Goal: Task Accomplishment & Management: Manage account settings

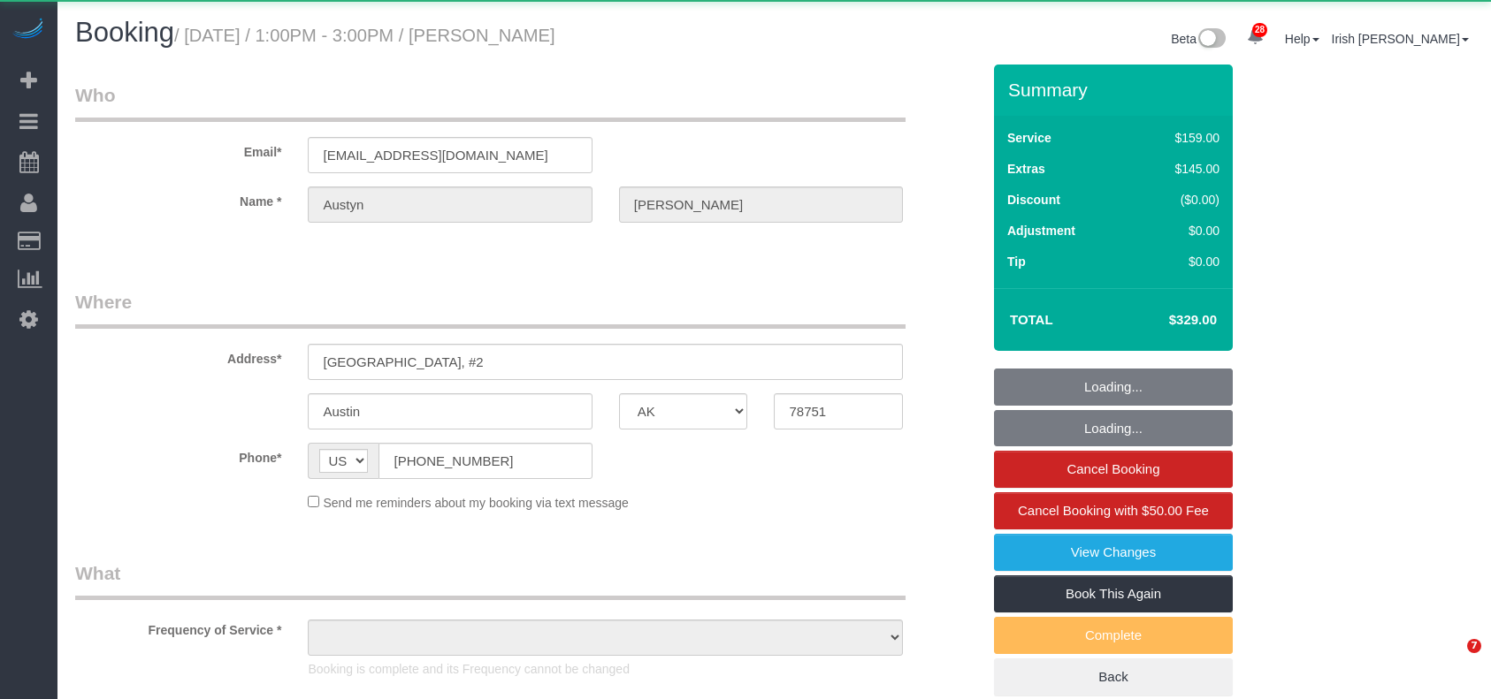
select select "[GEOGRAPHIC_DATA]"
click at [205, 156] on div "Email* [EMAIL_ADDRESS][DOMAIN_NAME]" at bounding box center [528, 127] width 932 height 91
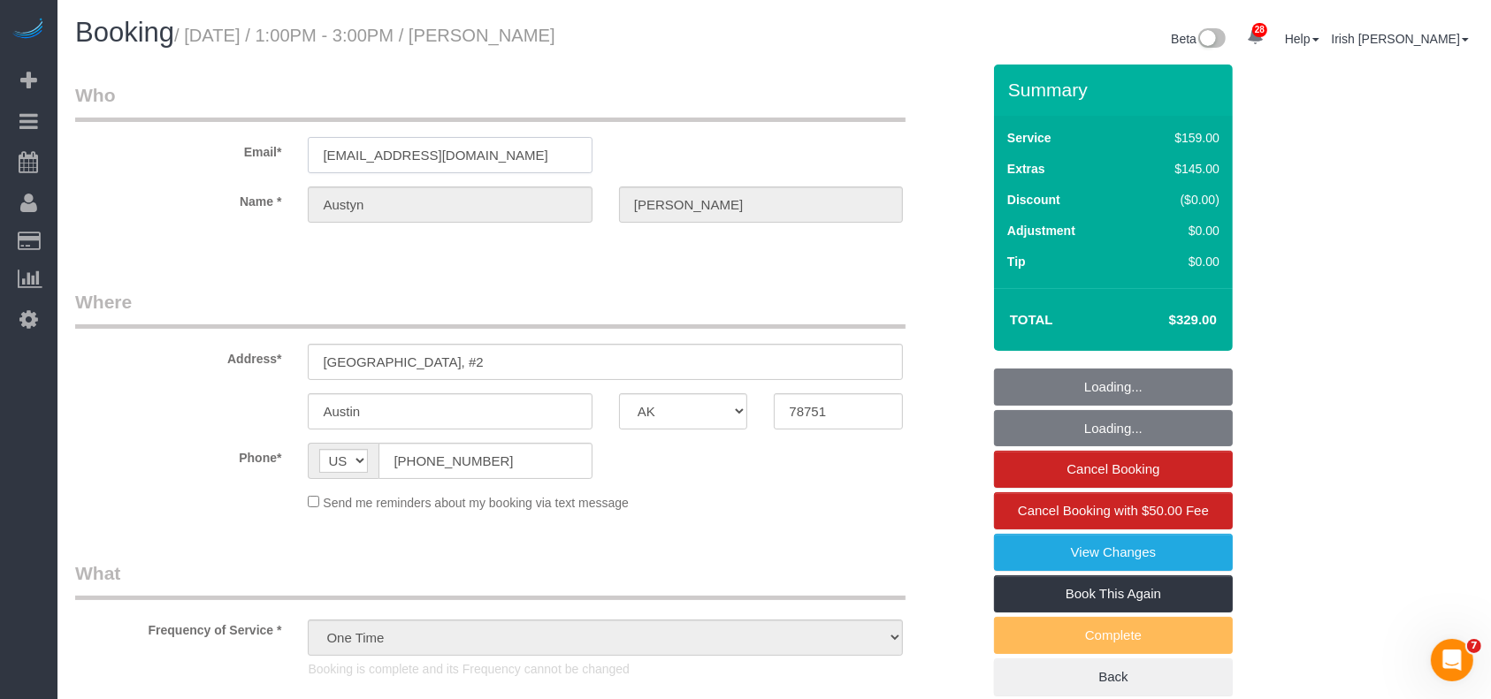
select select "object:4955"
select select "3"
select select "object:5014"
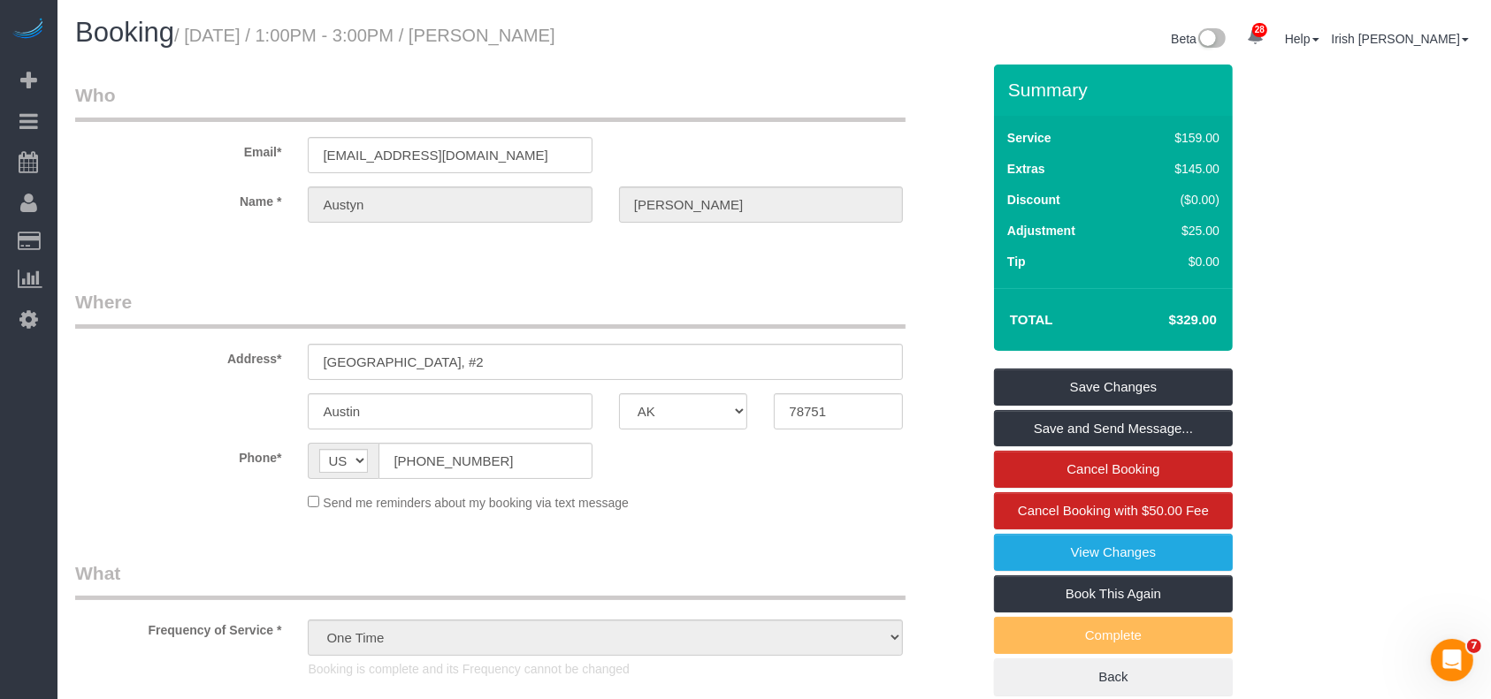
click at [578, 205] on div "Name * [GEOGRAPHIC_DATA][PERSON_NAME]" at bounding box center [528, 205] width 932 height 36
click at [267, 204] on div "Name * [GEOGRAPHIC_DATA][PERSON_NAME]" at bounding box center [528, 205] width 932 height 36
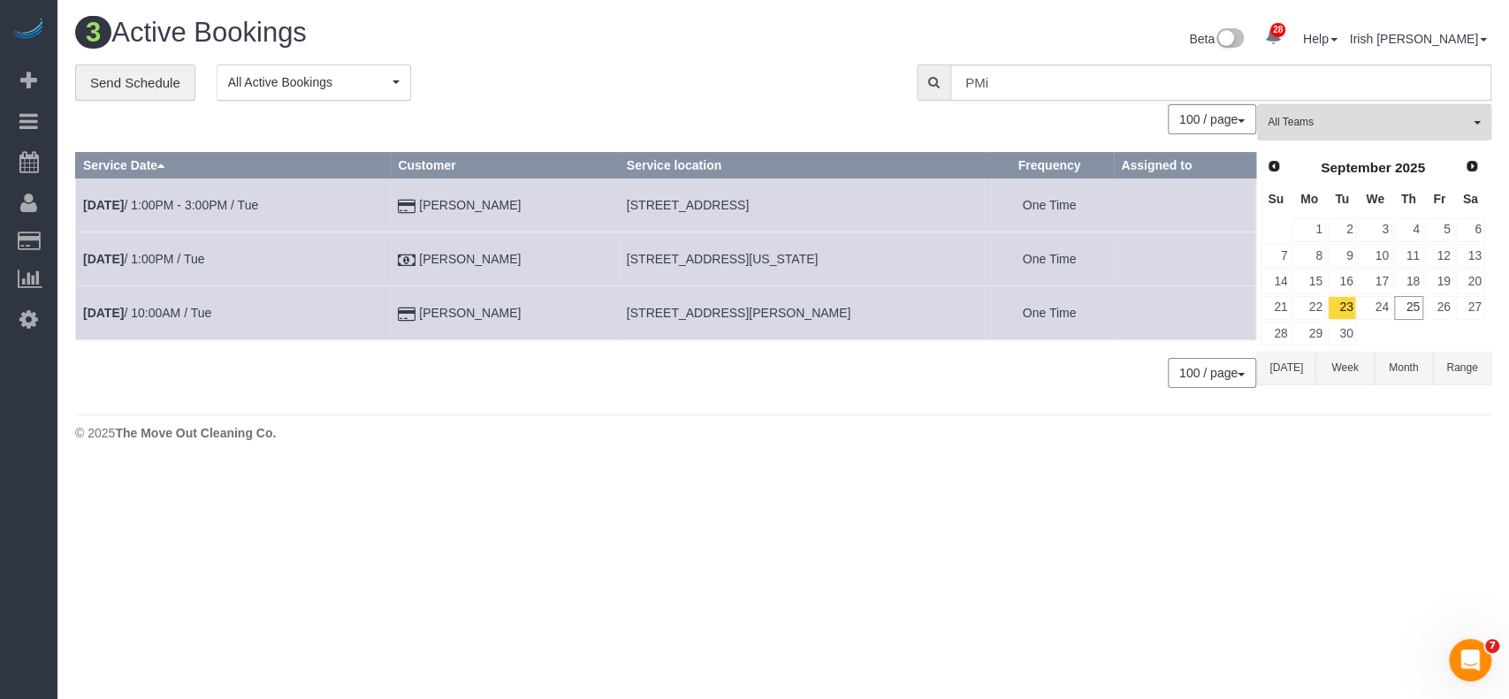
click at [663, 206] on span "[STREET_ADDRESS]" at bounding box center [688, 205] width 122 height 14
click at [662, 208] on span "[STREET_ADDRESS]" at bounding box center [688, 205] width 122 height 14
copy tr "[STREET_ADDRESS]"
click at [254, 195] on td "[DATE] 1:00PM - 3:00PM / Tue" at bounding box center [233, 206] width 315 height 54
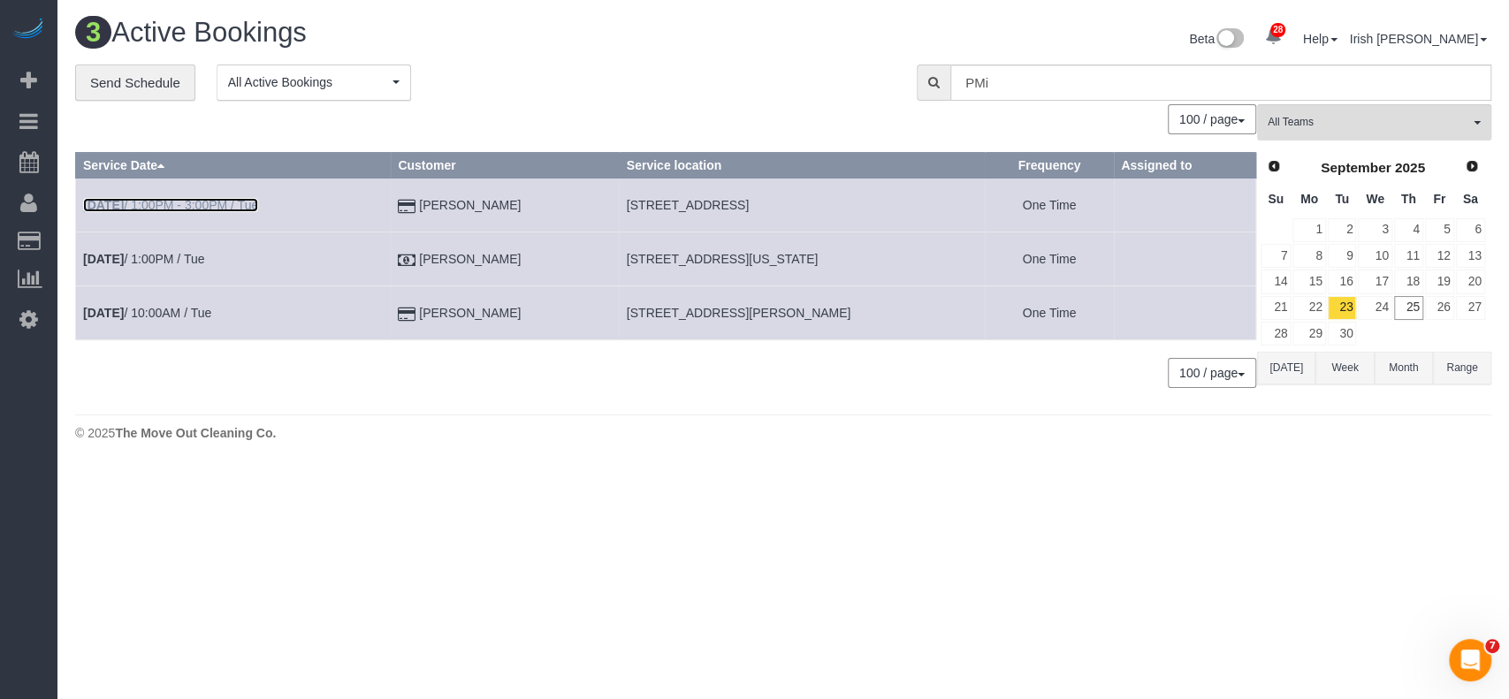
click at [202, 206] on link "[DATE] 1:00PM - 3:00PM / Tue" at bounding box center [170, 205] width 175 height 14
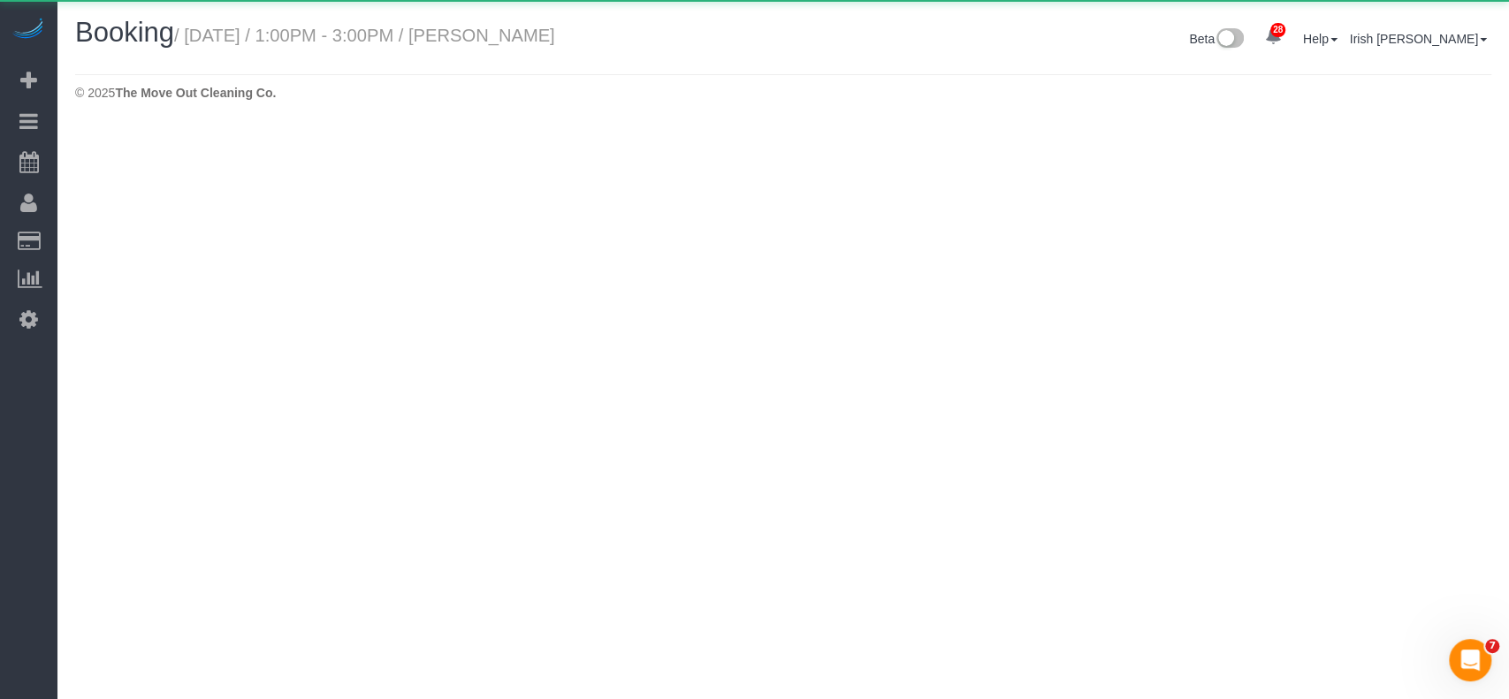
select select "[GEOGRAPHIC_DATA]"
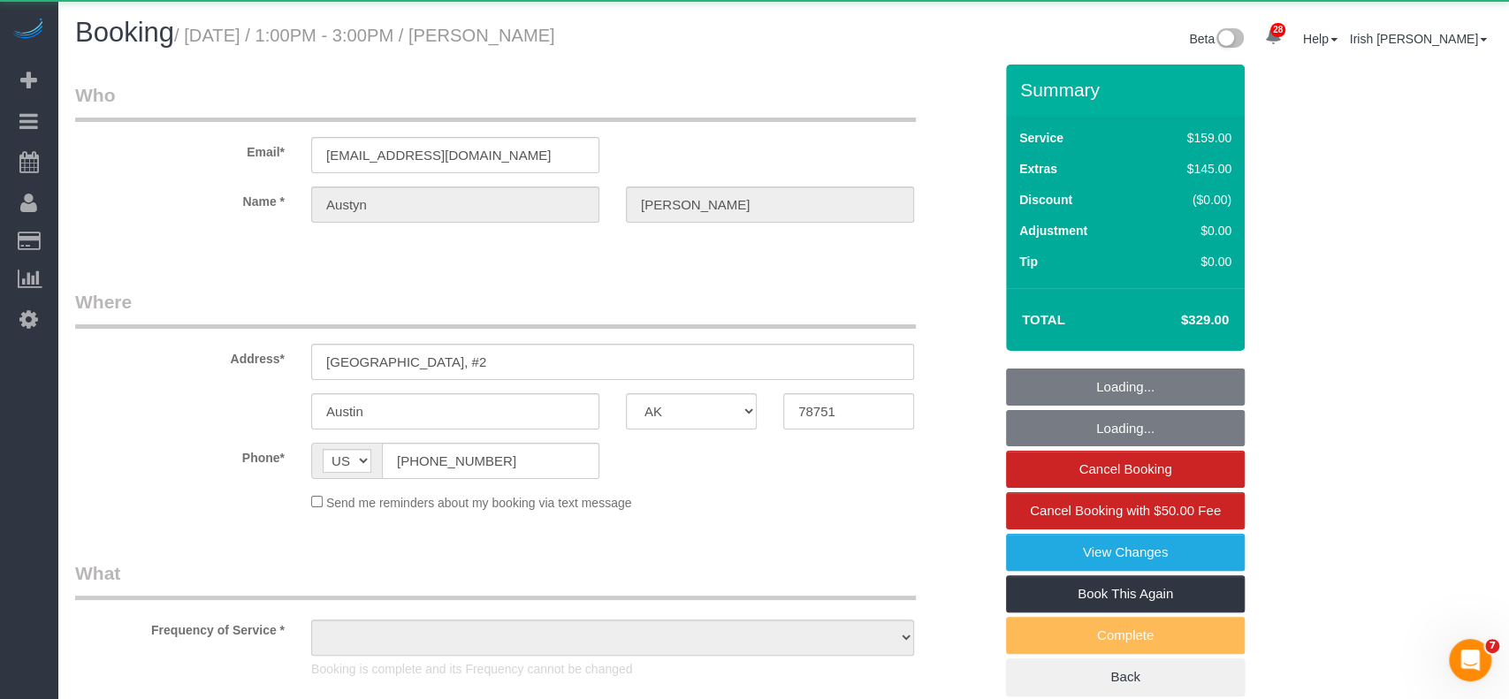
select select "string:fspay-d25e01ff-0683-4fae-8c86-177340dfcf15"
select select "object:5531"
select select "3"
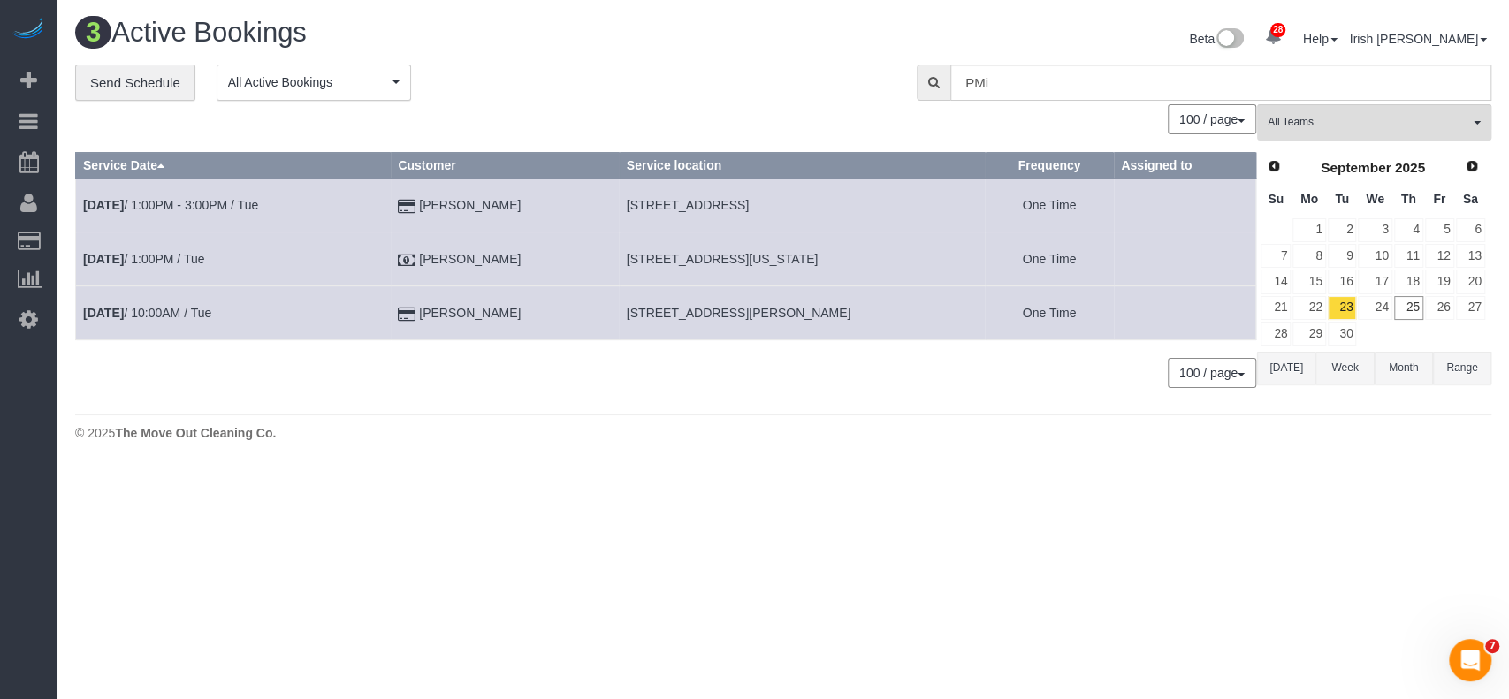
click at [1285, 362] on button "[DATE]" at bounding box center [1286, 368] width 58 height 33
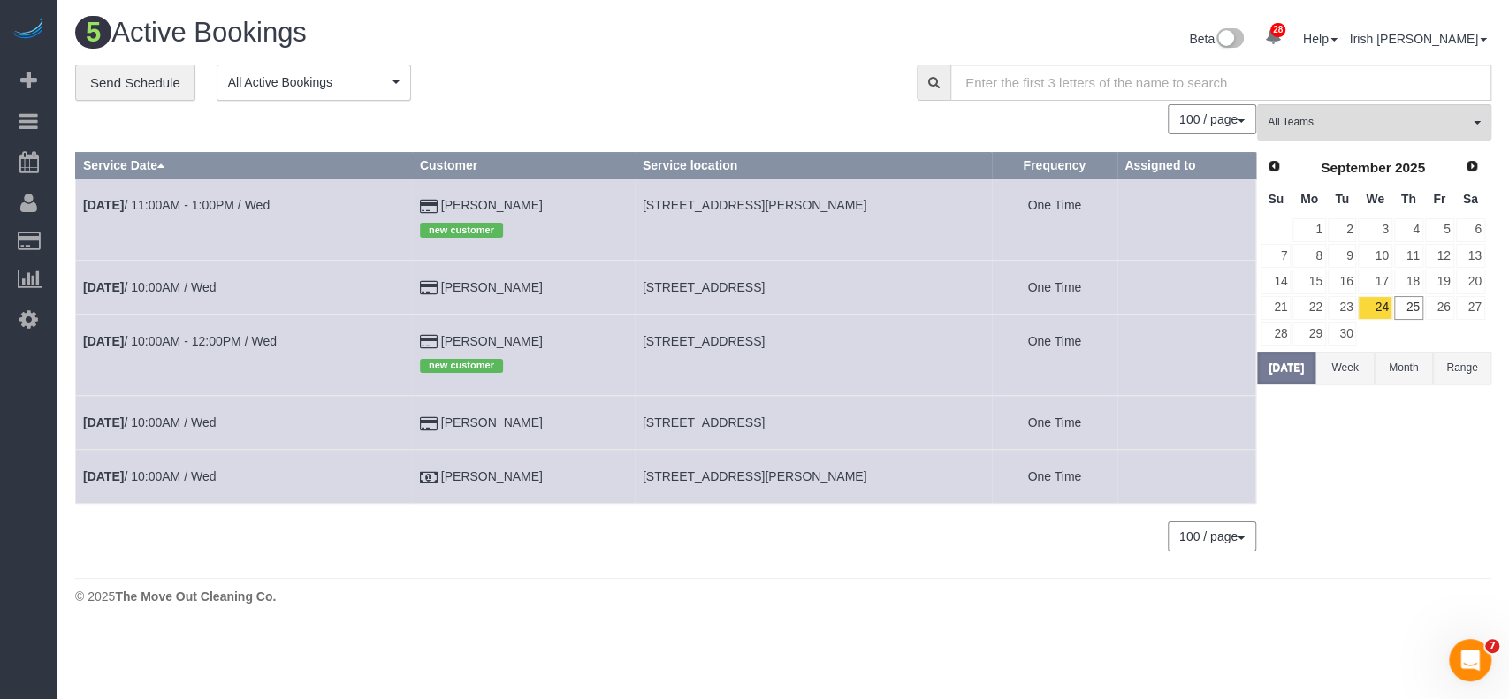
click at [716, 201] on span "[STREET_ADDRESS][PERSON_NAME]" at bounding box center [755, 205] width 225 height 14
click at [715, 202] on span "[STREET_ADDRESS][PERSON_NAME]" at bounding box center [755, 205] width 225 height 14
copy tr "[STREET_ADDRESS][PERSON_NAME]"
click at [230, 208] on link "[DATE] 11:00AM - 1:00PM / Wed" at bounding box center [176, 205] width 187 height 14
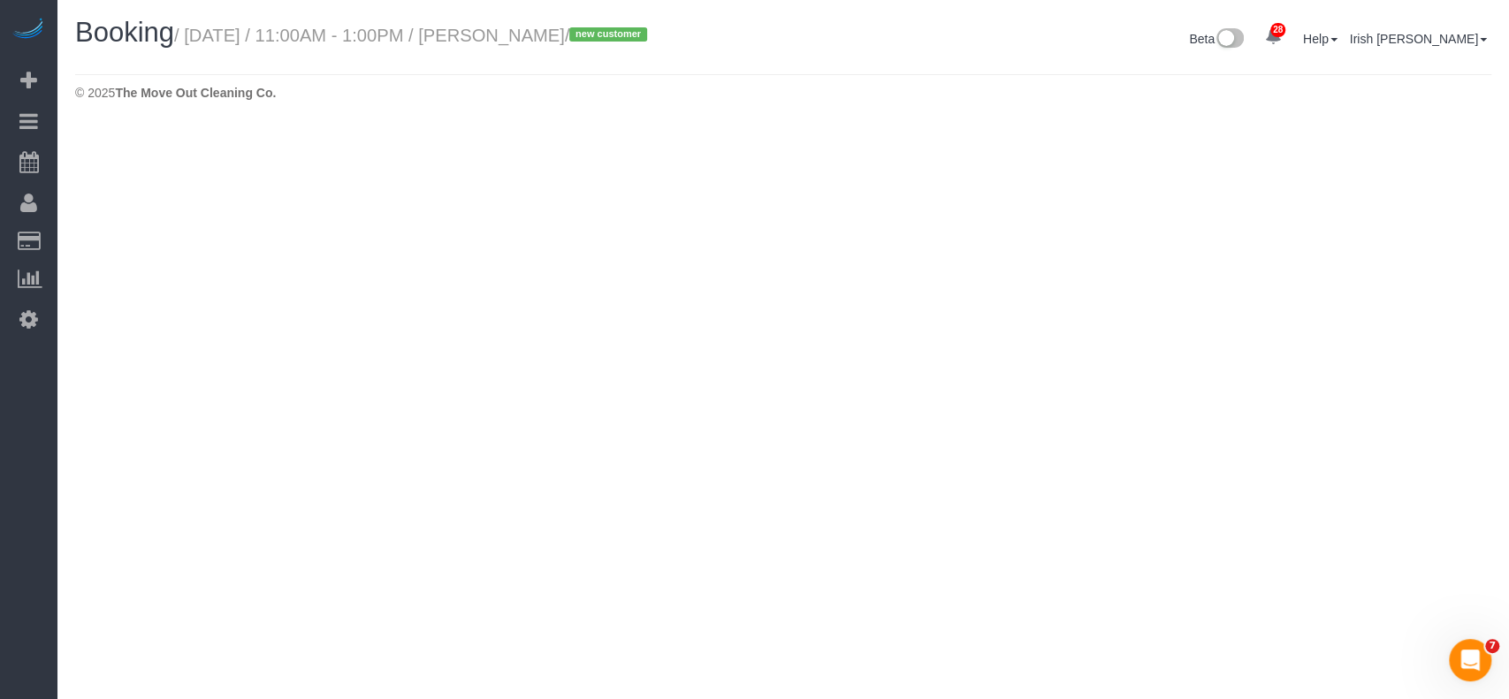
drag, startPoint x: 95, startPoint y: 426, endPoint x: 124, endPoint y: 423, distance: 28.4
click at [96, 426] on body "28 Beta Your Notifications You have 0 alerts × You have 1 to charge for [DATE] …" at bounding box center [754, 349] width 1509 height 699
select select "[GEOGRAPHIC_DATA]"
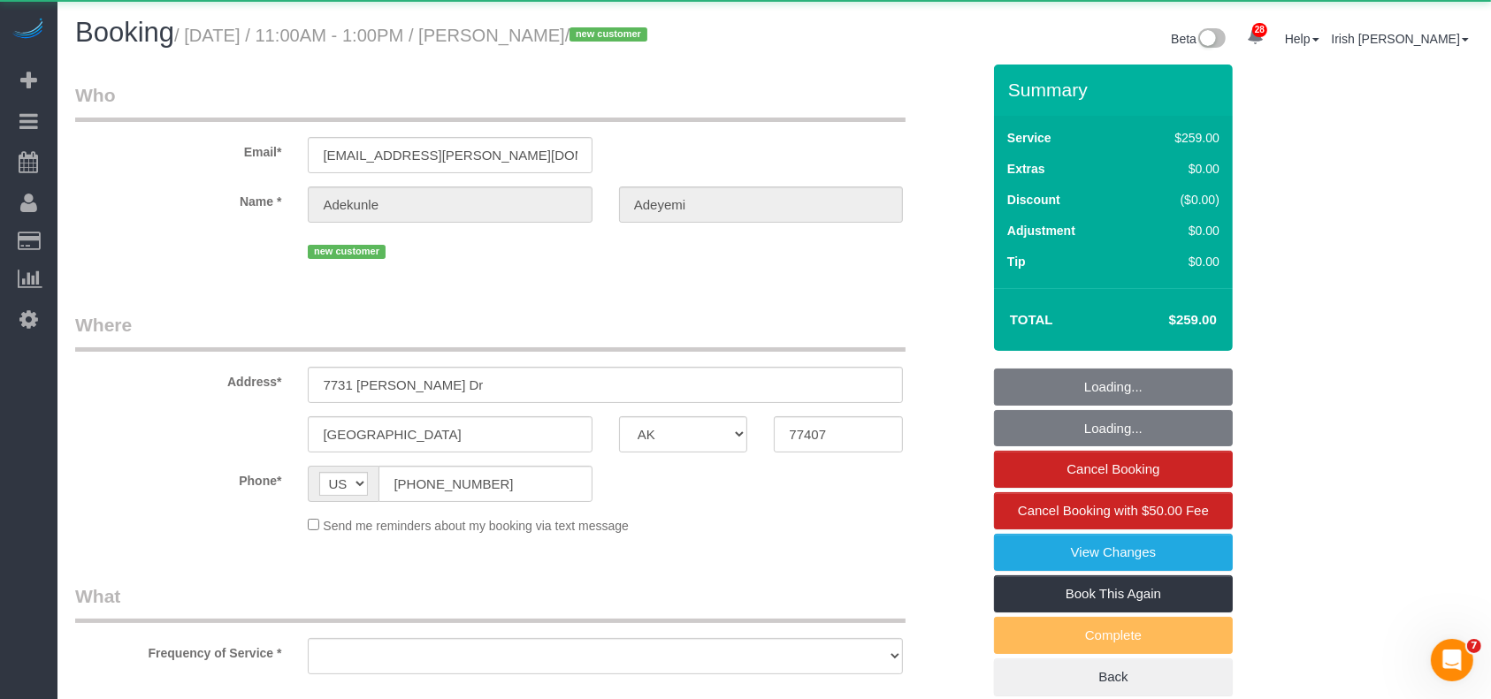
select select "object:6029"
select select "string:fspay-9ce46e56-57ce-4607-b13a-6909b415b48b"
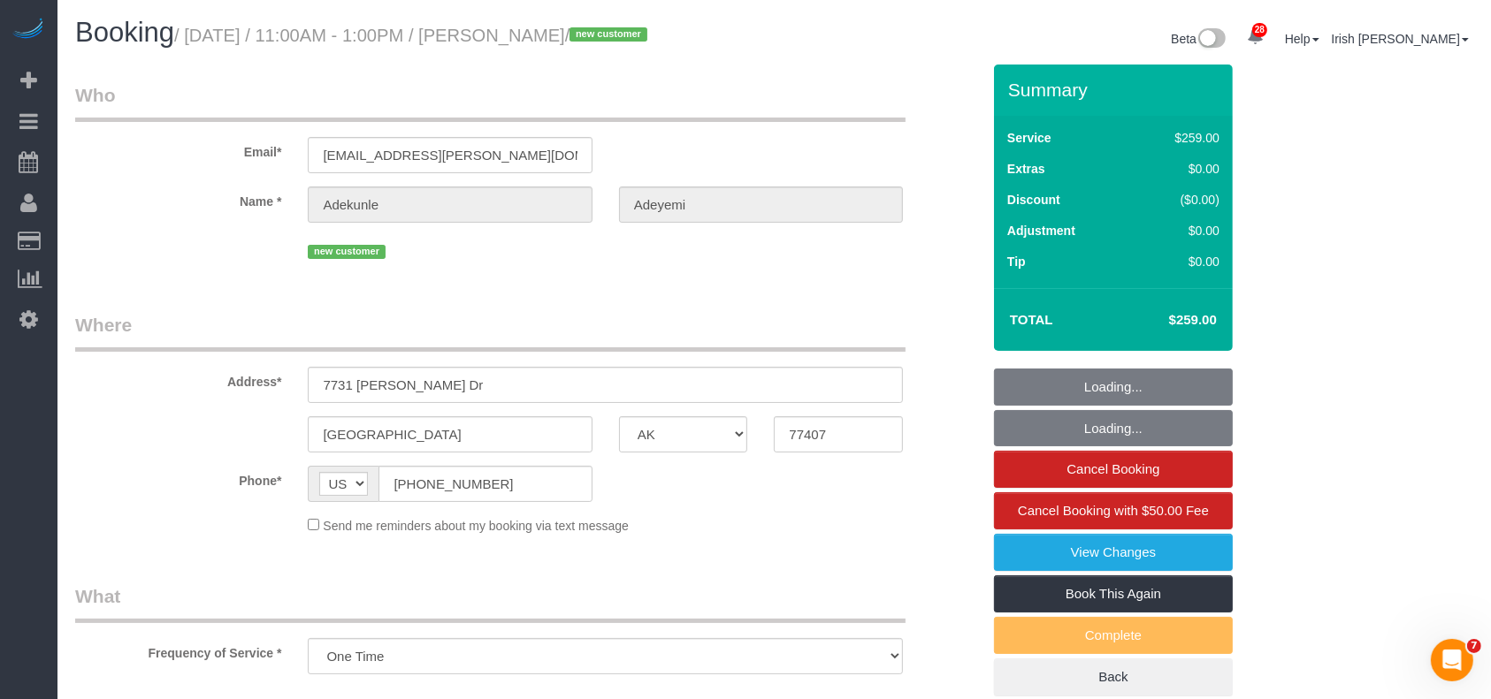
select select "object:6044"
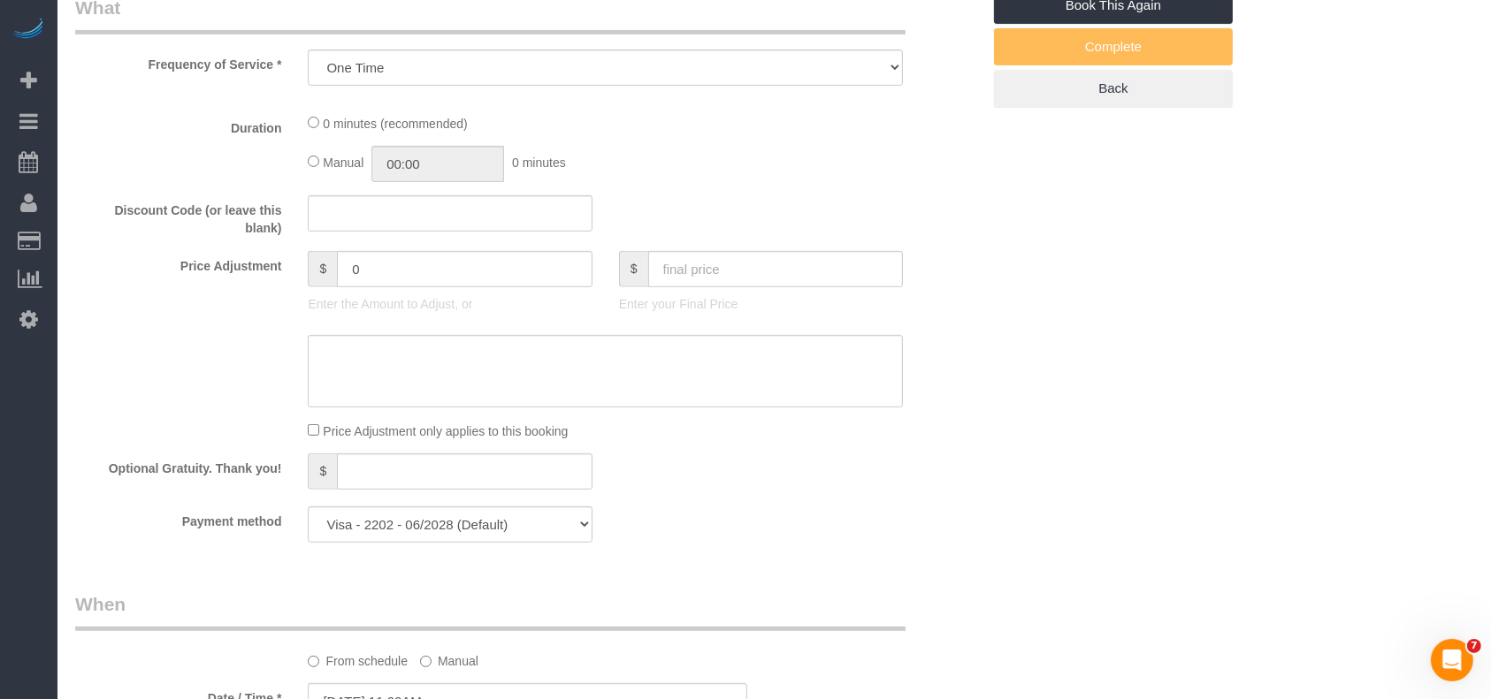
select select "3"
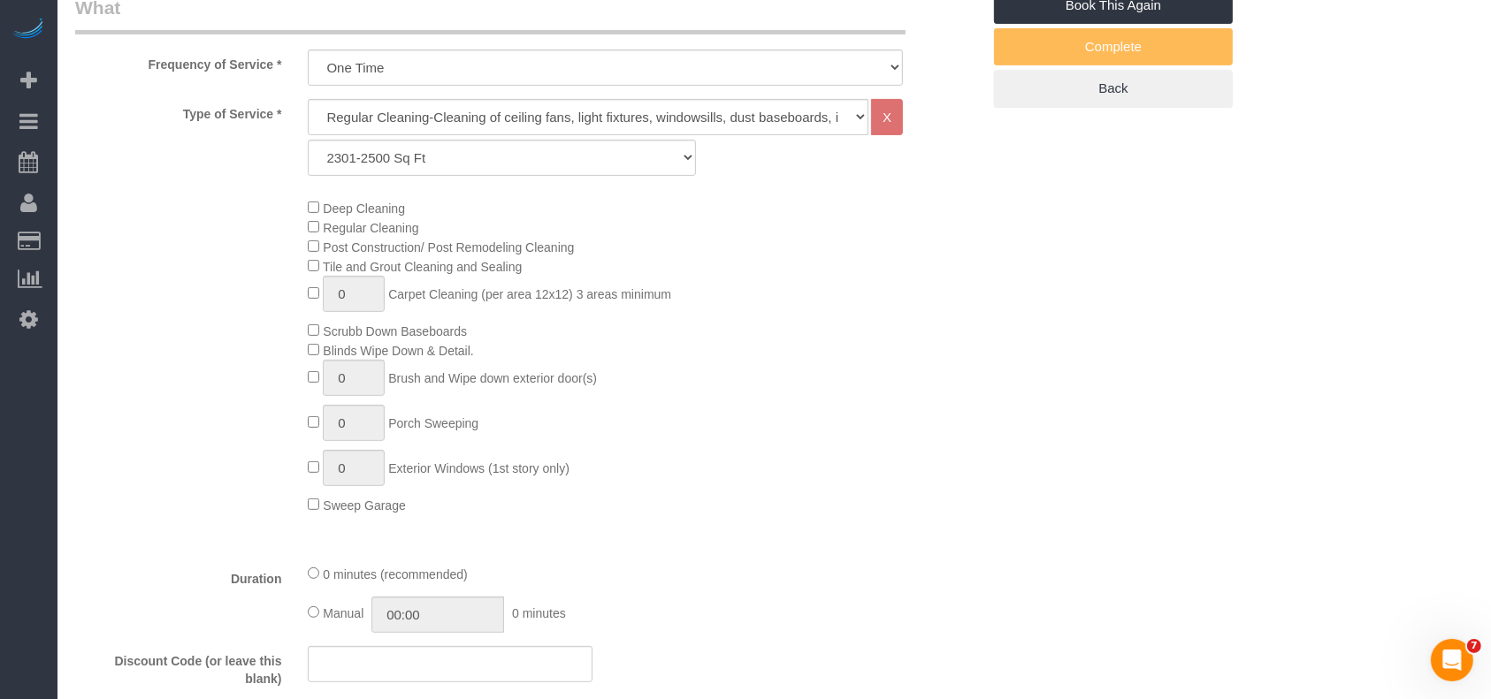
scroll to position [1061, 0]
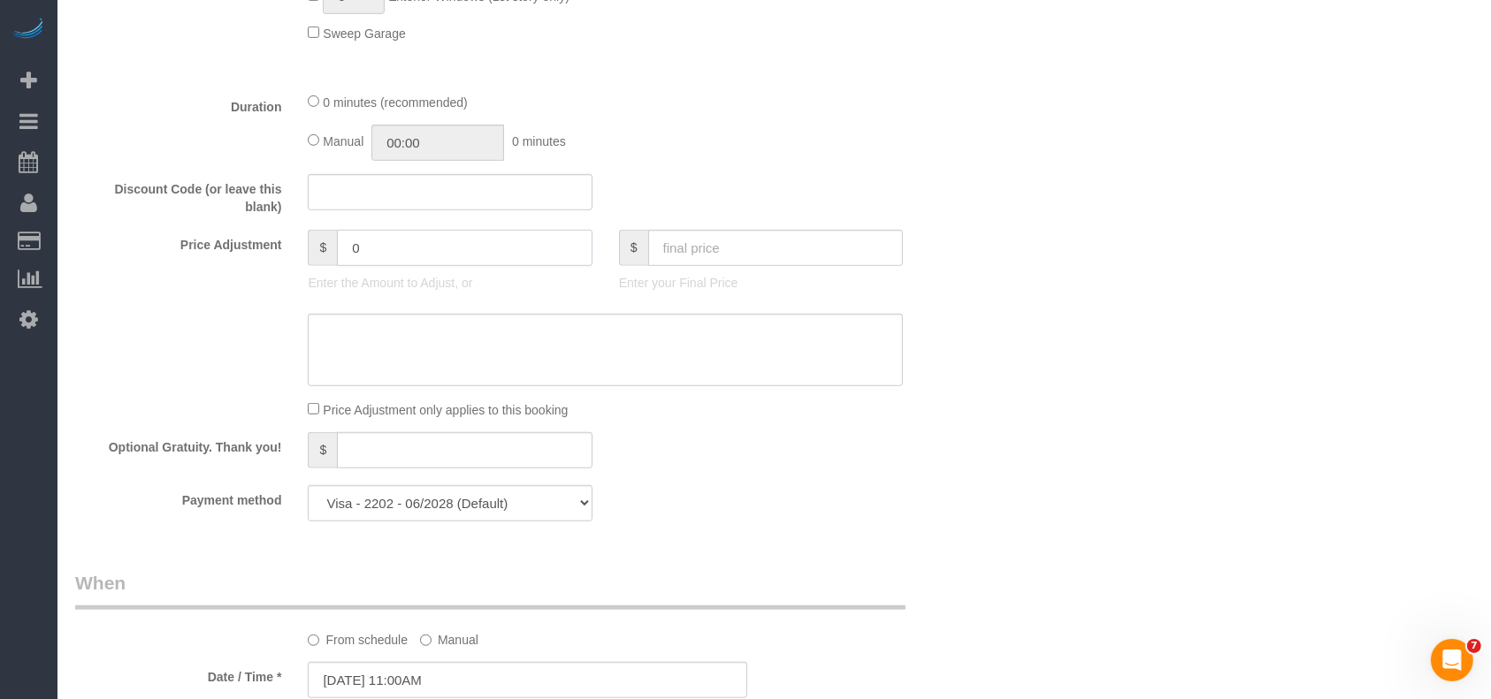
drag, startPoint x: 375, startPoint y: 278, endPoint x: 322, endPoint y: 278, distance: 53.0
click at [324, 266] on div "$ 0" at bounding box center [450, 248] width 284 height 36
paste input "5"
click at [347, 266] on input "15" at bounding box center [465, 248] width 256 height 36
type input "-15"
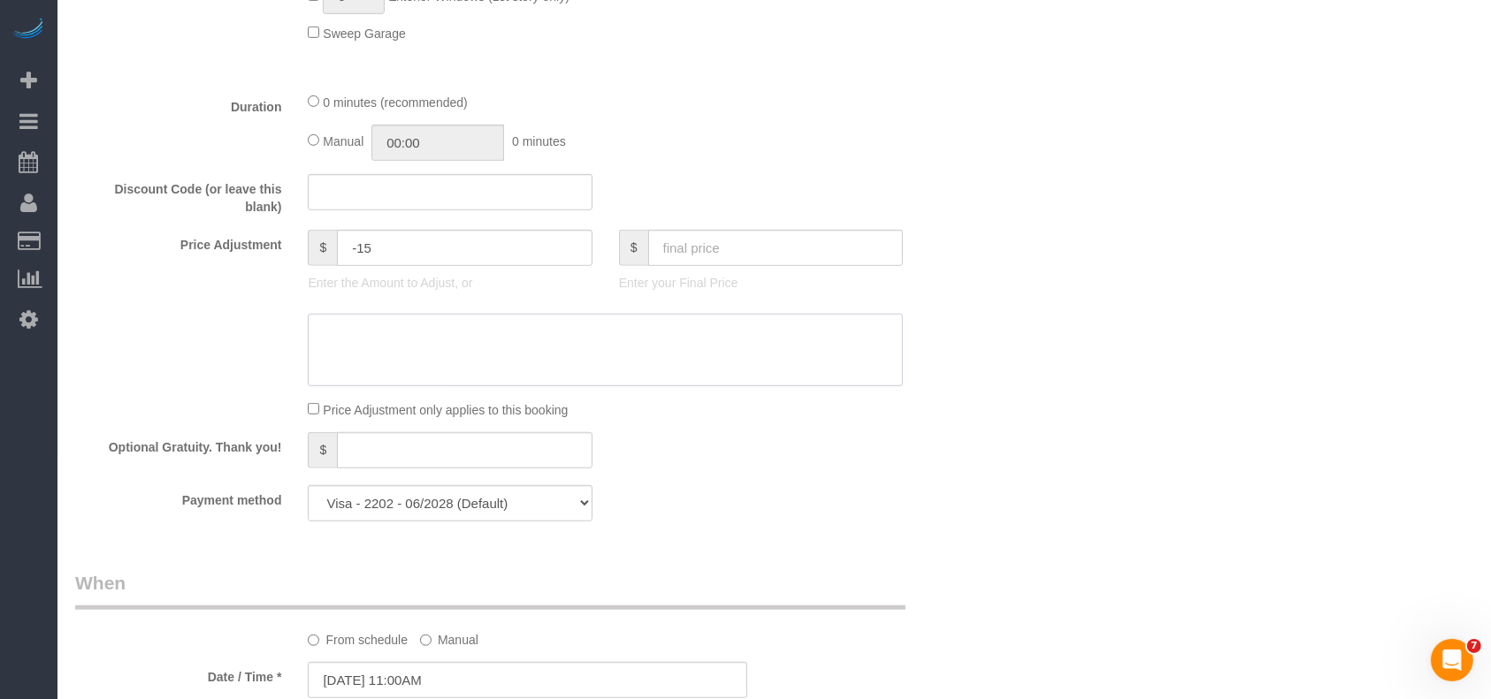
click at [383, 386] on textarea at bounding box center [605, 350] width 595 height 72
drag, startPoint x: 418, startPoint y: 273, endPoint x: 332, endPoint y: 267, distance: 86.0
click at [332, 266] on div "$ -15" at bounding box center [450, 248] width 284 height 36
click at [380, 364] on textarea at bounding box center [605, 350] width 595 height 72
paste textarea "-15"
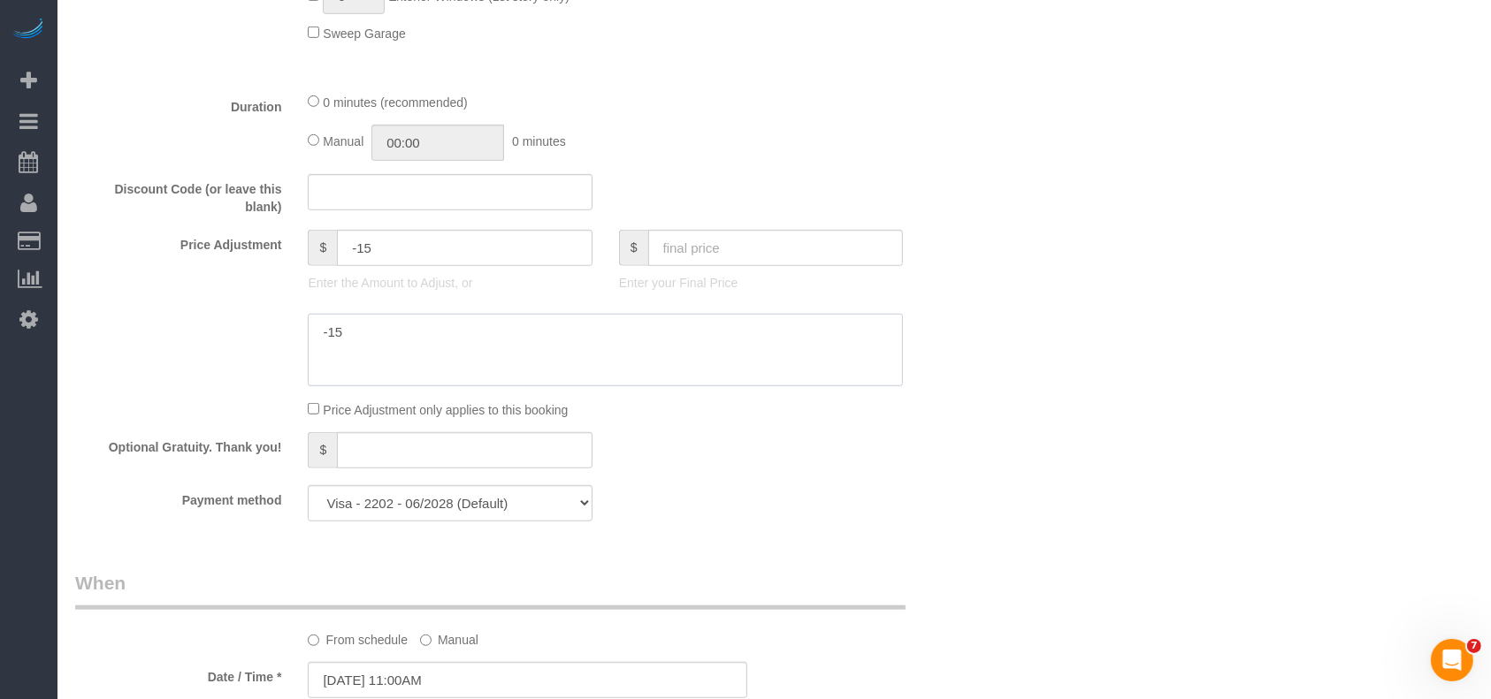
drag, startPoint x: 331, startPoint y: 361, endPoint x: 320, endPoint y: 361, distance: 10.6
click at [320, 361] on textarea at bounding box center [605, 350] width 595 height 72
click at [409, 359] on textarea at bounding box center [605, 350] width 595 height 72
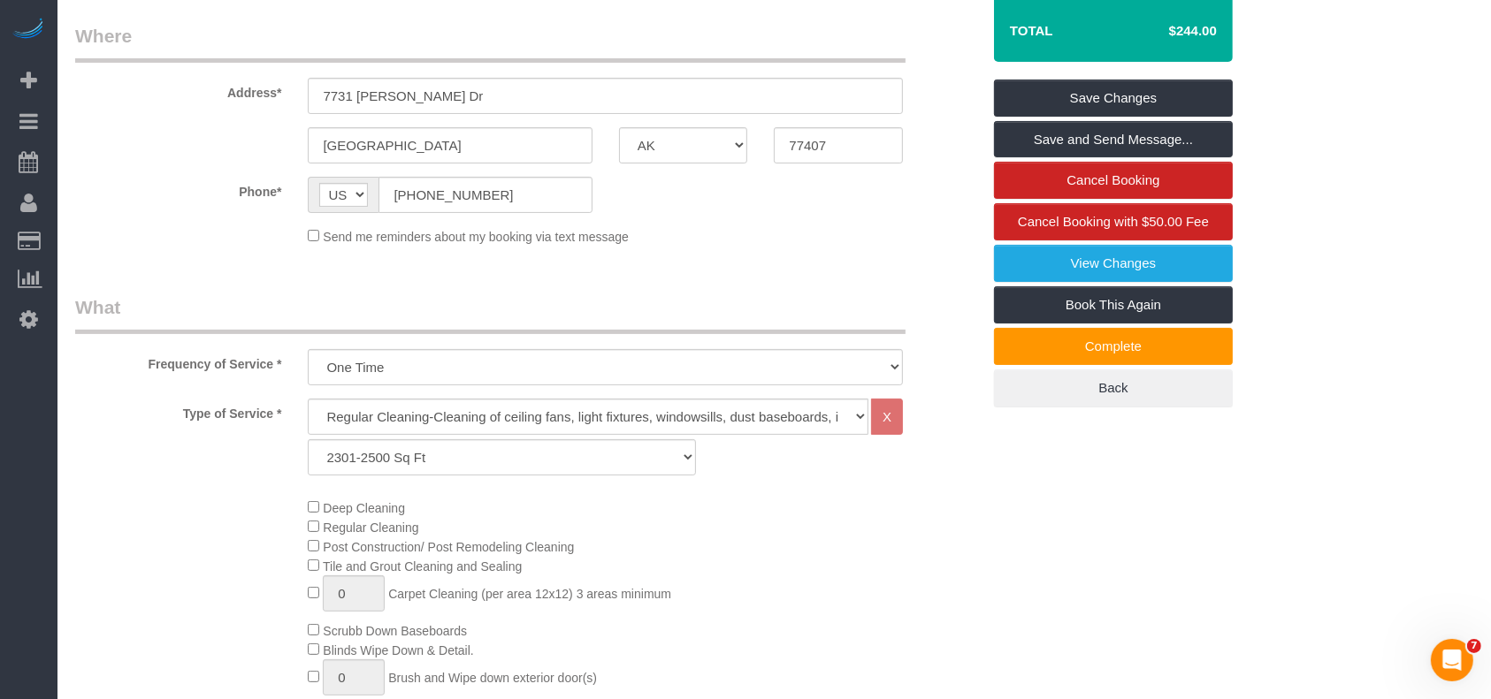
scroll to position [0, 0]
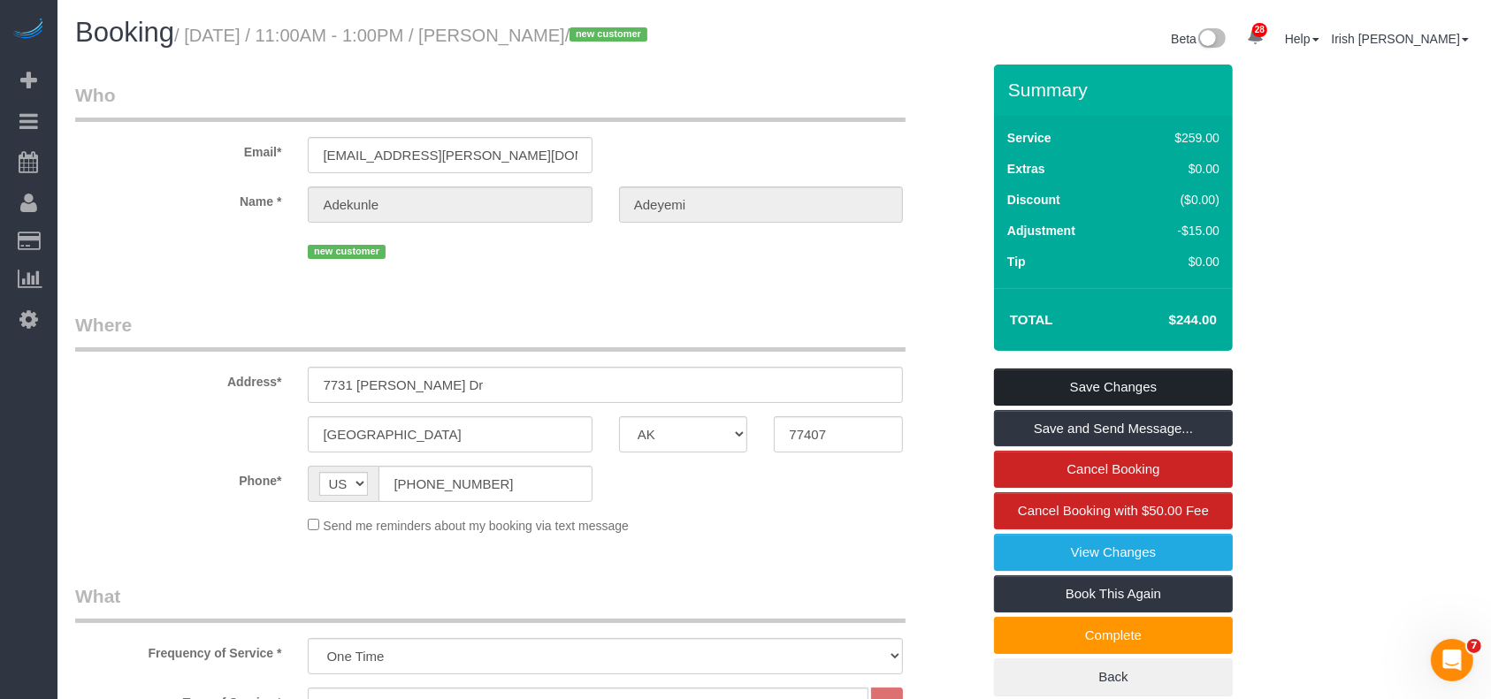
type textarea "$15 off applied"
click at [1180, 406] on link "Save Changes" at bounding box center [1113, 387] width 239 height 37
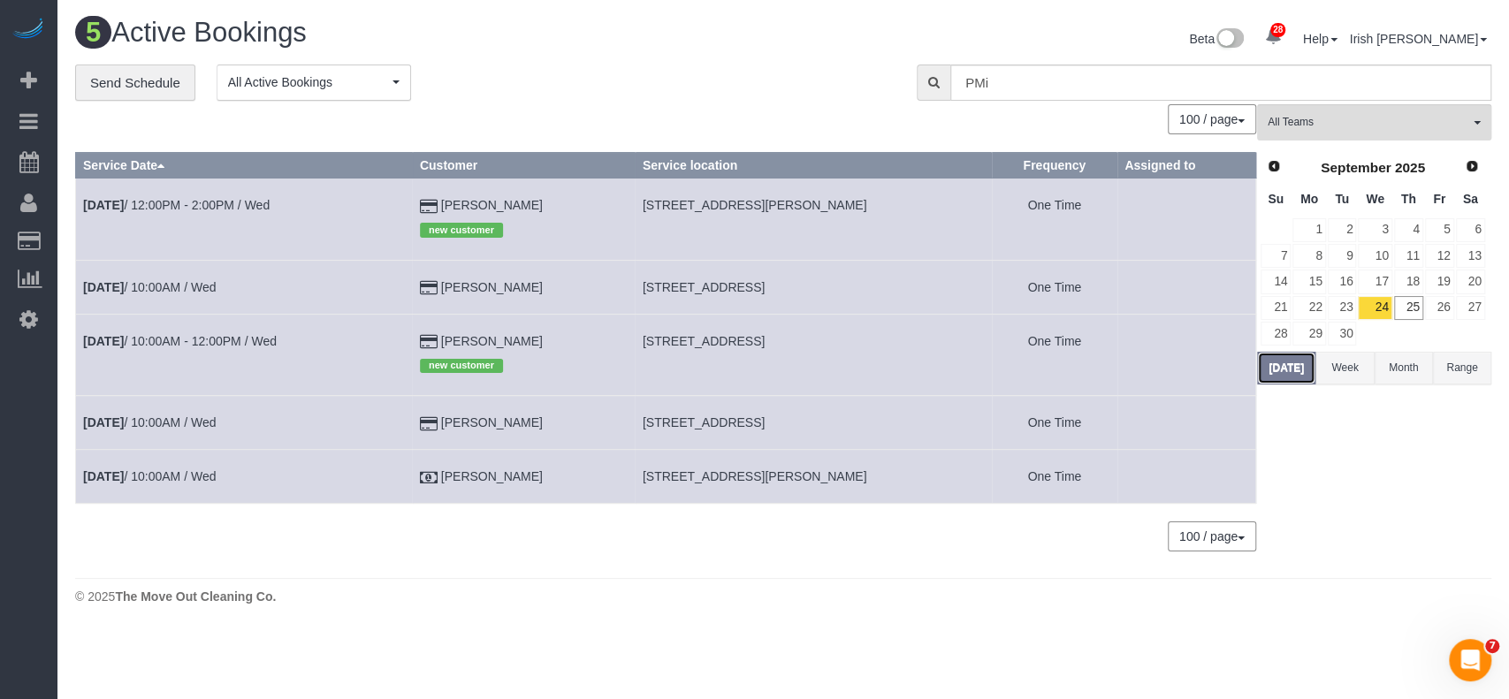
click at [1289, 372] on button "[DATE]" at bounding box center [1286, 368] width 58 height 33
click at [187, 426] on link "[DATE] 10:00AM / Wed" at bounding box center [149, 423] width 133 height 14
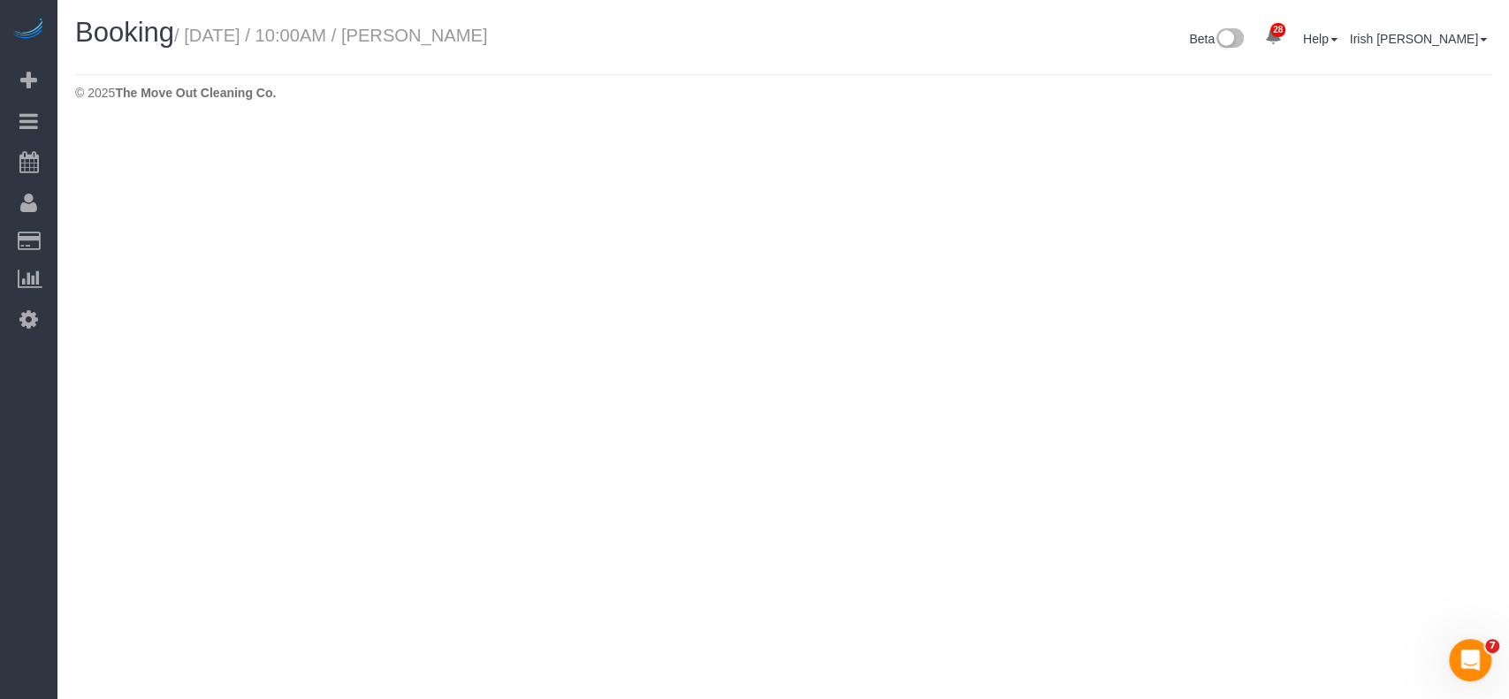
select select "[GEOGRAPHIC_DATA]"
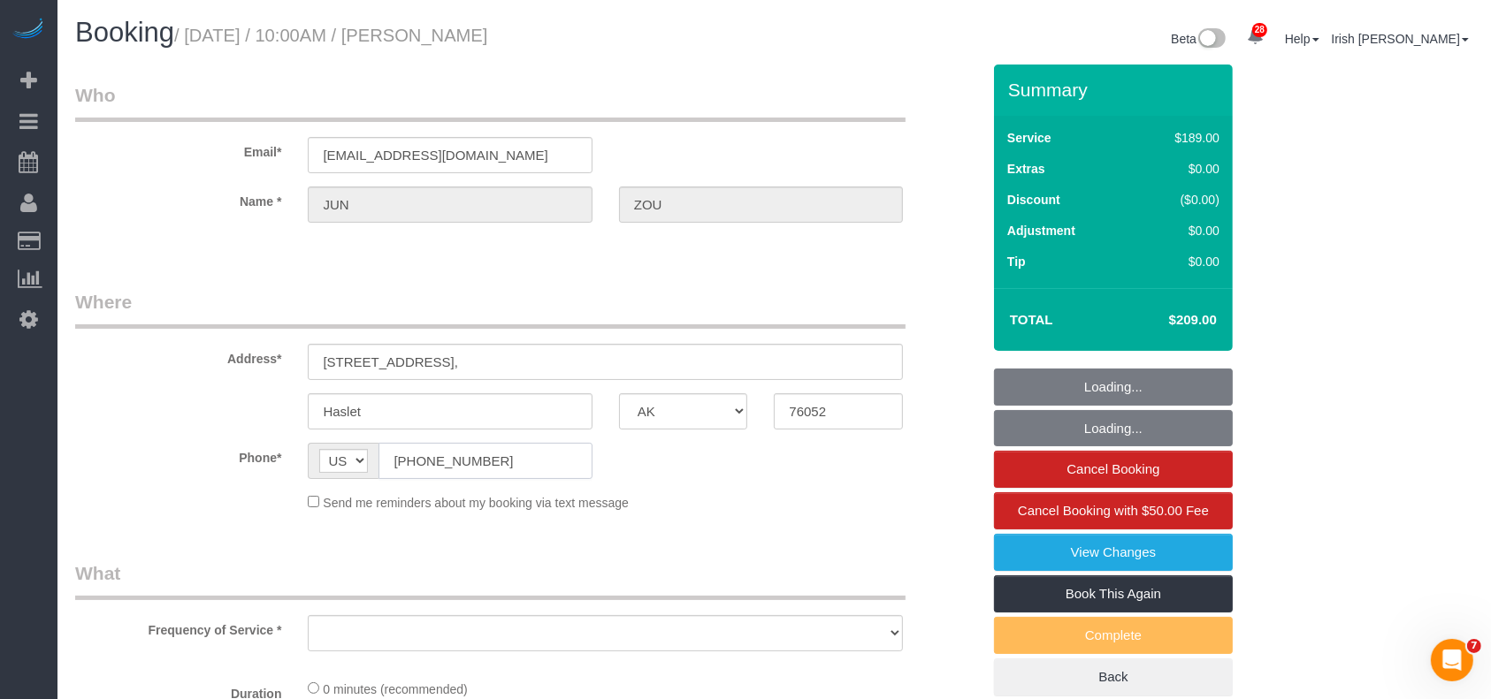
drag, startPoint x: 500, startPoint y: 471, endPoint x: 332, endPoint y: 456, distance: 169.5
click at [332, 463] on div "AF AL DZ AD AO AI AQ AG AR AM AW AU AT AZ BS BH BD BB BY BE BZ BJ BM BT BO BA B…" at bounding box center [450, 461] width 284 height 36
select select "object:6634"
select select "string:fspay-da6a02fd-57f1-4bc5-880c-3d1b3137e539"
select select "object:6721"
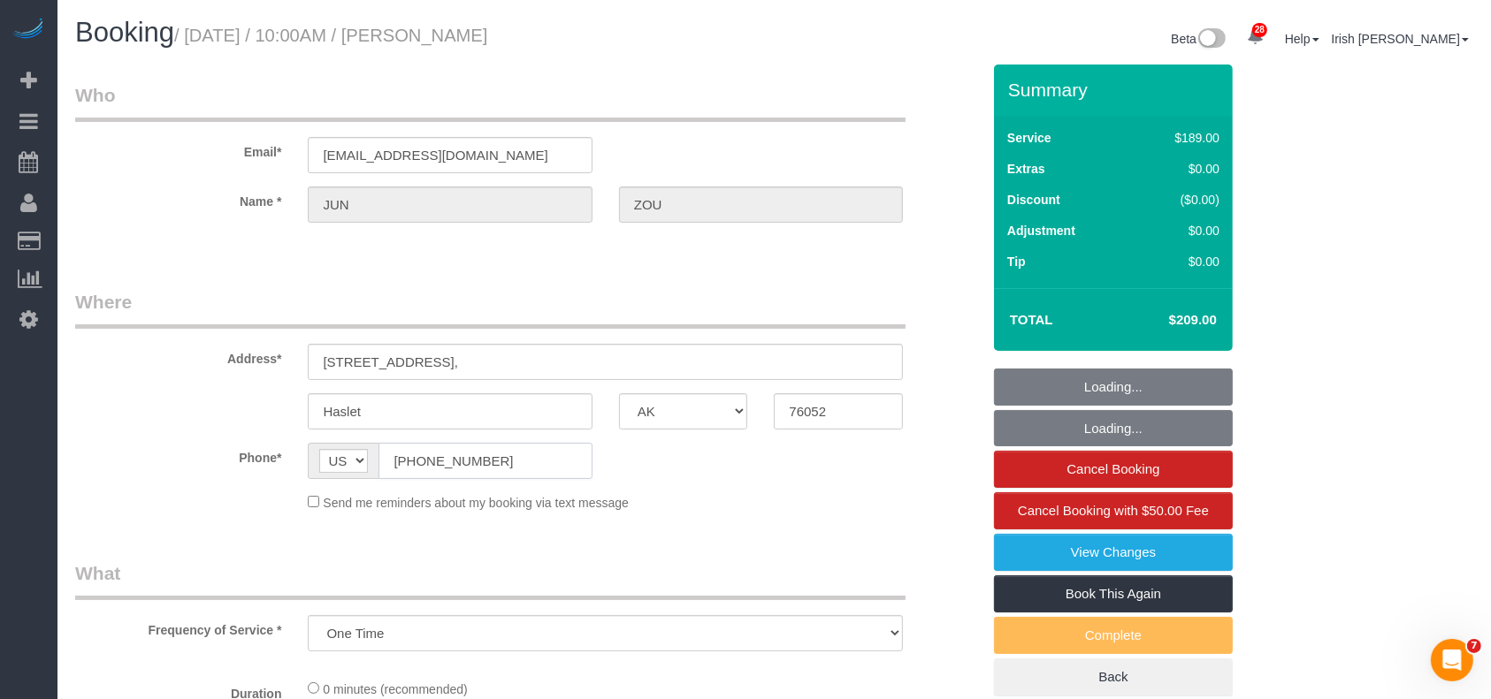
select select "3"
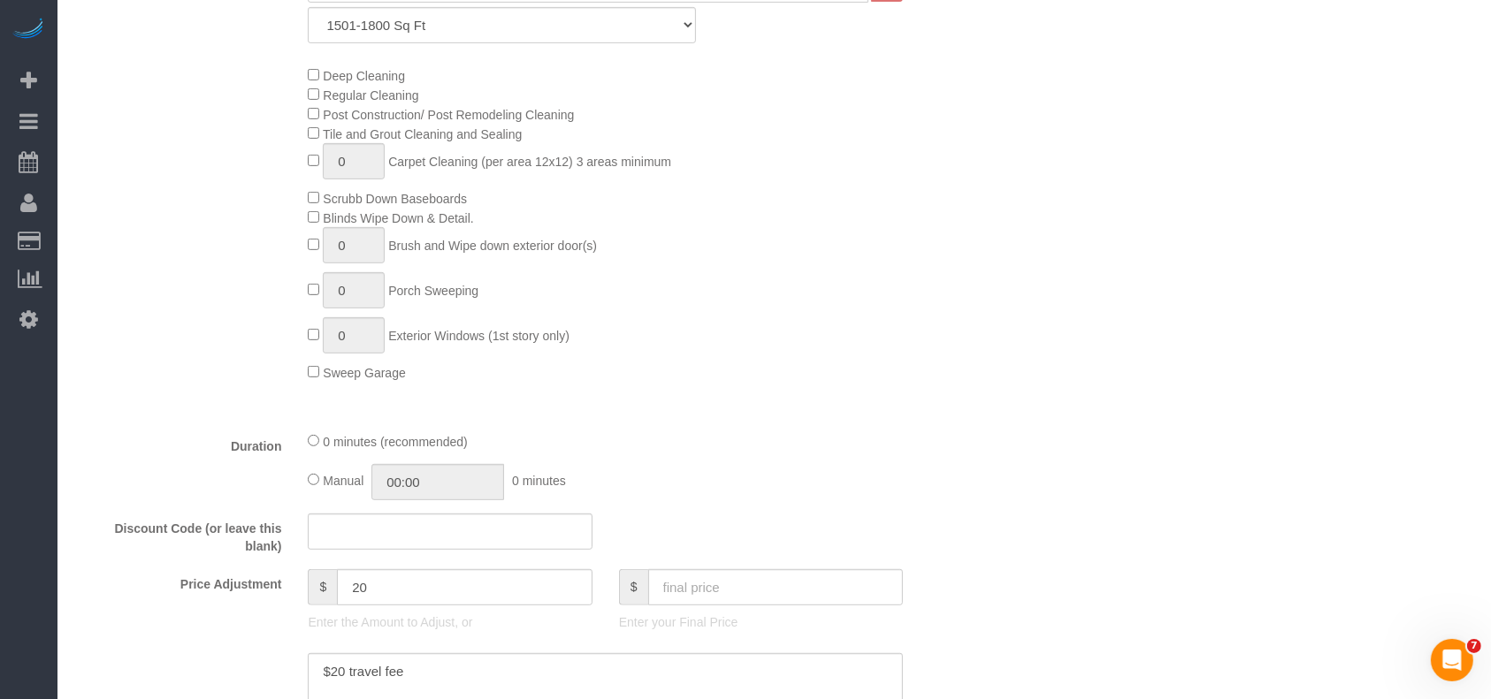
scroll to position [942, 0]
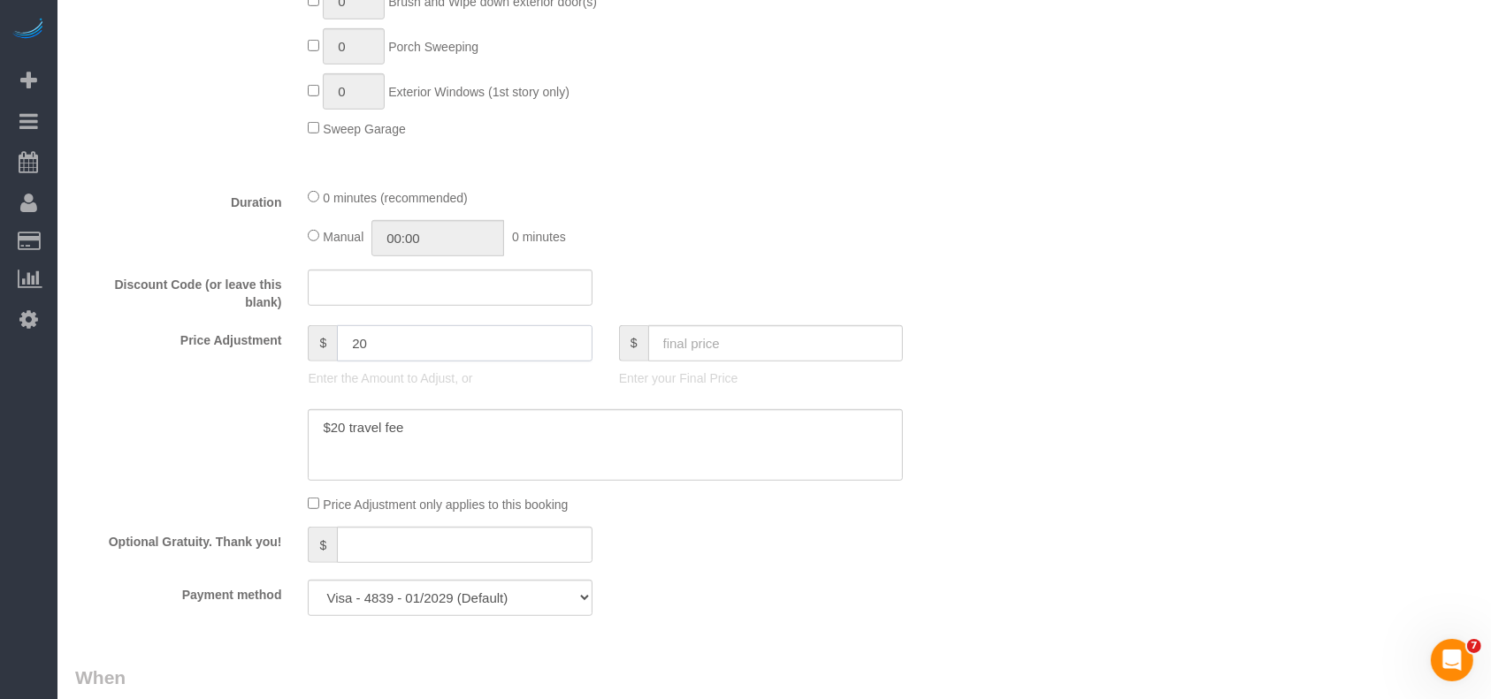
click at [355, 345] on input "20" at bounding box center [465, 343] width 256 height 36
type input "40"
click at [427, 418] on textarea at bounding box center [605, 445] width 595 height 72
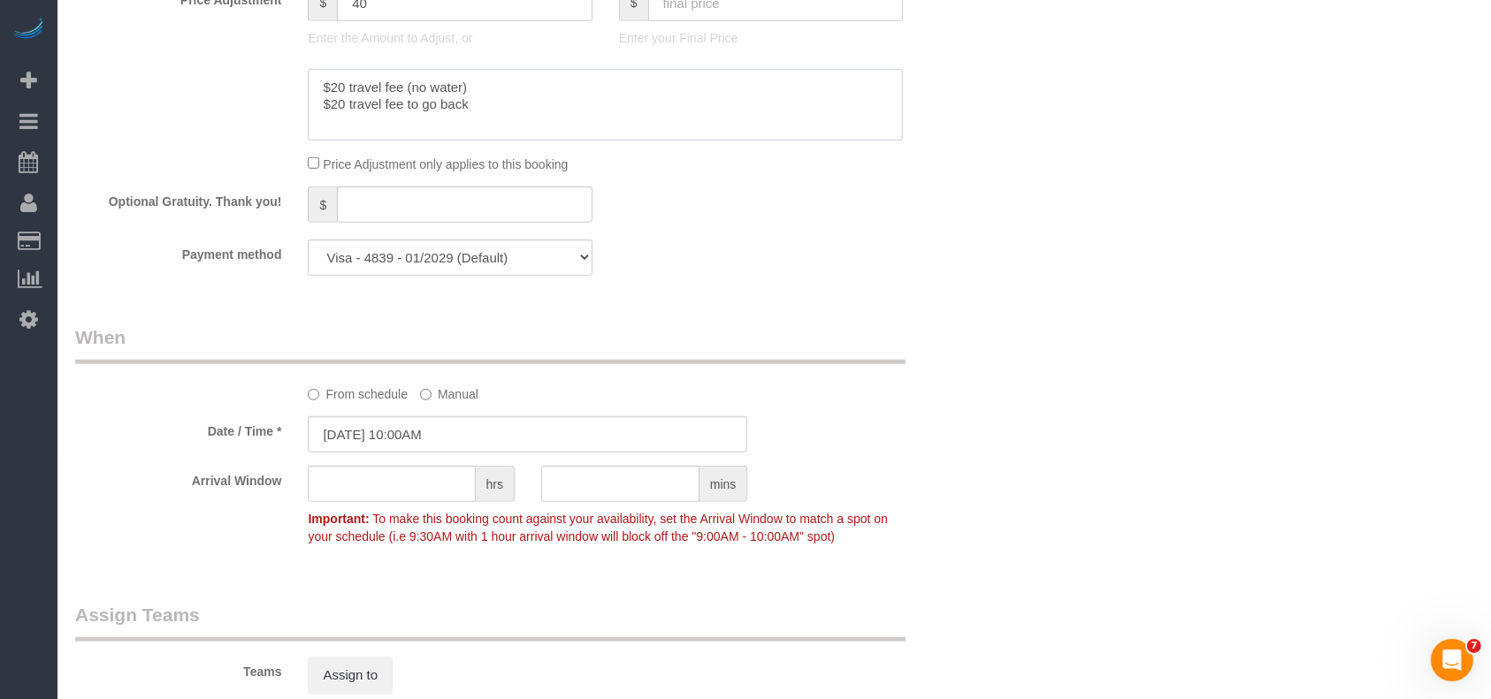
scroll to position [1296, 0]
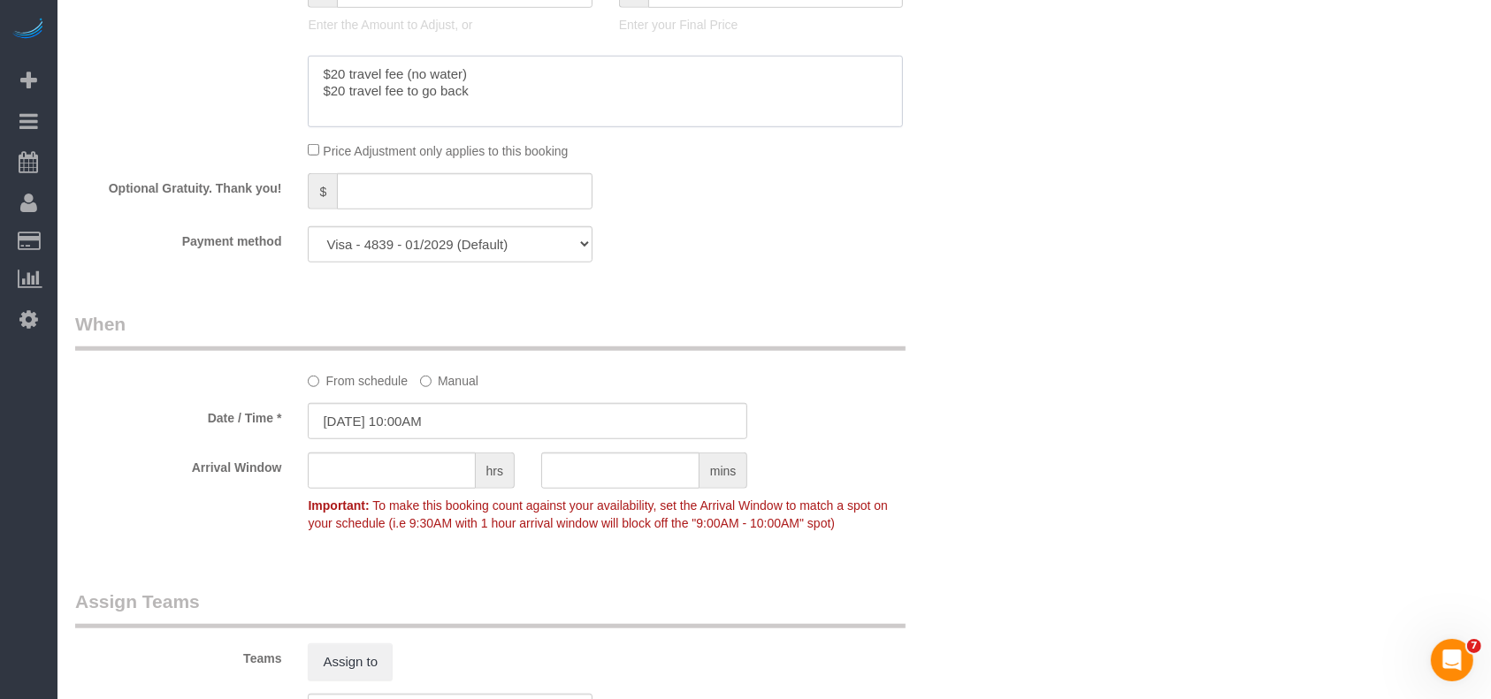
type textarea "$20 travel fee (no water) $20 travel fee to go back"
click at [417, 428] on input "[DATE] 10:00AM" at bounding box center [527, 421] width 439 height 36
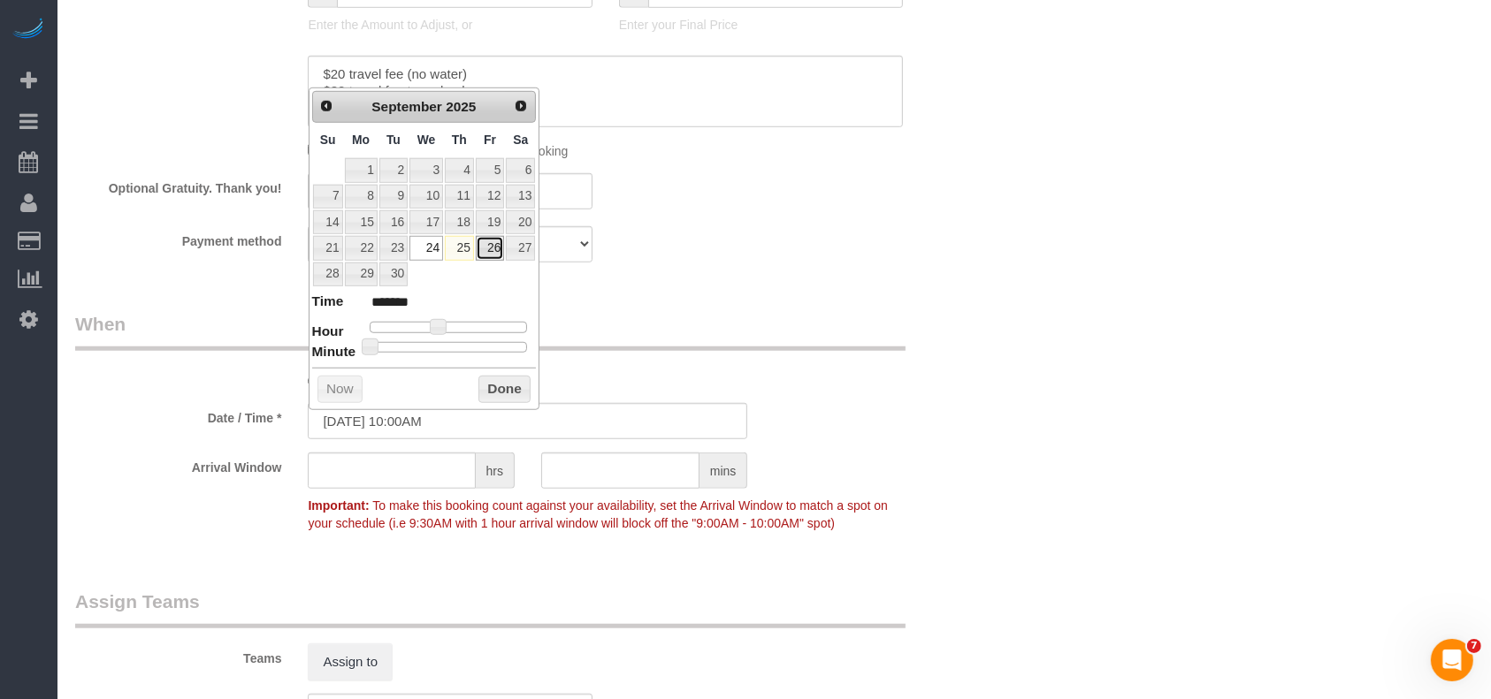
click at [491, 251] on link "26" at bounding box center [490, 248] width 28 height 24
type input "[DATE] 10:00AM"
drag, startPoint x: 518, startPoint y: 391, endPoint x: 644, endPoint y: 420, distance: 128.9
click at [518, 388] on button "Done" at bounding box center [504, 390] width 52 height 28
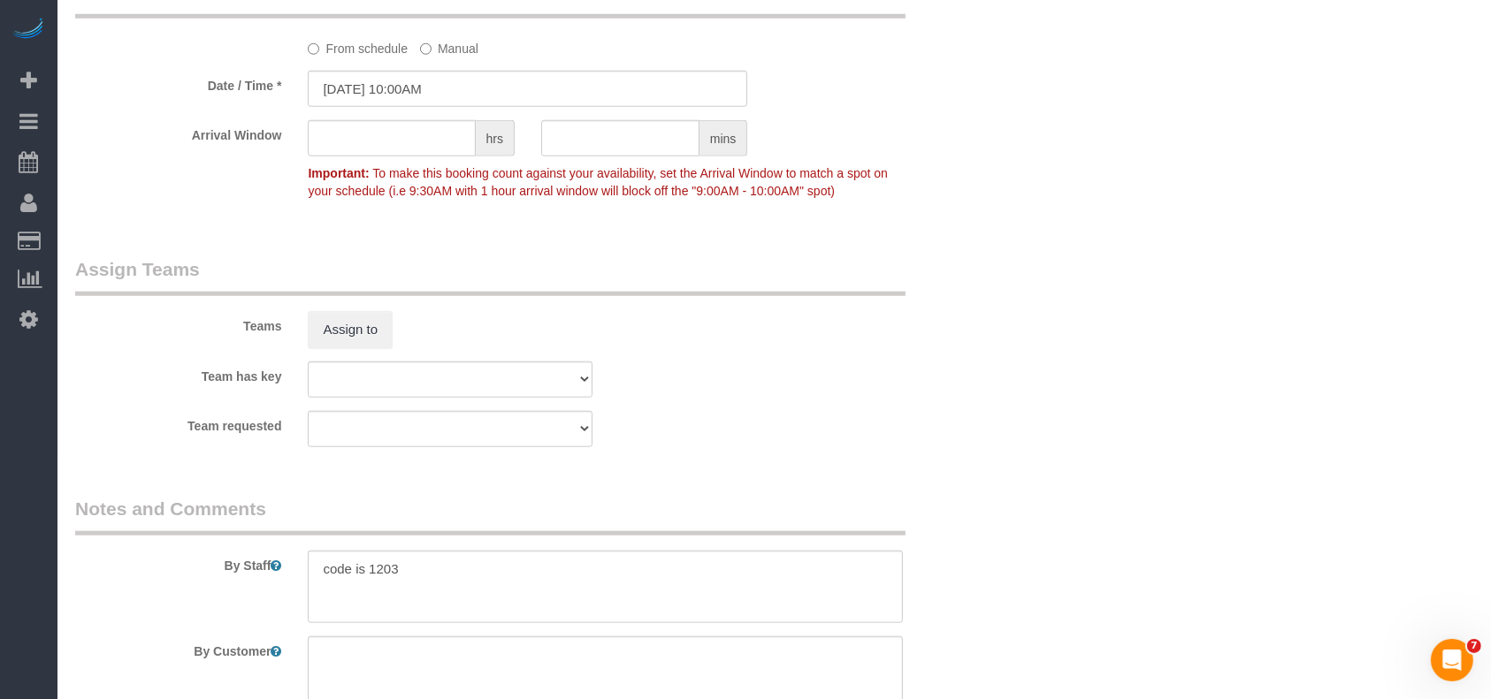
scroll to position [1886, 0]
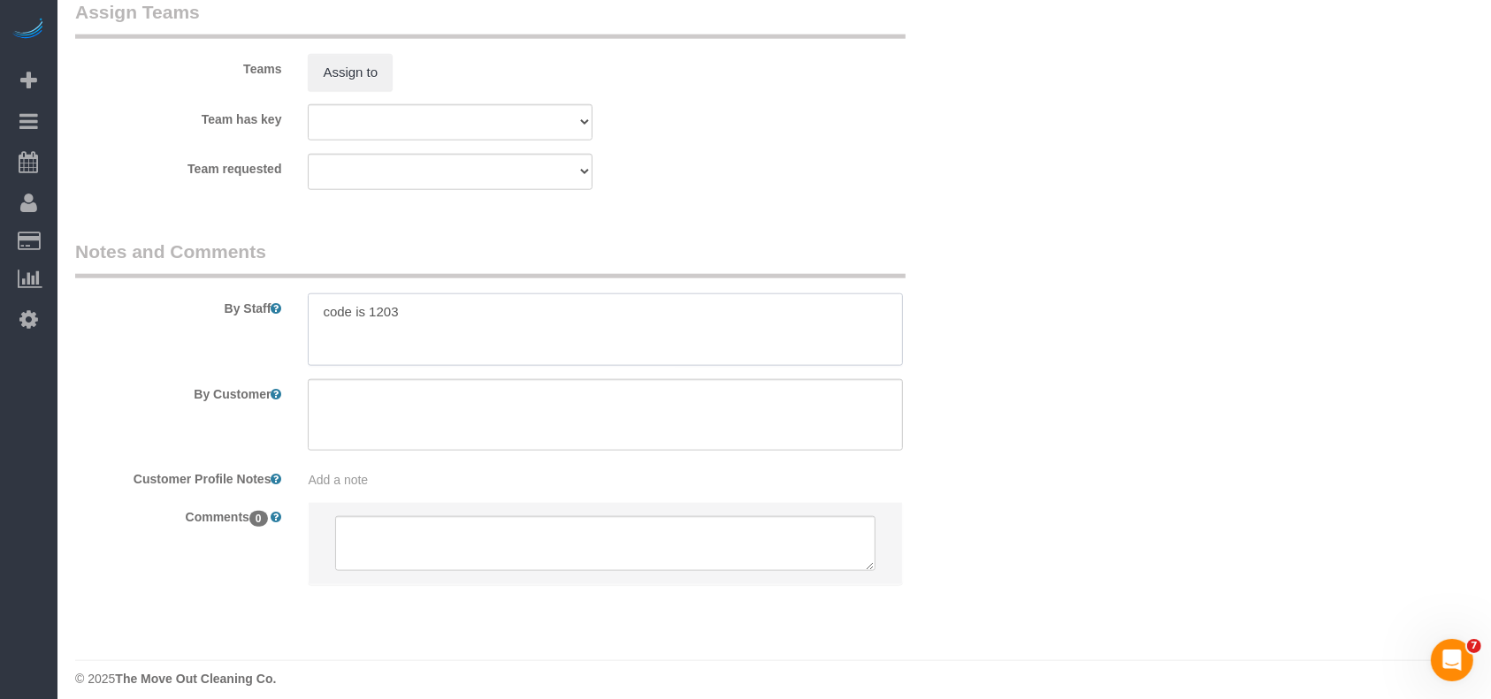
click at [538, 343] on textarea at bounding box center [605, 330] width 595 height 72
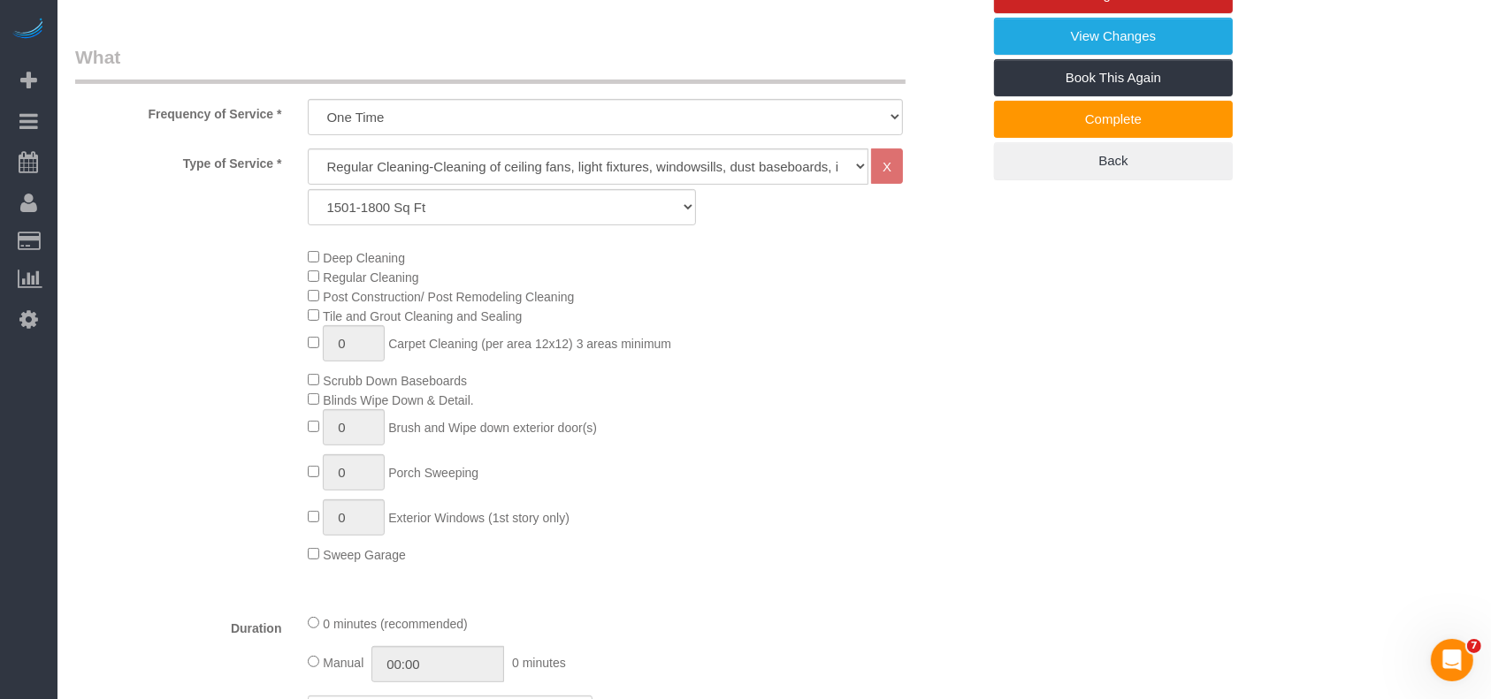
scroll to position [354, 0]
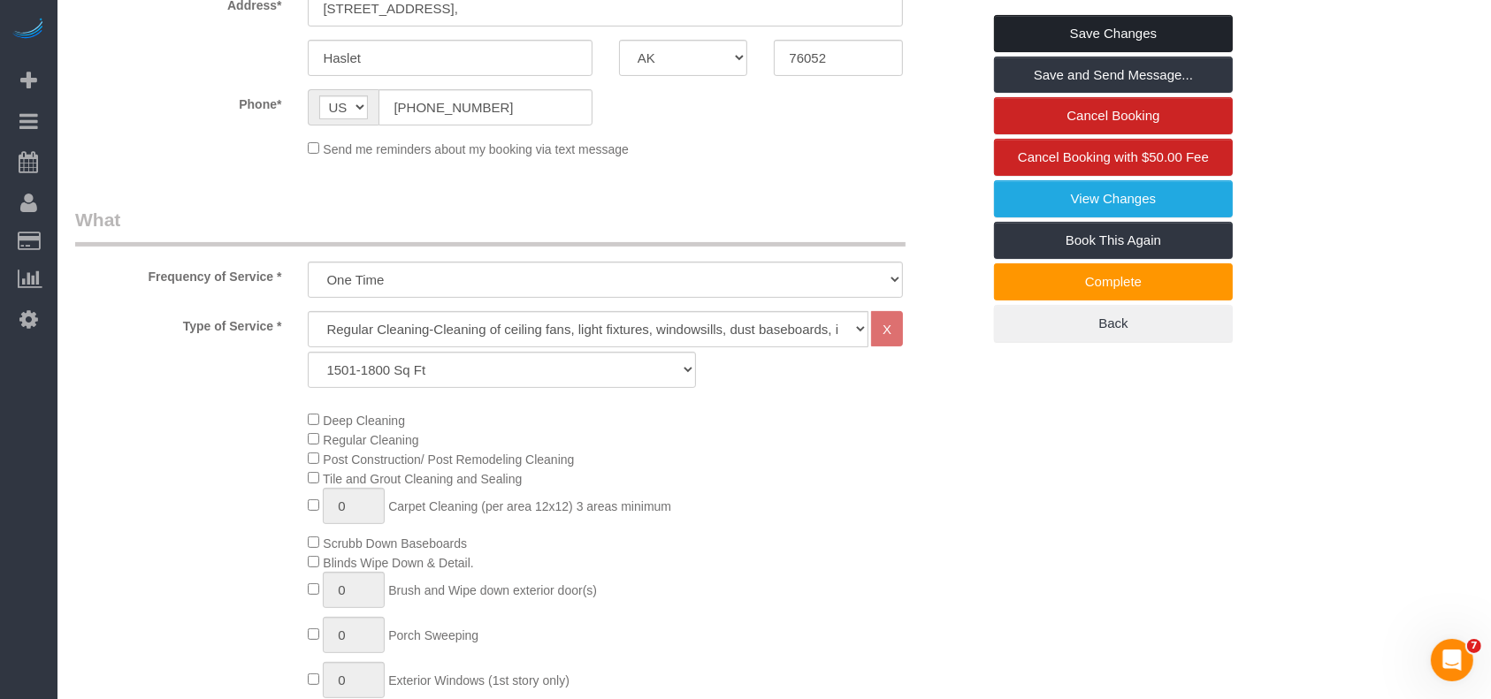
type textarea "code is 1203. Pending till water is on"
click at [1139, 25] on link "Save Changes" at bounding box center [1113, 33] width 239 height 37
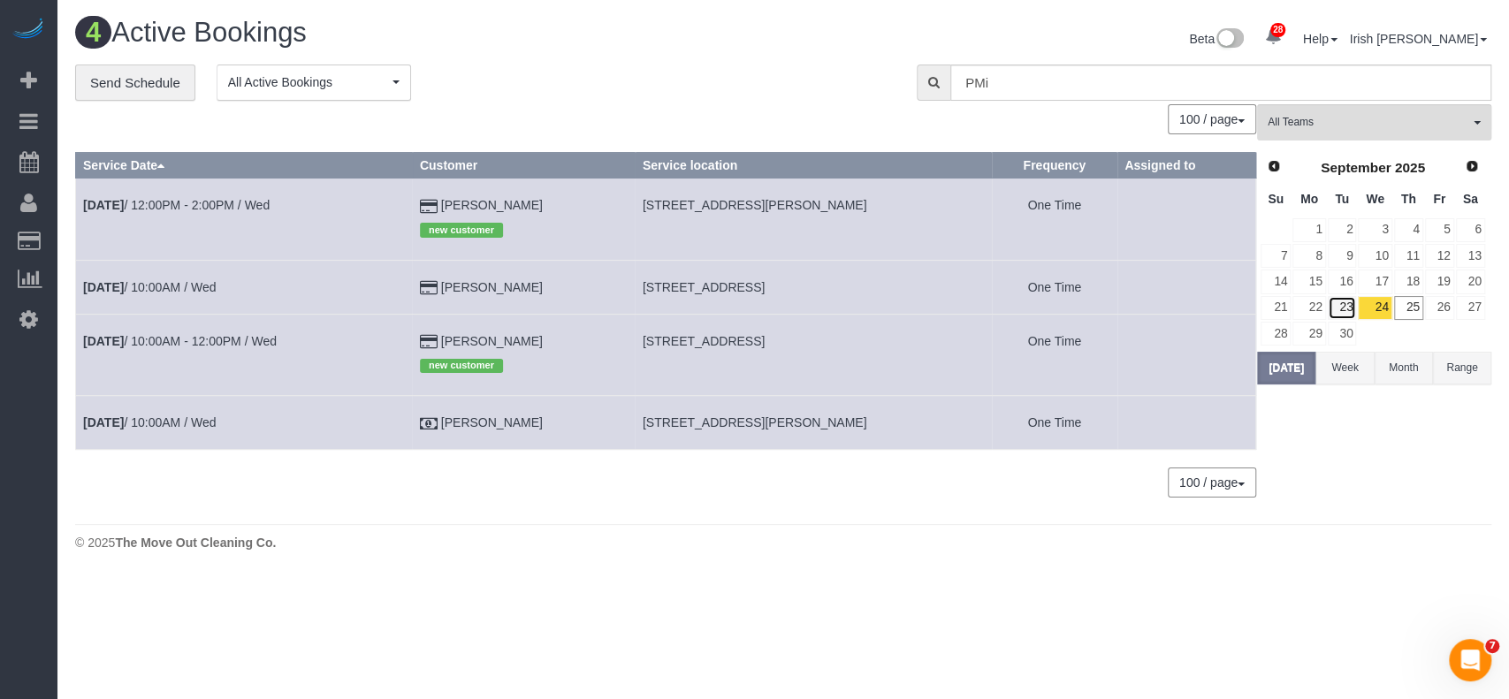
click at [1344, 301] on link "23" at bounding box center [1342, 308] width 29 height 24
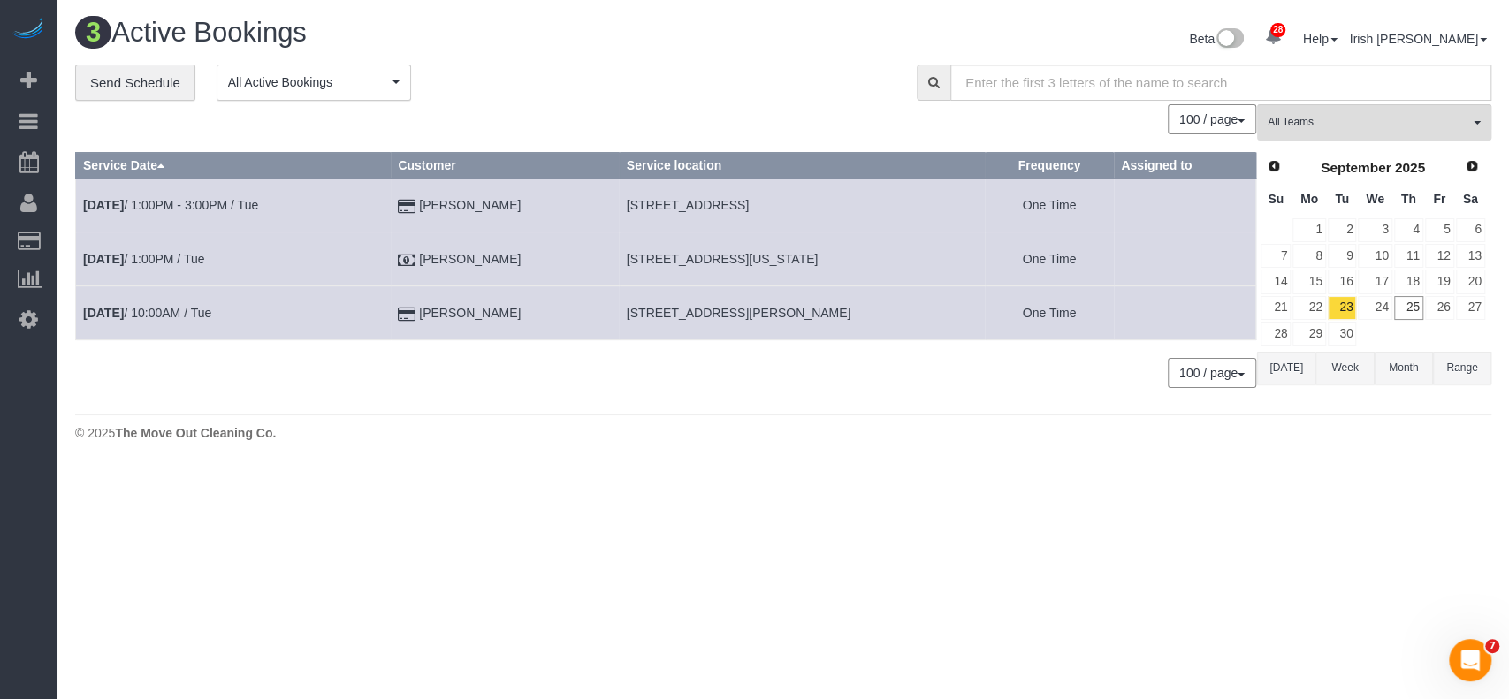
click at [1284, 367] on button "[DATE]" at bounding box center [1286, 368] width 58 height 33
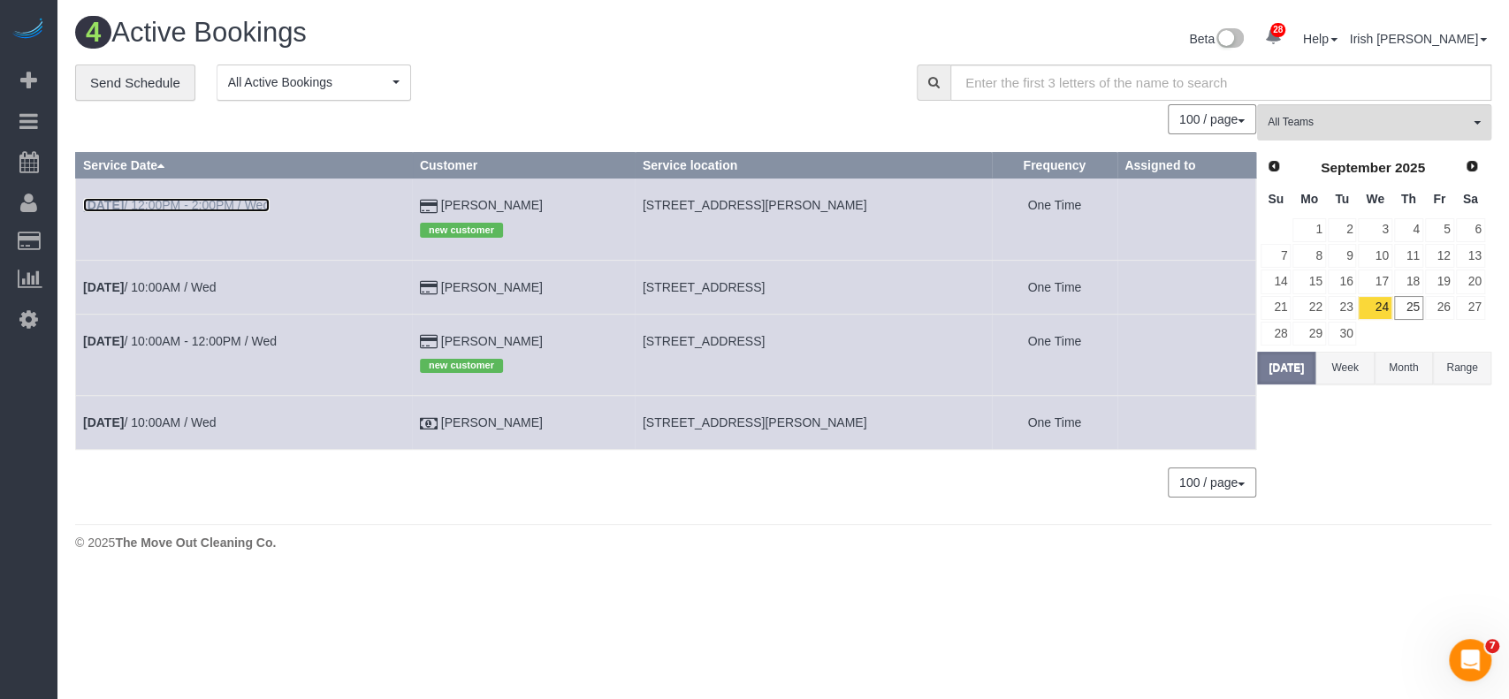
click at [172, 206] on link "[DATE] 12:00PM - 2:00PM / Wed" at bounding box center [176, 205] width 187 height 14
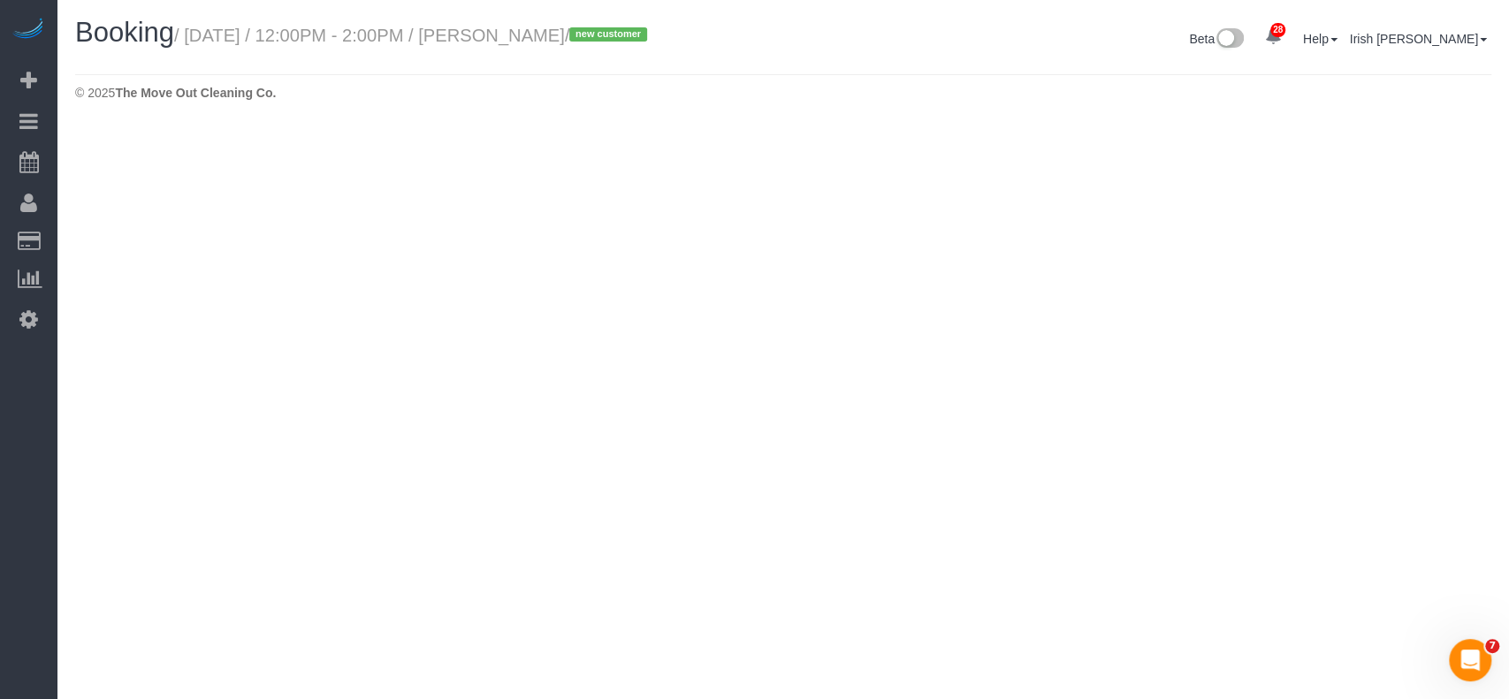
select select "[GEOGRAPHIC_DATA]"
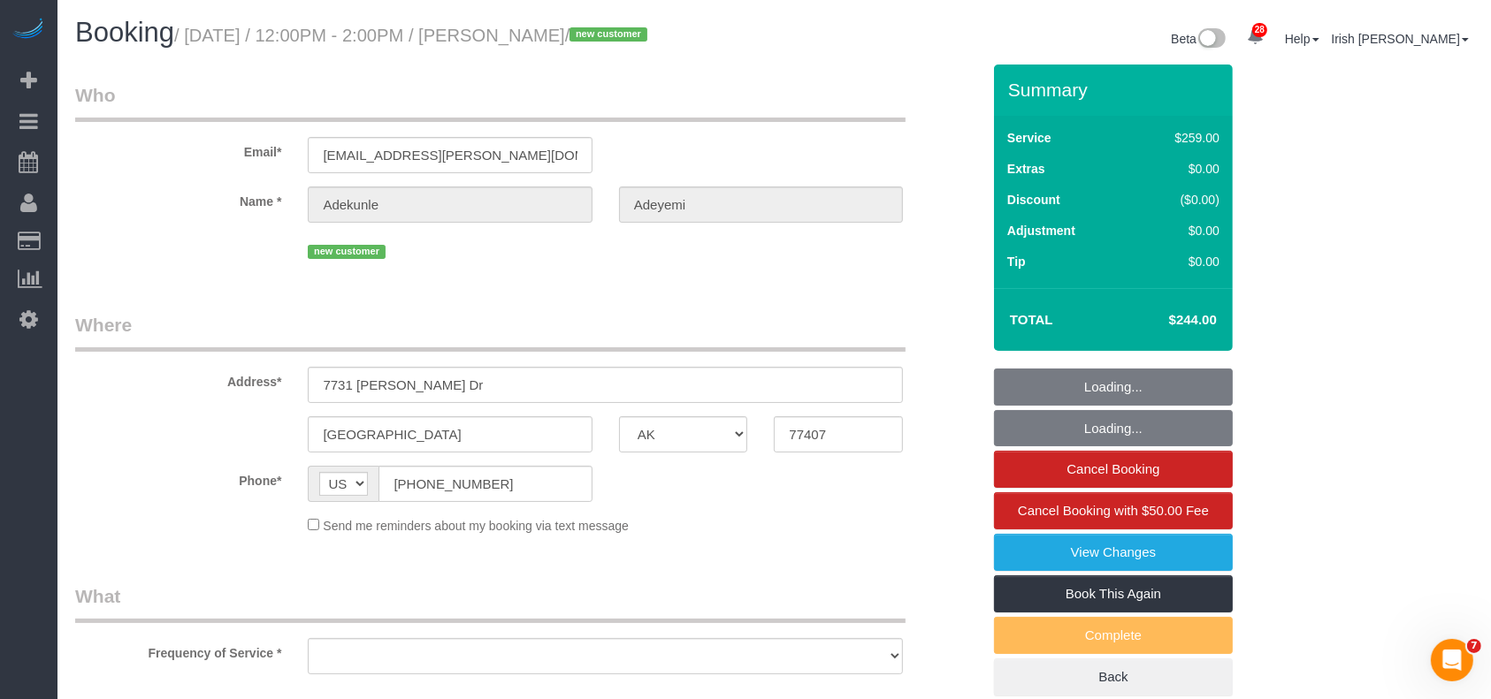
select select "string:fspay-9ce46e56-57ce-4607-b13a-6909b415b48b"
select select "object:7266"
select select "spot174"
select select "object:7344"
select select "3"
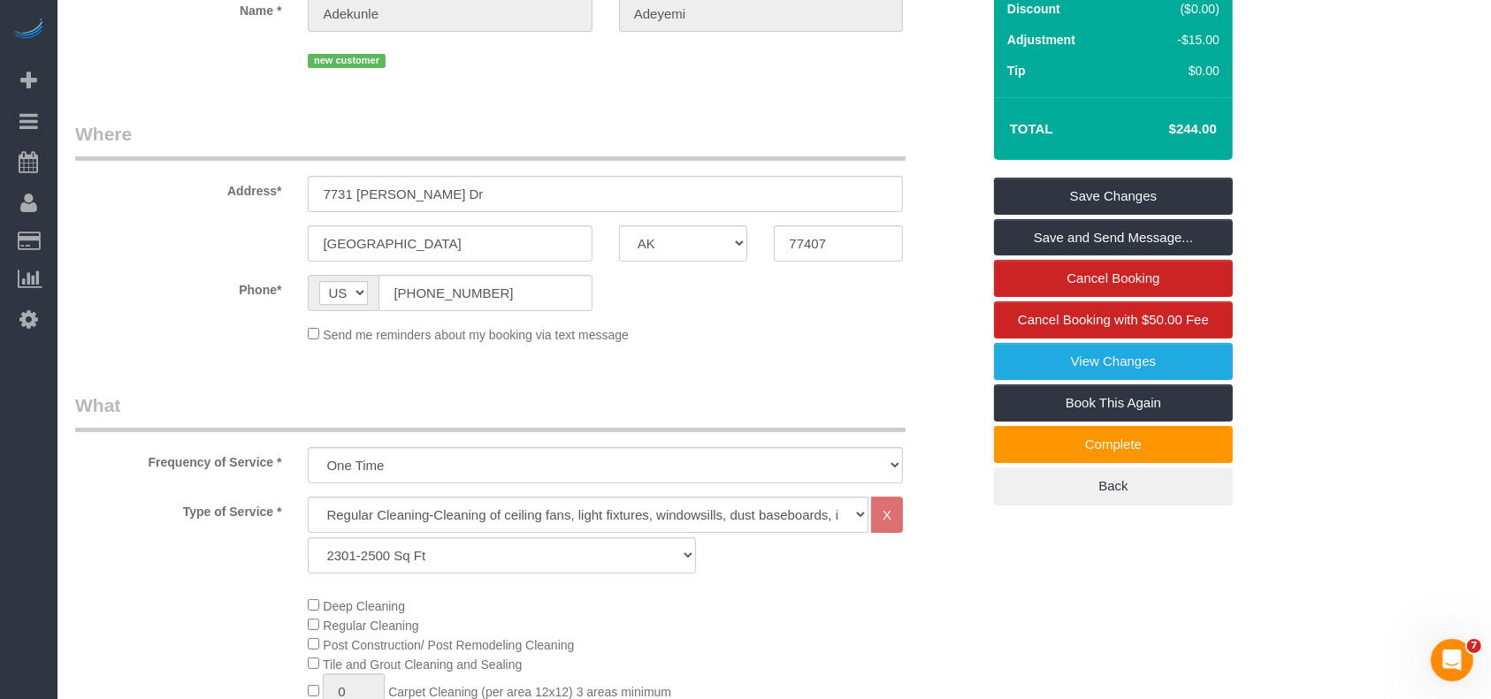
scroll to position [118, 0]
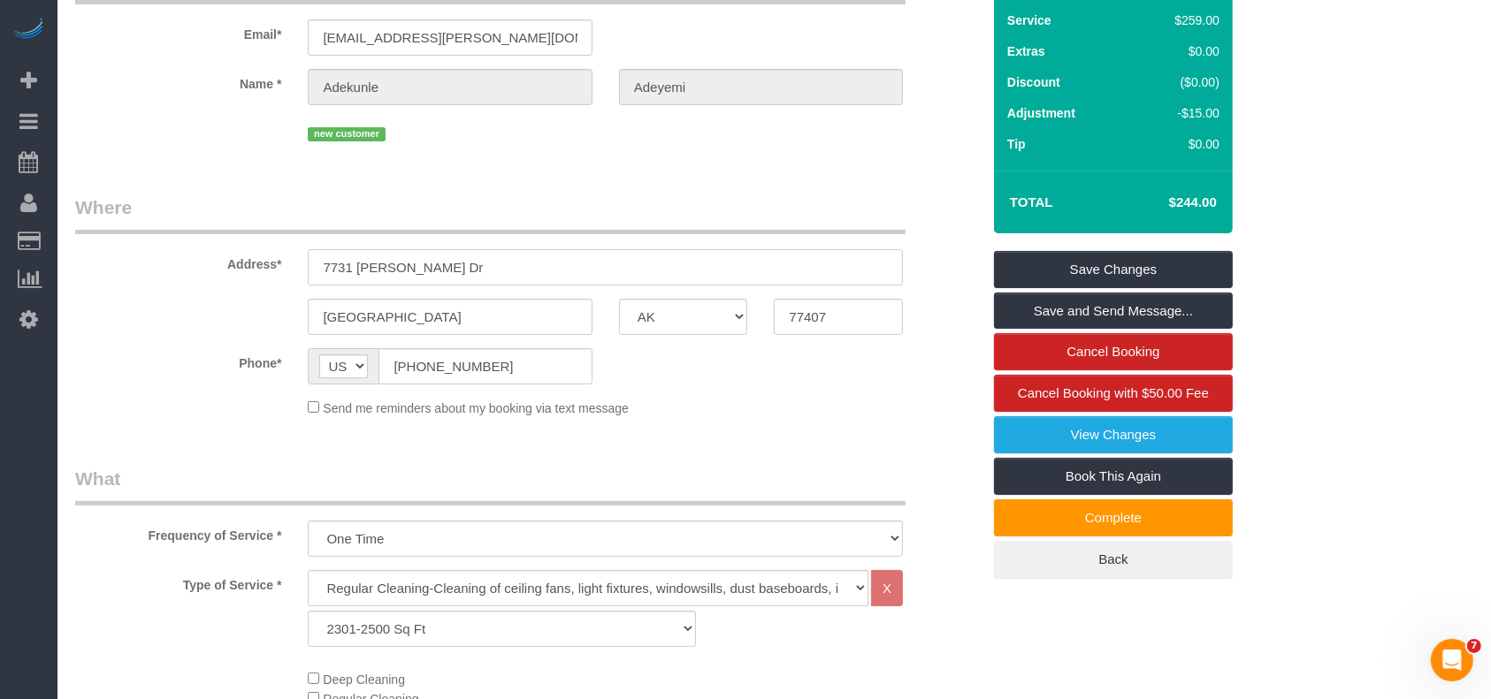
drag, startPoint x: 436, startPoint y: 289, endPoint x: 262, endPoint y: 288, distance: 174.2
click at [262, 286] on div "Address* [STREET_ADDRESS][PERSON_NAME]" at bounding box center [528, 240] width 932 height 91
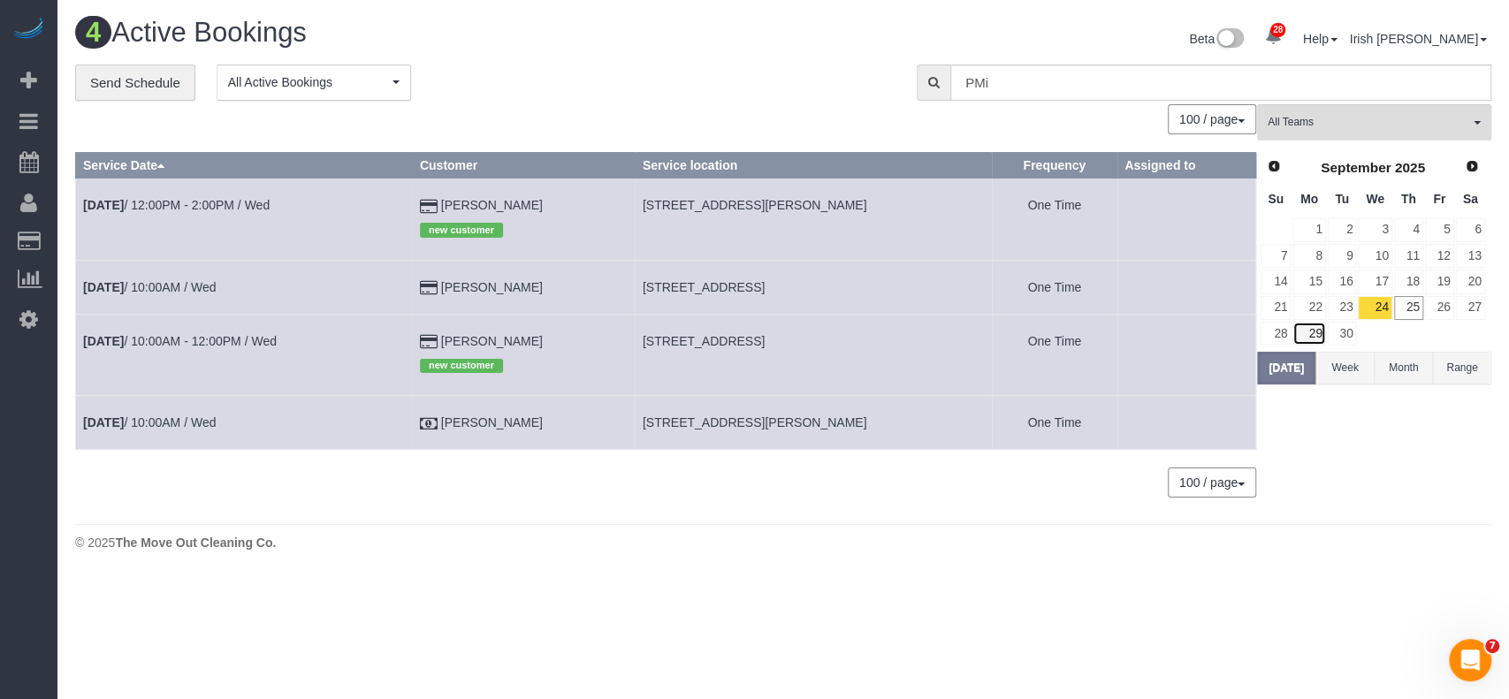
click at [1311, 333] on link "29" at bounding box center [1309, 334] width 33 height 24
click at [1278, 334] on link "28" at bounding box center [1276, 334] width 30 height 24
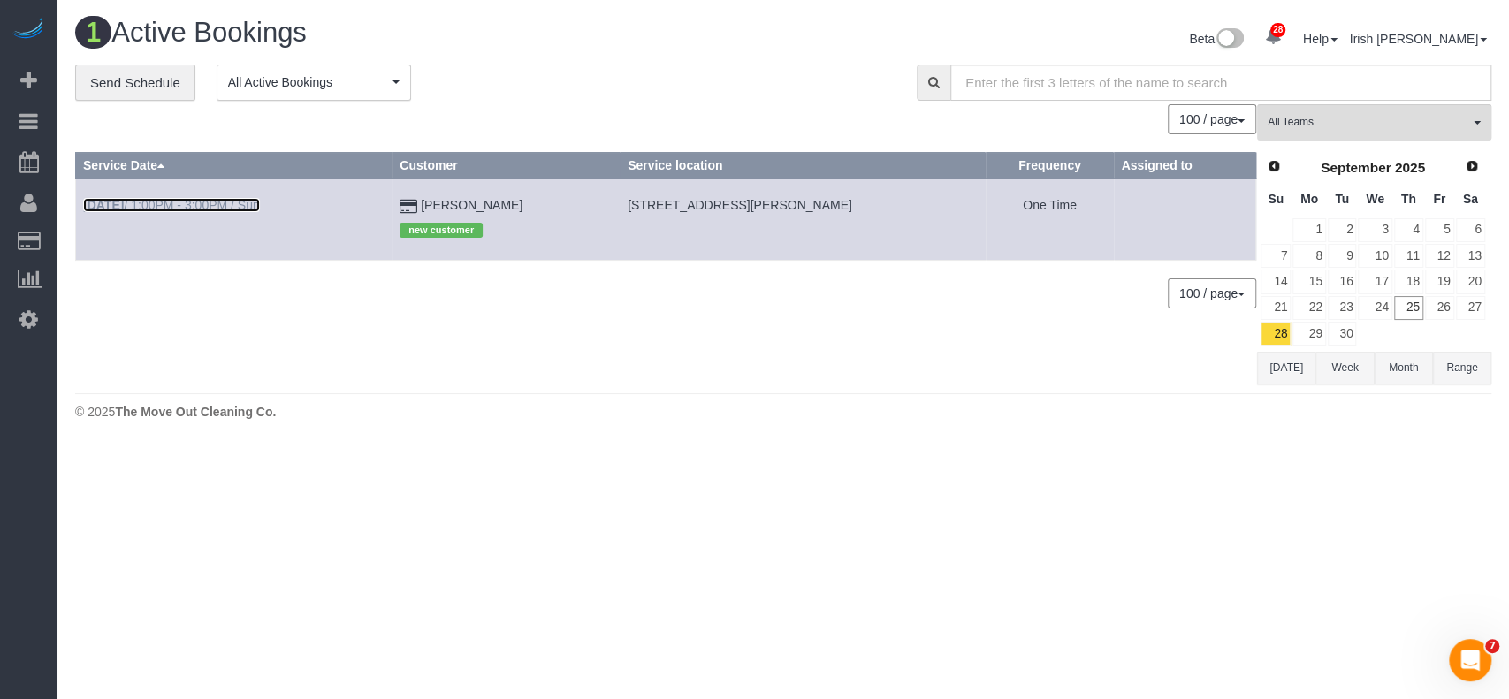
click at [115, 204] on b "[DATE]" at bounding box center [103, 205] width 41 height 14
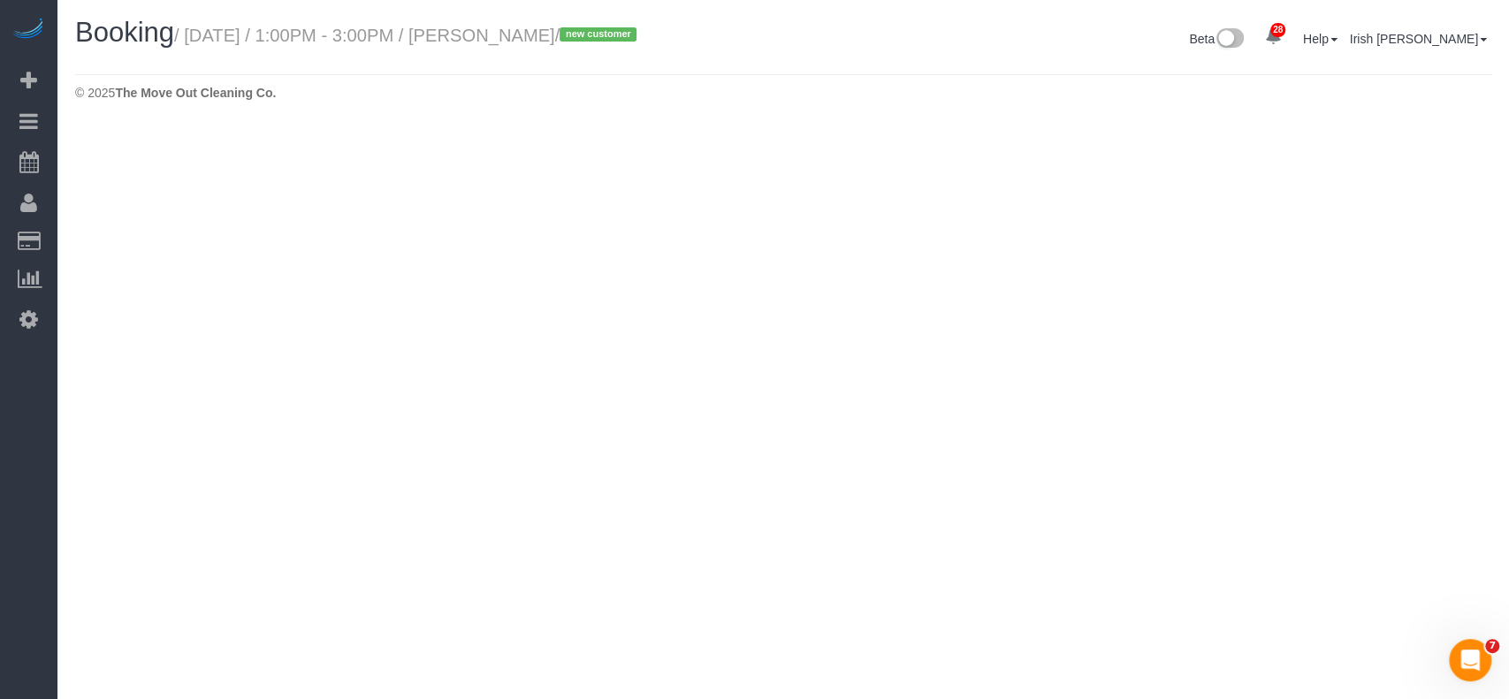
select select "[GEOGRAPHIC_DATA]"
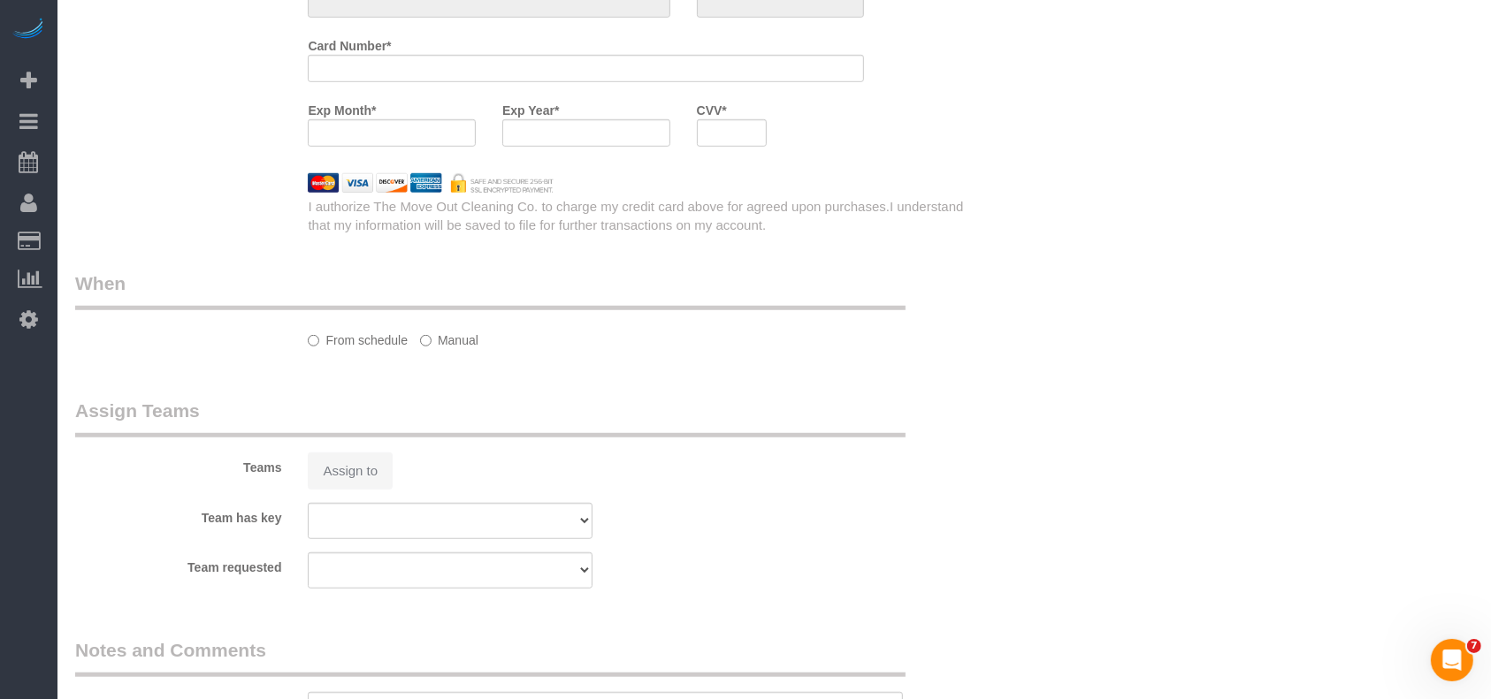
select select "3"
select select "string:fspay-367614e5-fc39-4187-9f60-78c602dfa40d"
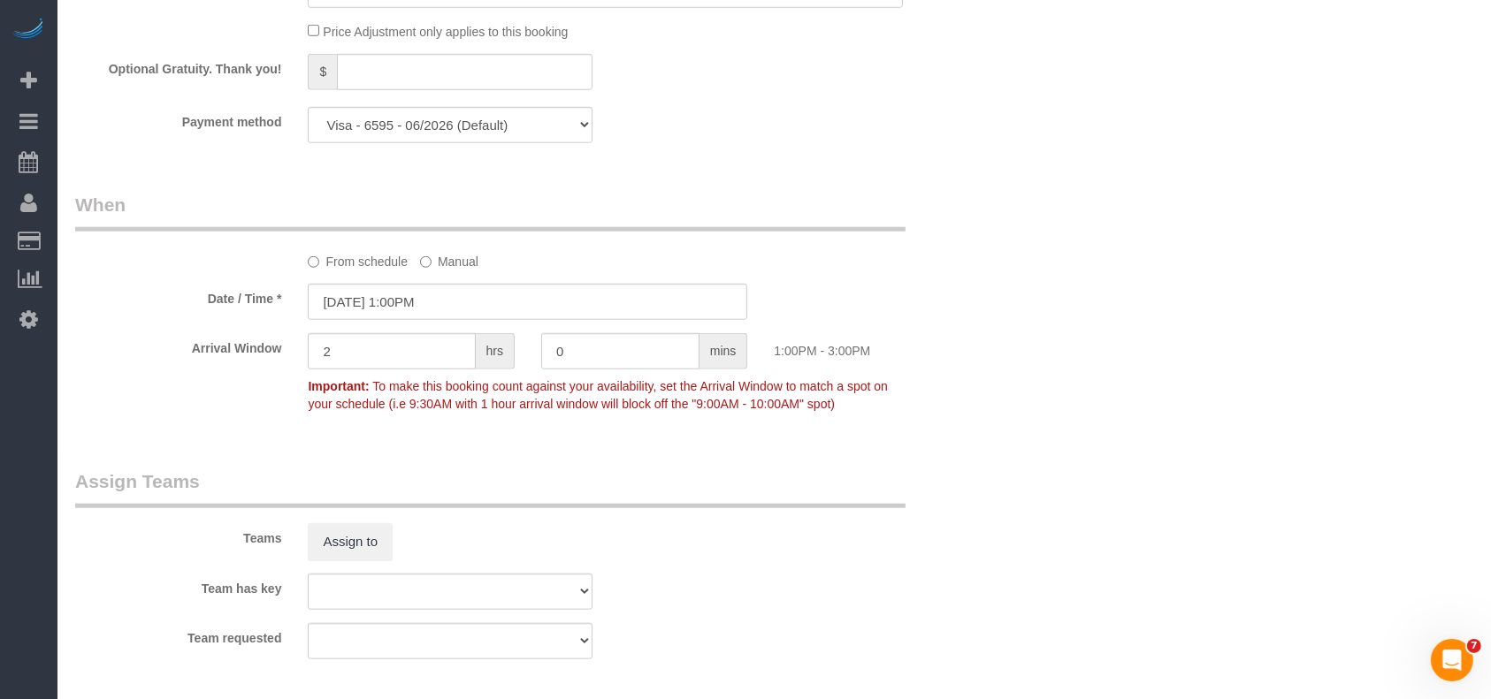
scroll to position [1280, 0]
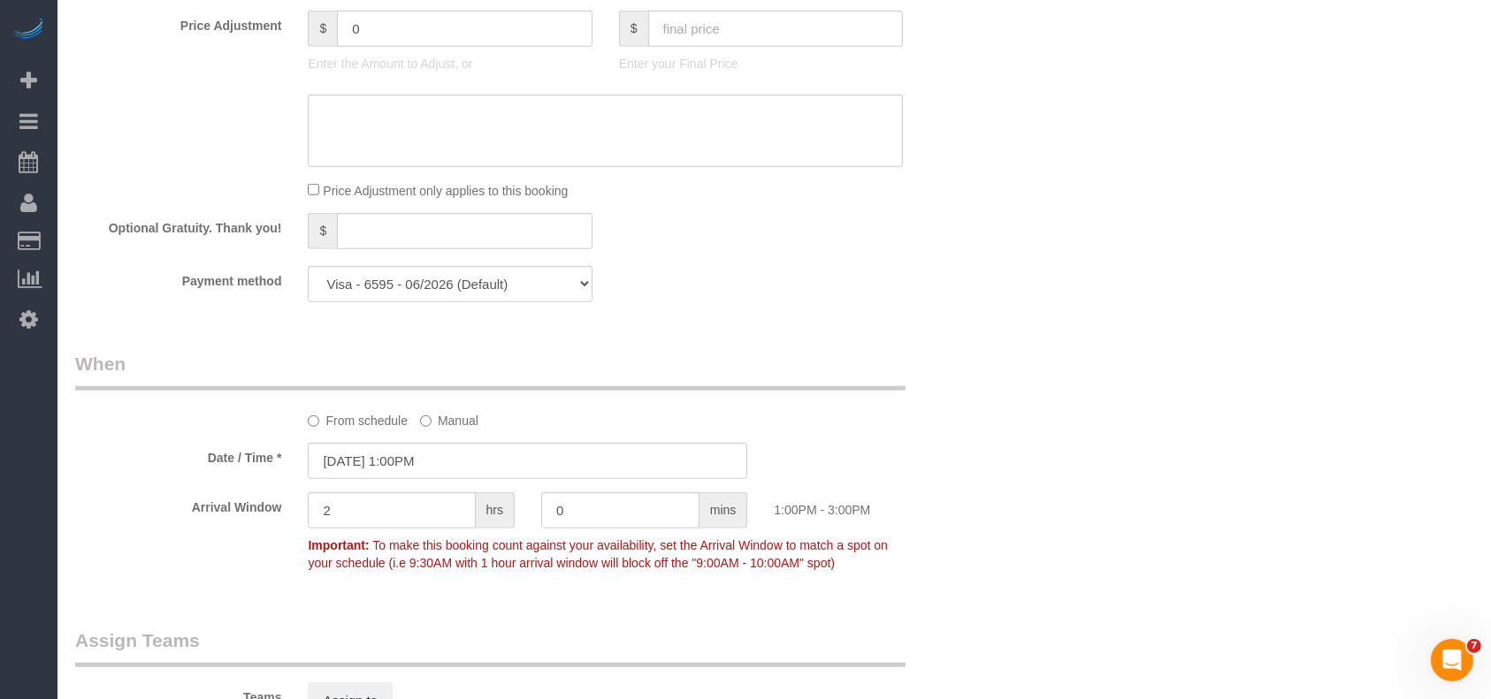
select select "object:7905"
click at [432, 462] on input "[DATE] 1:00PM" at bounding box center [527, 461] width 439 height 36
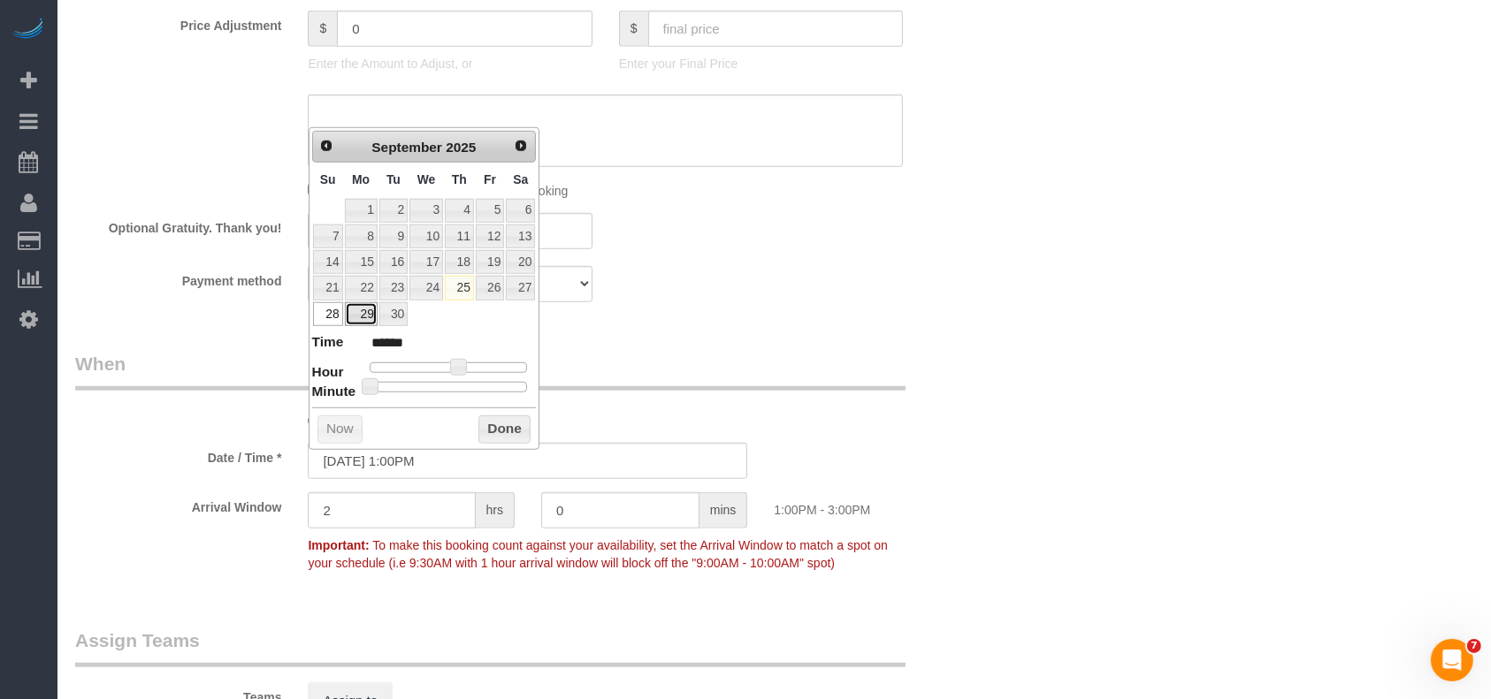
click at [362, 304] on link "29" at bounding box center [361, 314] width 33 height 24
type input "[DATE] 12:00PM"
type input "*******"
type input "[DATE] 11:00AM"
type input "*******"
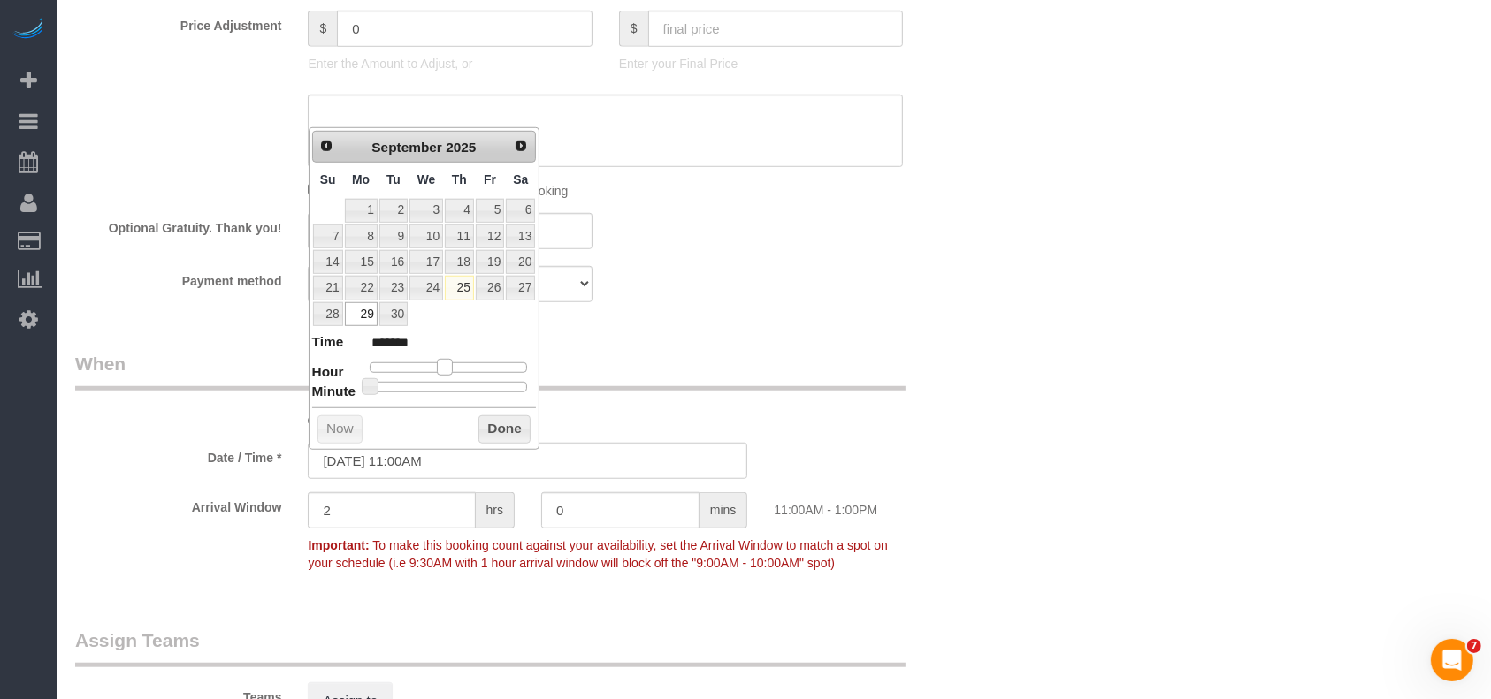
type input "[DATE] 10:00AM"
type input "*******"
type input "[DATE] 9:00AM"
type input "******"
type input "[DATE] 8:00AM"
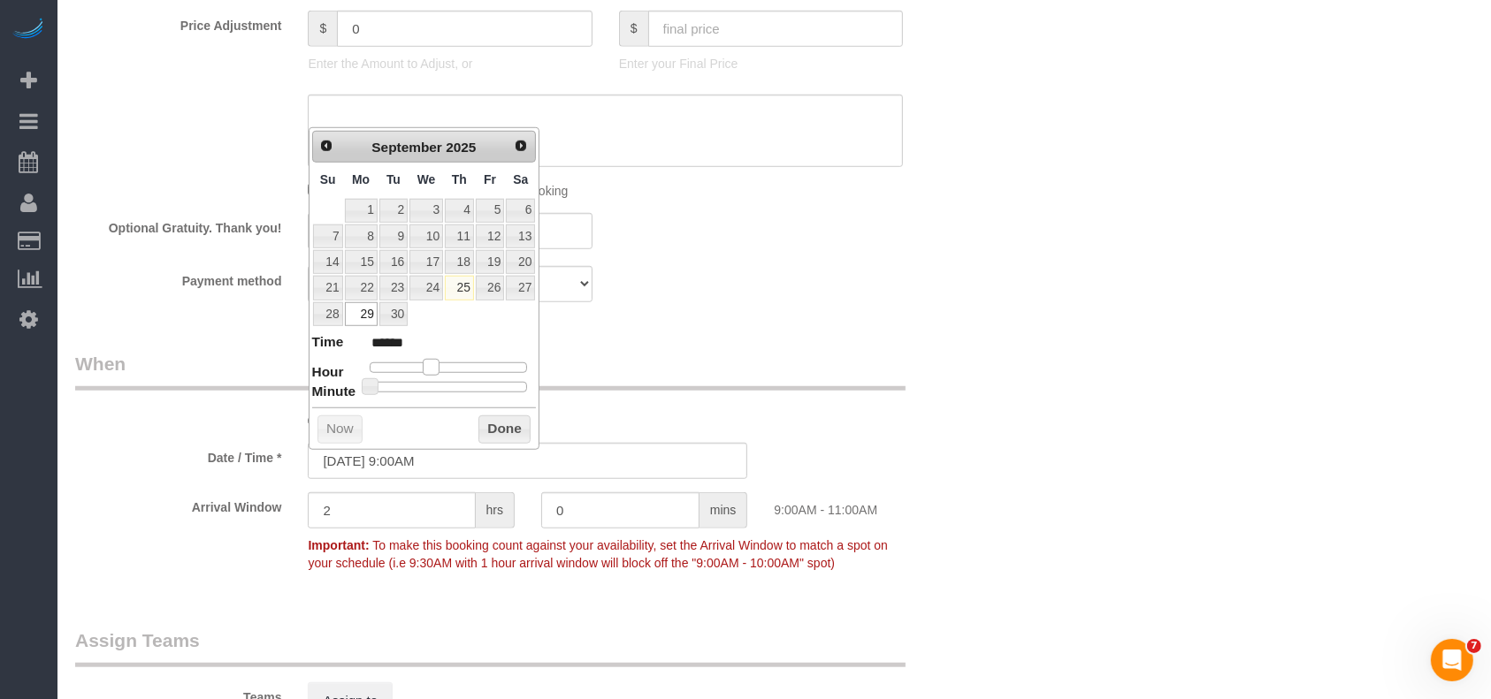
type input "******"
drag, startPoint x: 442, startPoint y: 363, endPoint x: 423, endPoint y: 363, distance: 18.6
click at [423, 363] on span at bounding box center [424, 367] width 16 height 16
click at [500, 434] on button "Done" at bounding box center [504, 430] width 52 height 28
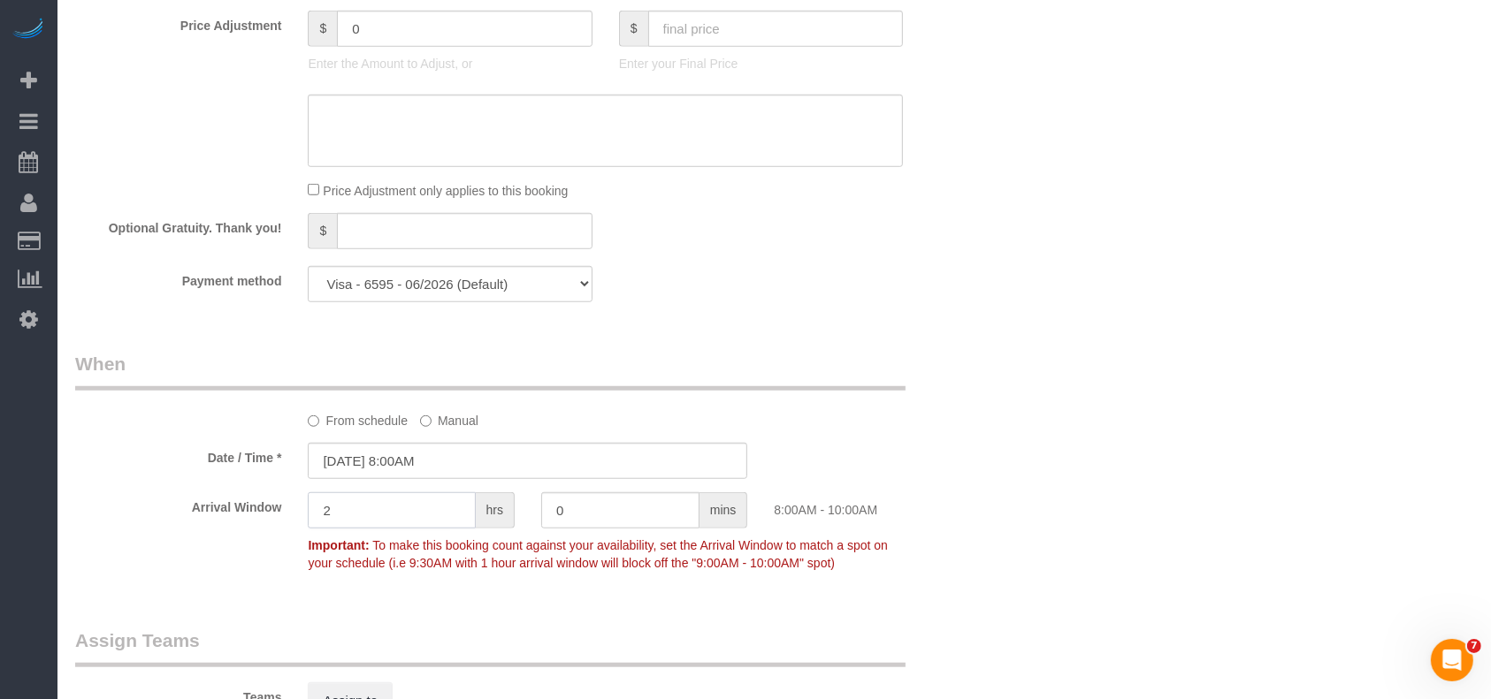
drag, startPoint x: 337, startPoint y: 519, endPoint x: 309, endPoint y: 523, distance: 27.6
click at [309, 523] on input "2" at bounding box center [391, 510] width 167 height 36
type input "0"
click at [794, 348] on div "Who Email* [EMAIL_ADDRESS][DOMAIN_NAME] Name * [PERSON_NAME] new customer Where…" at bounding box center [528, 32] width 932 height 2497
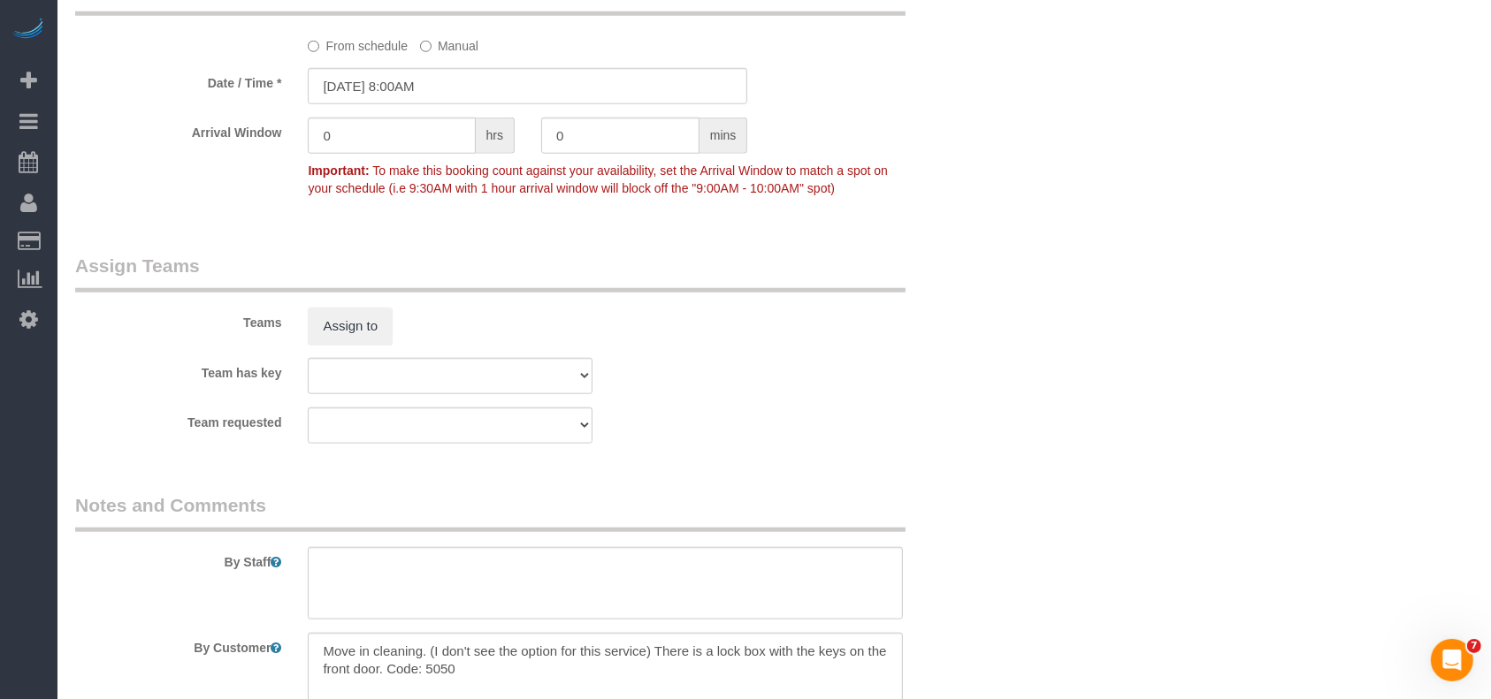
scroll to position [1752, 0]
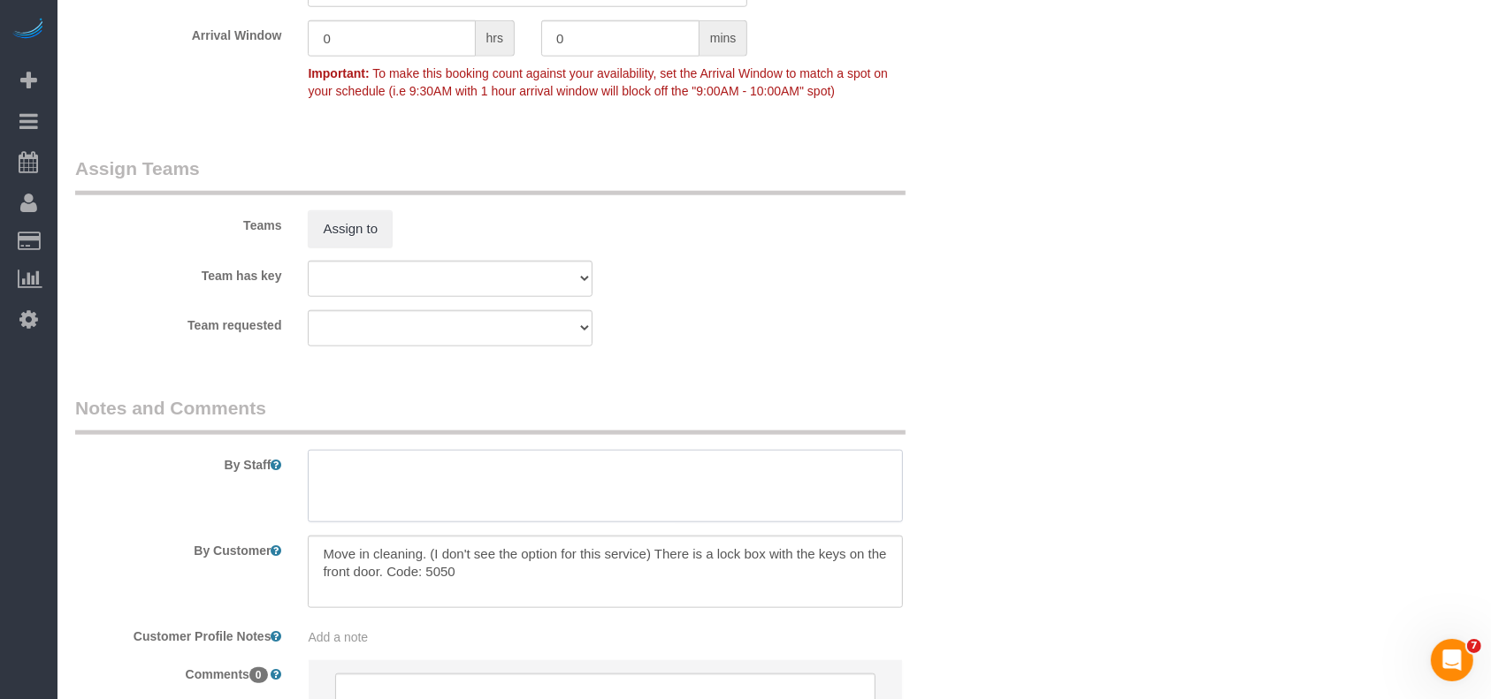
click at [391, 492] on textarea at bounding box center [605, 486] width 595 height 72
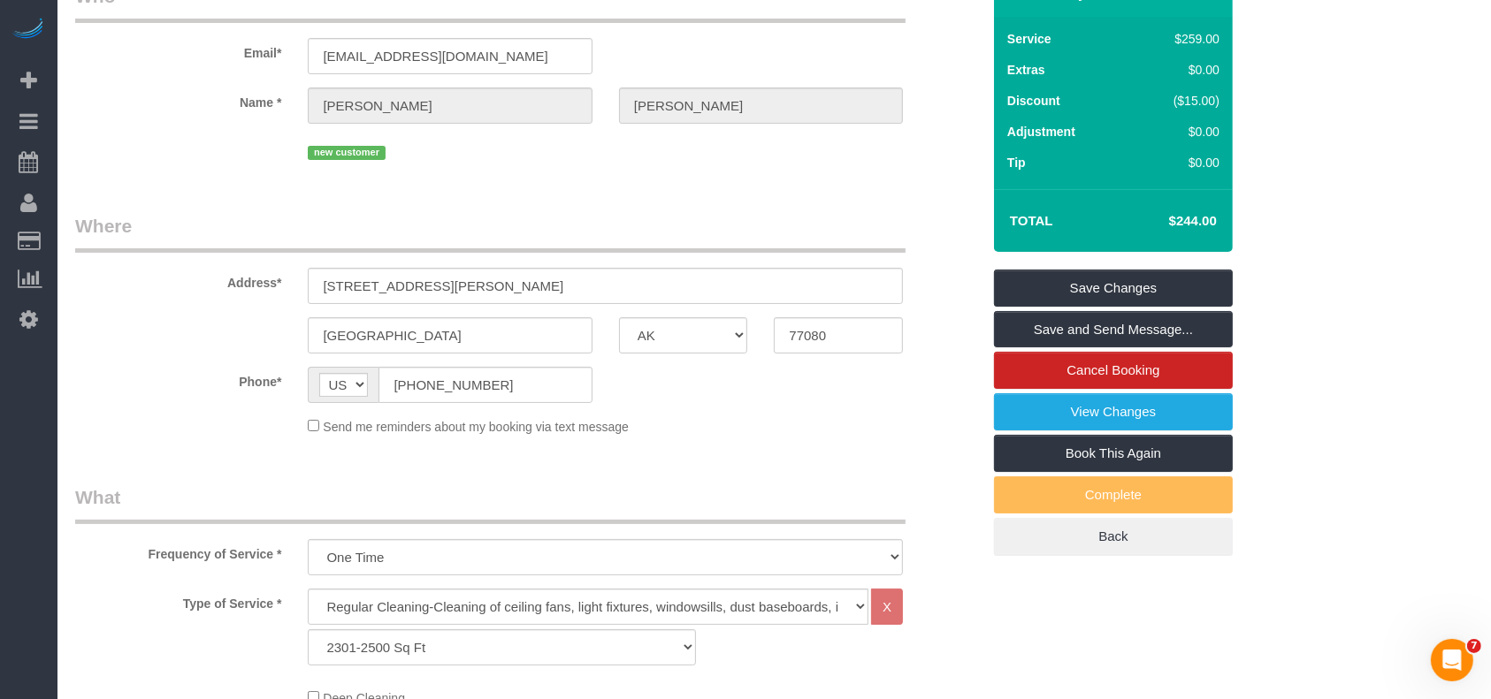
scroll to position [0, 0]
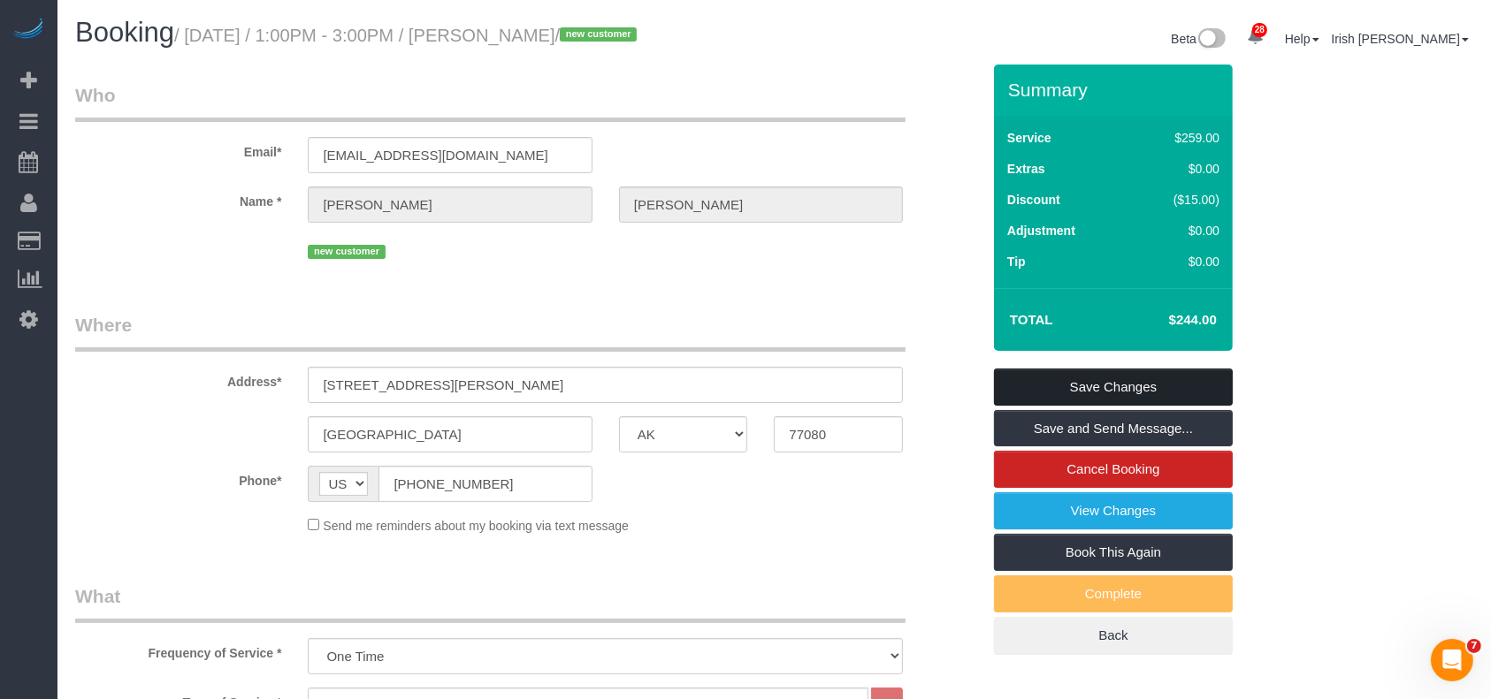
type textarea "* 8am cleaning"
click at [1069, 385] on link "Save Changes" at bounding box center [1113, 387] width 239 height 37
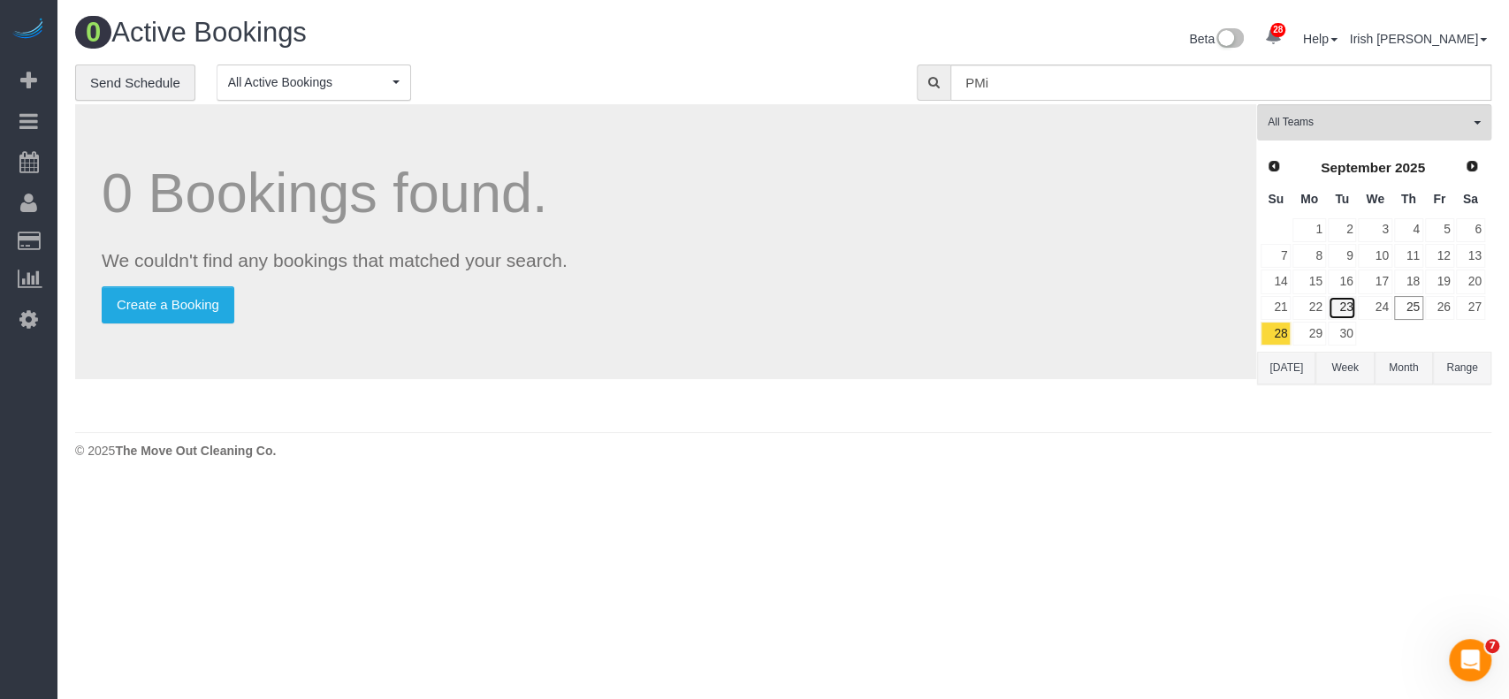
click at [1348, 301] on link "23" at bounding box center [1342, 308] width 29 height 24
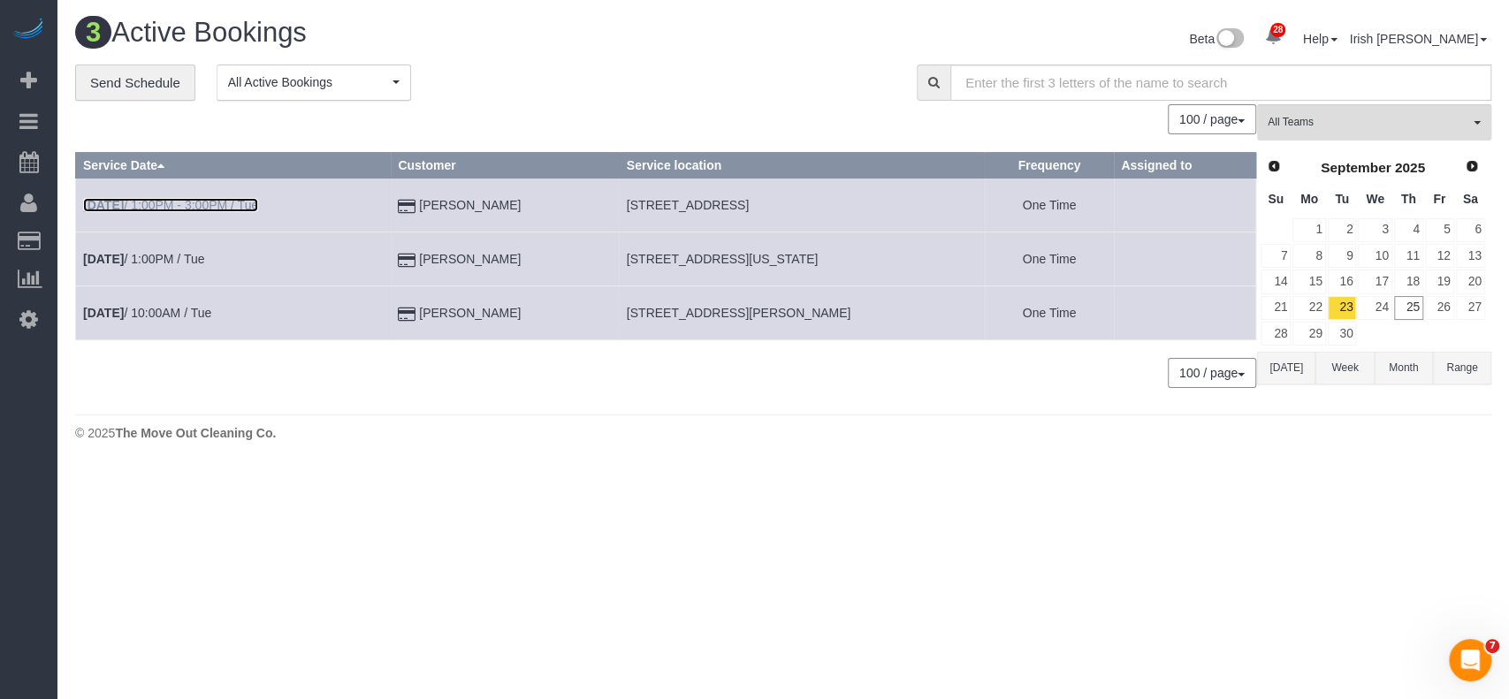
click at [233, 199] on link "[DATE] 1:00PM - 3:00PM / Tue" at bounding box center [170, 205] width 175 height 14
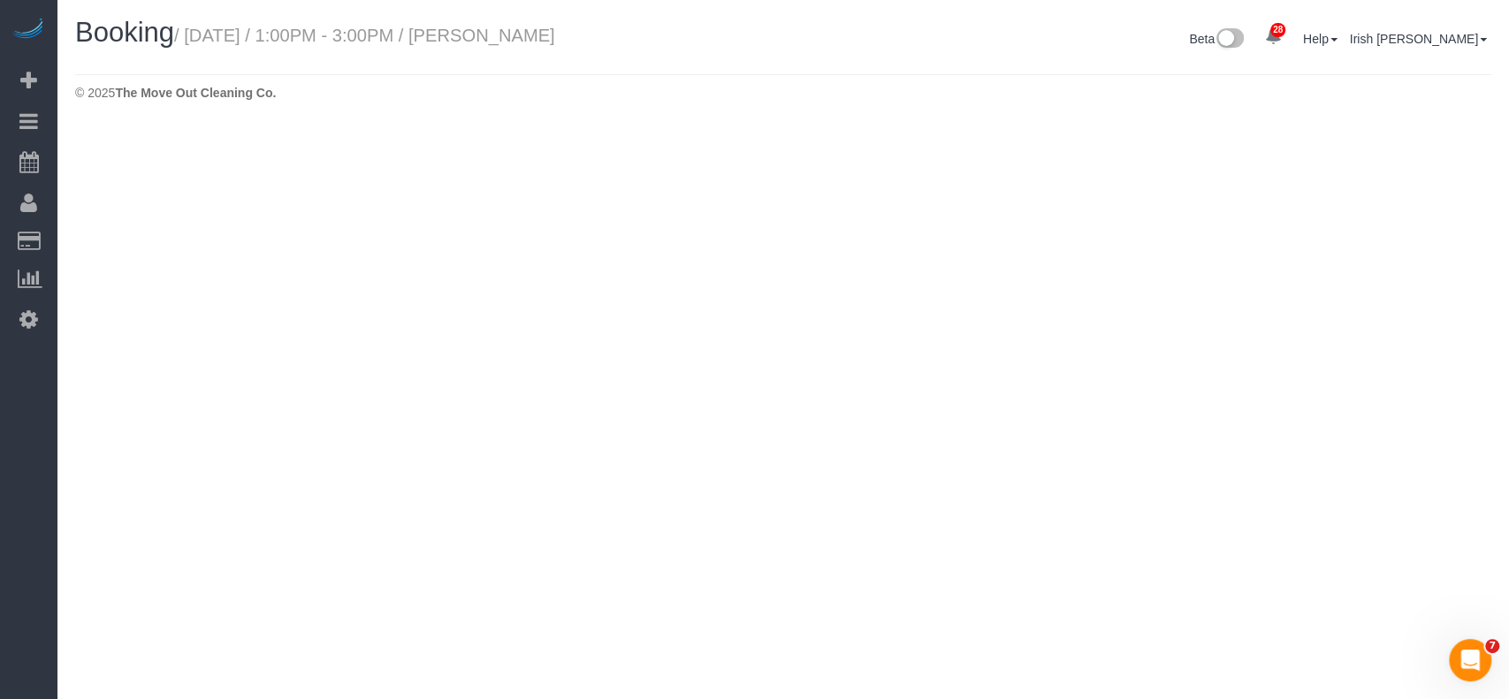
select select "[GEOGRAPHIC_DATA]"
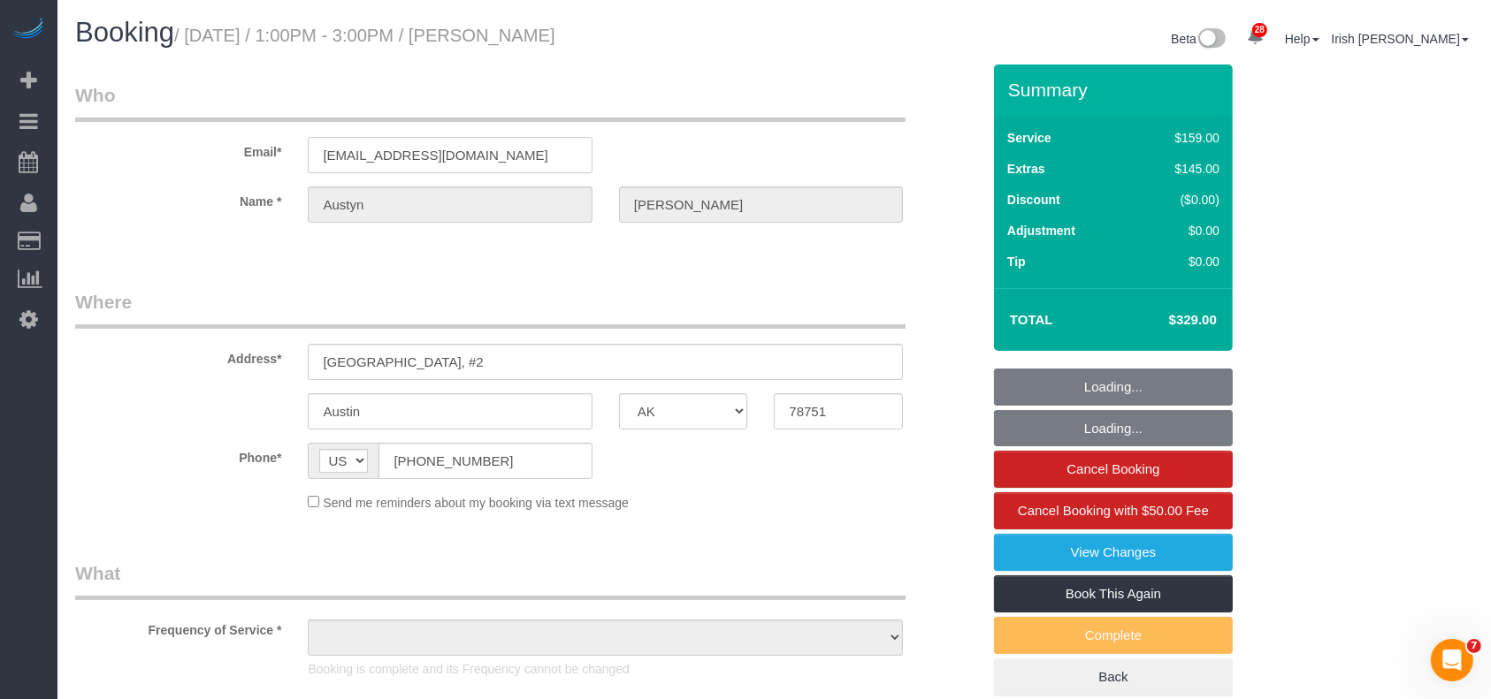
select select "string:fspay-d25e01ff-0683-4fae-8c86-177340dfcf15"
select select "object:8442"
select select "3"
drag, startPoint x: 542, startPoint y: 156, endPoint x: 213, endPoint y: 115, distance: 331.4
click at [251, 141] on div "Email* [EMAIL_ADDRESS][DOMAIN_NAME]" at bounding box center [528, 127] width 932 height 91
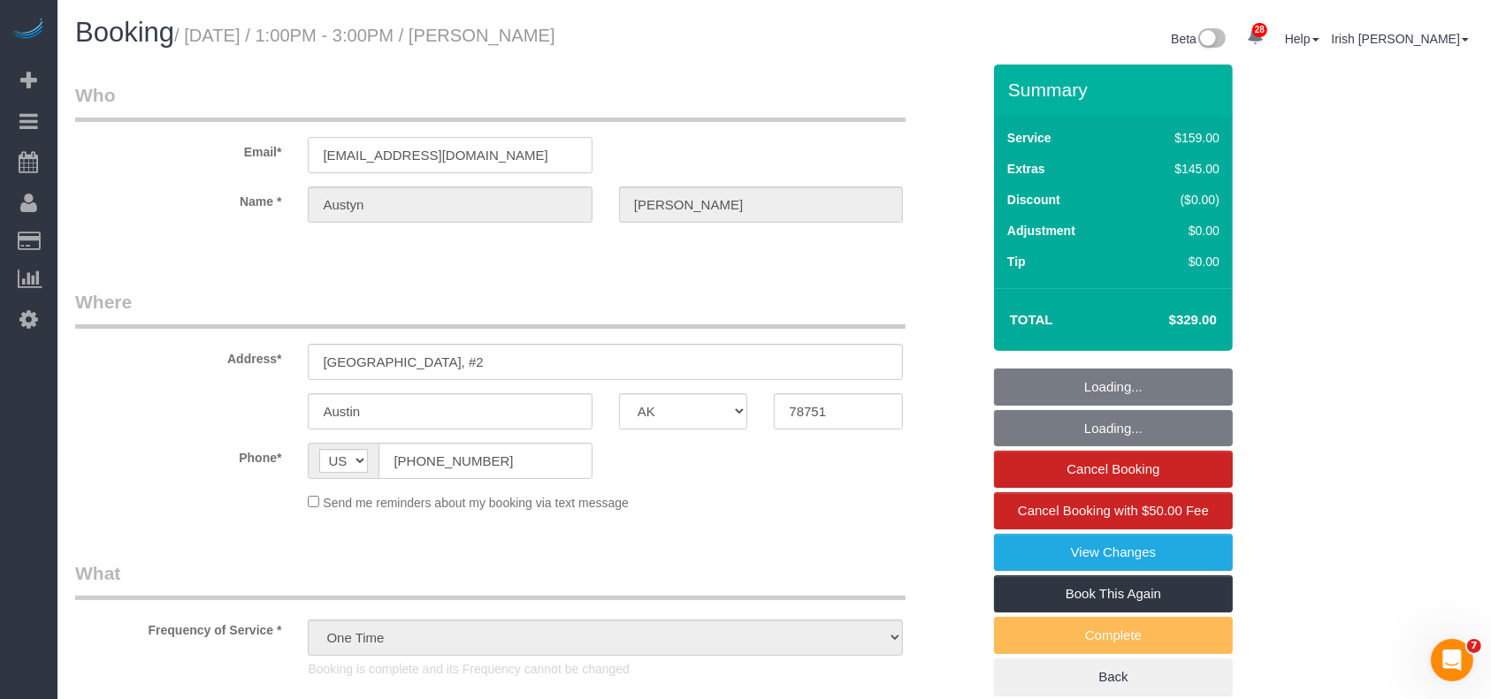
select select "object:8443"
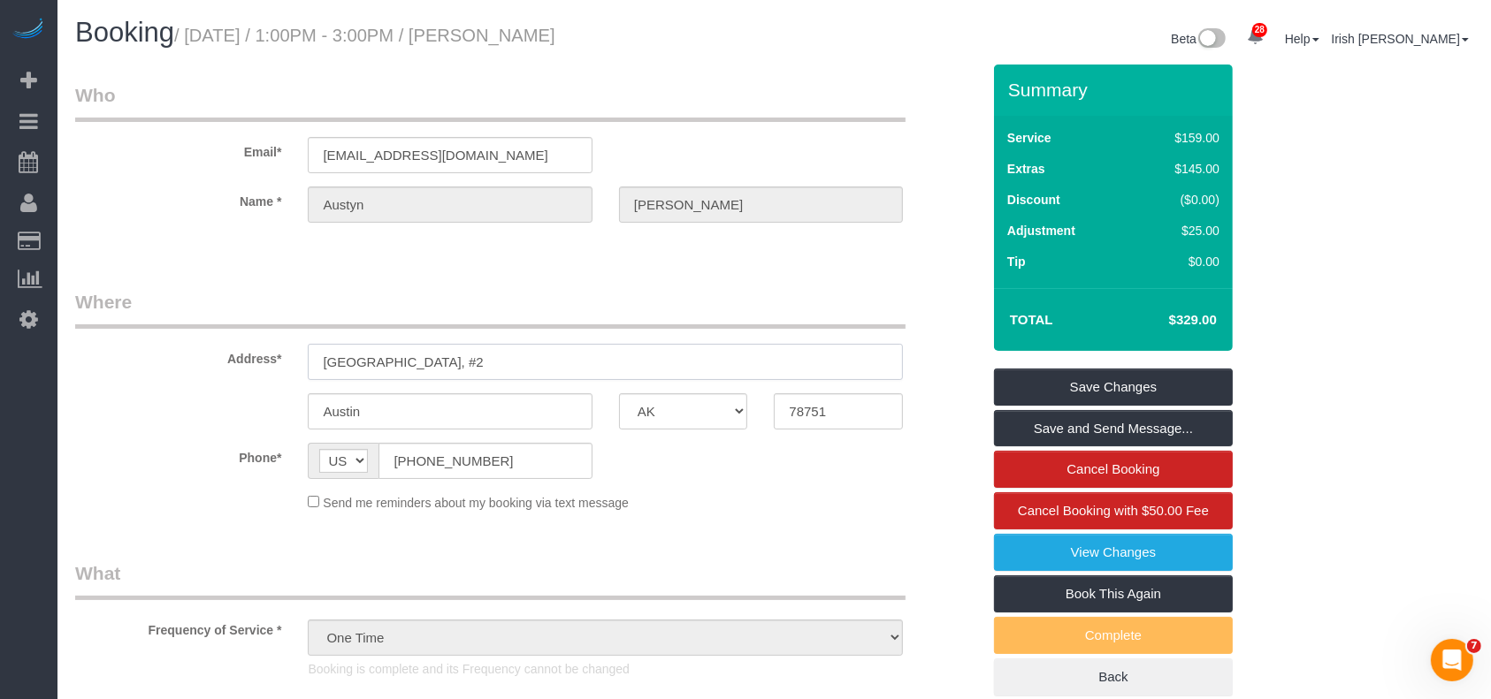
drag, startPoint x: 464, startPoint y: 350, endPoint x: 240, endPoint y: 347, distance: 223.7
click at [240, 347] on div "Address* [GEOGRAPHIC_DATA], #2" at bounding box center [528, 334] width 932 height 91
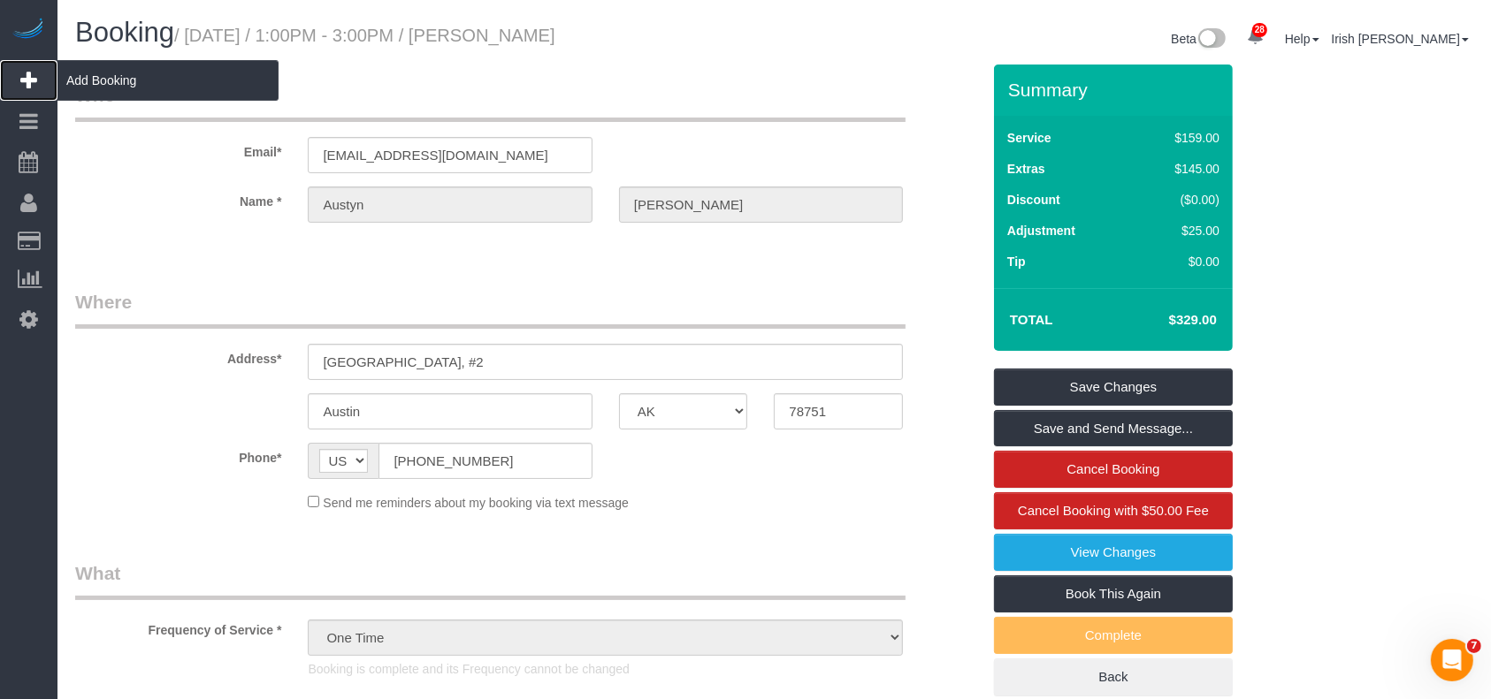
click at [116, 71] on span "Add Booking" at bounding box center [167, 80] width 221 height 41
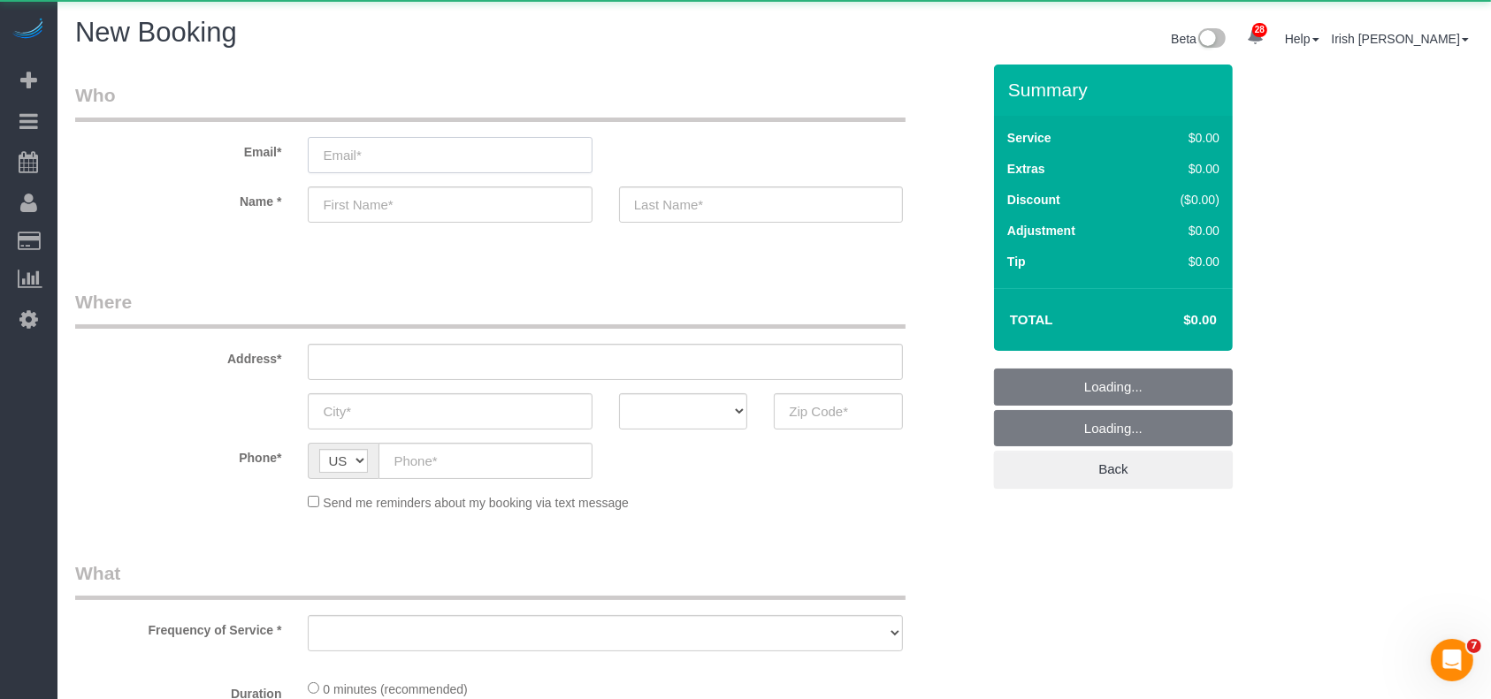
click at [408, 172] on input "email" at bounding box center [450, 155] width 284 height 36
select select "3"
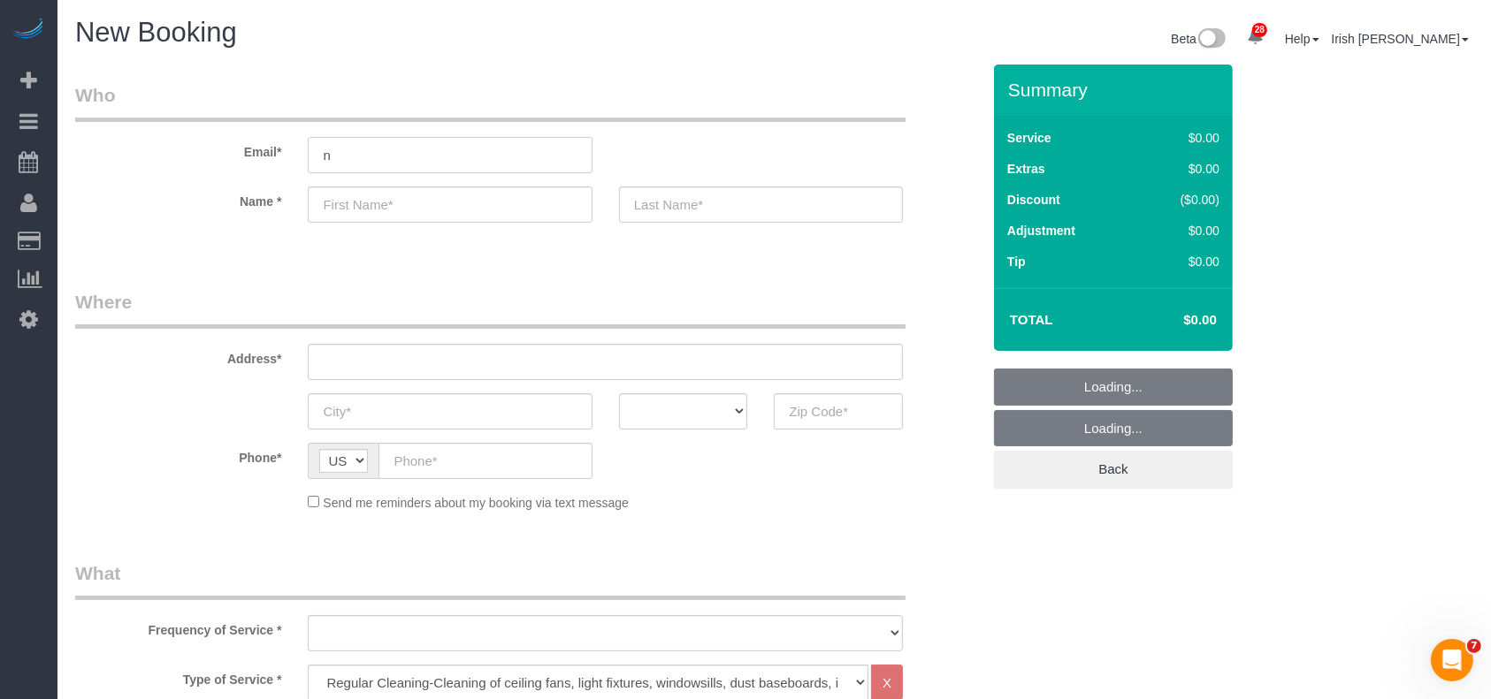
type input "ni"
select select "object:8773"
type input "niles"
select select "object:8774"
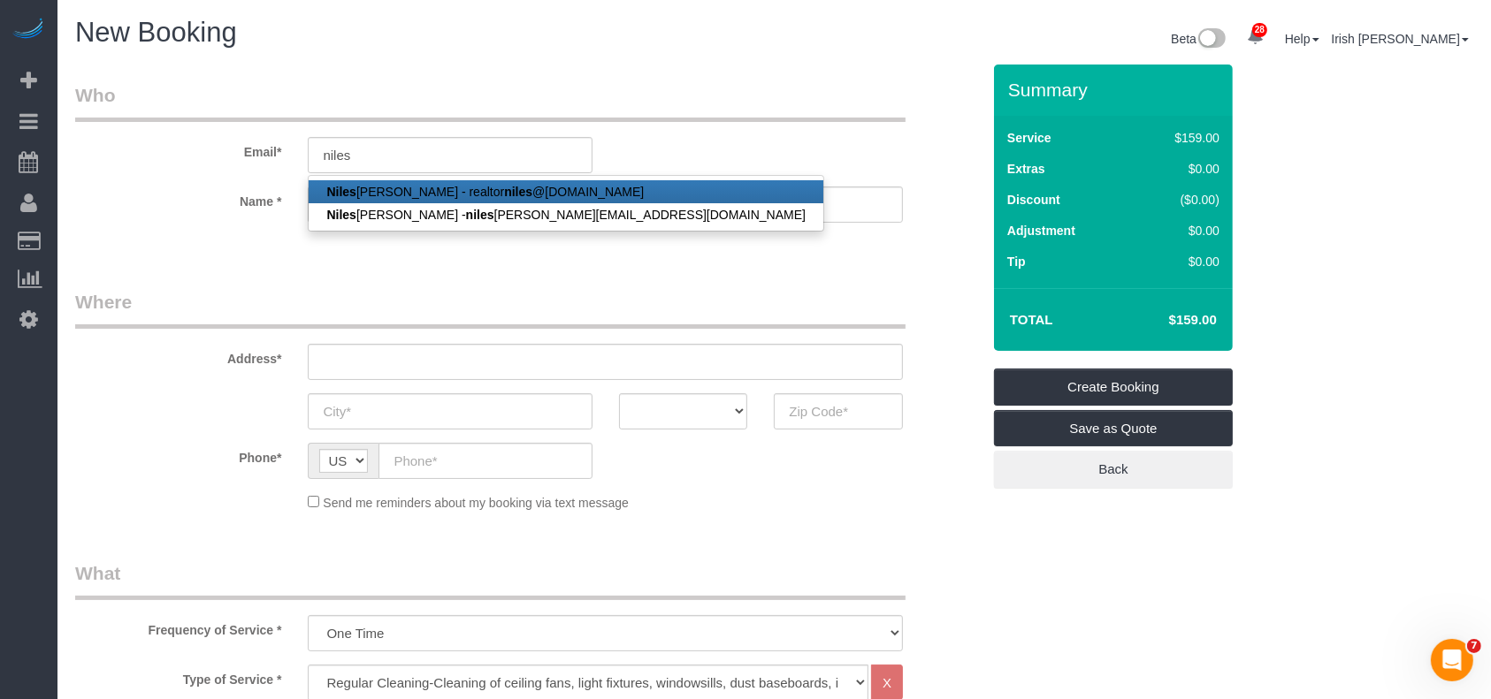
click at [406, 185] on link "[PERSON_NAME] - realtor niles @[DOMAIN_NAME]" at bounding box center [566, 191] width 515 height 23
type input "[EMAIL_ADDRESS][DOMAIN_NAME]"
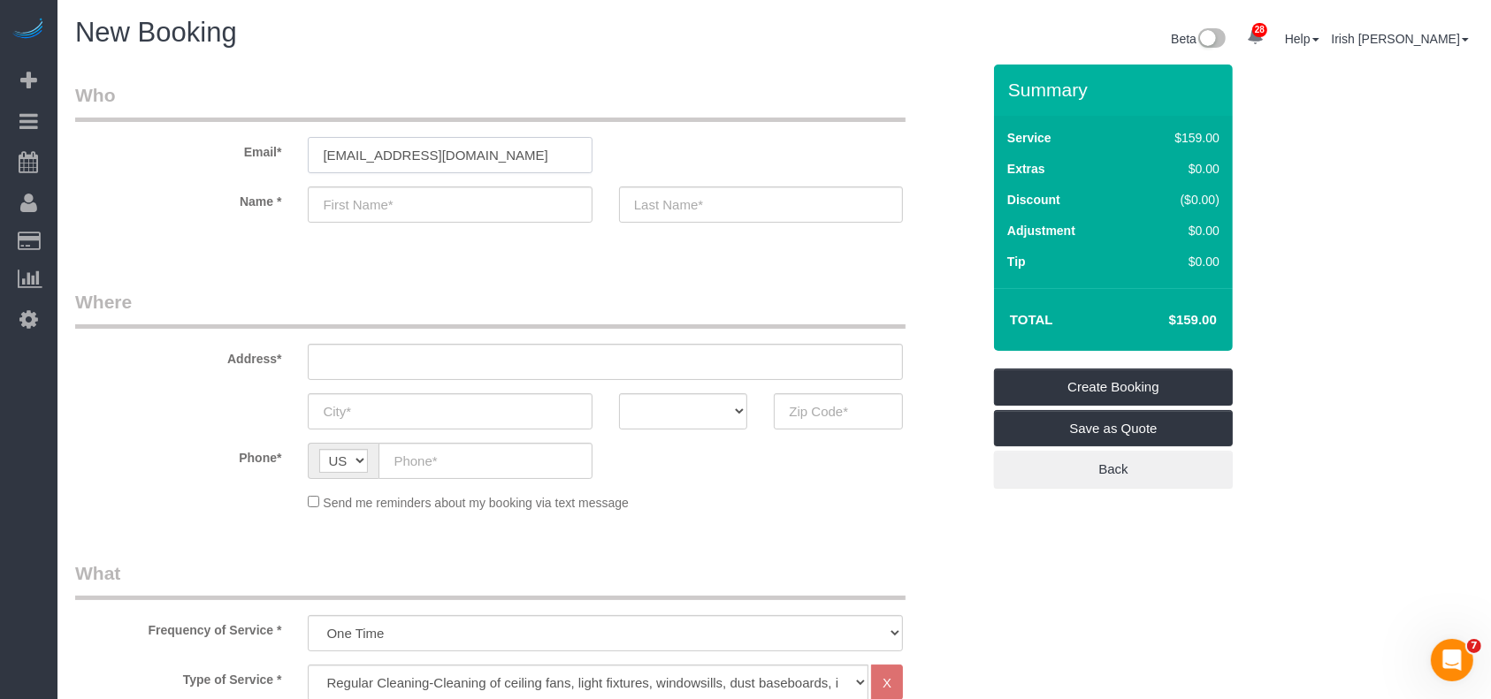
type input "Niles"
type input "[PERSON_NAME]"
type input "[PHONE_NUMBER]"
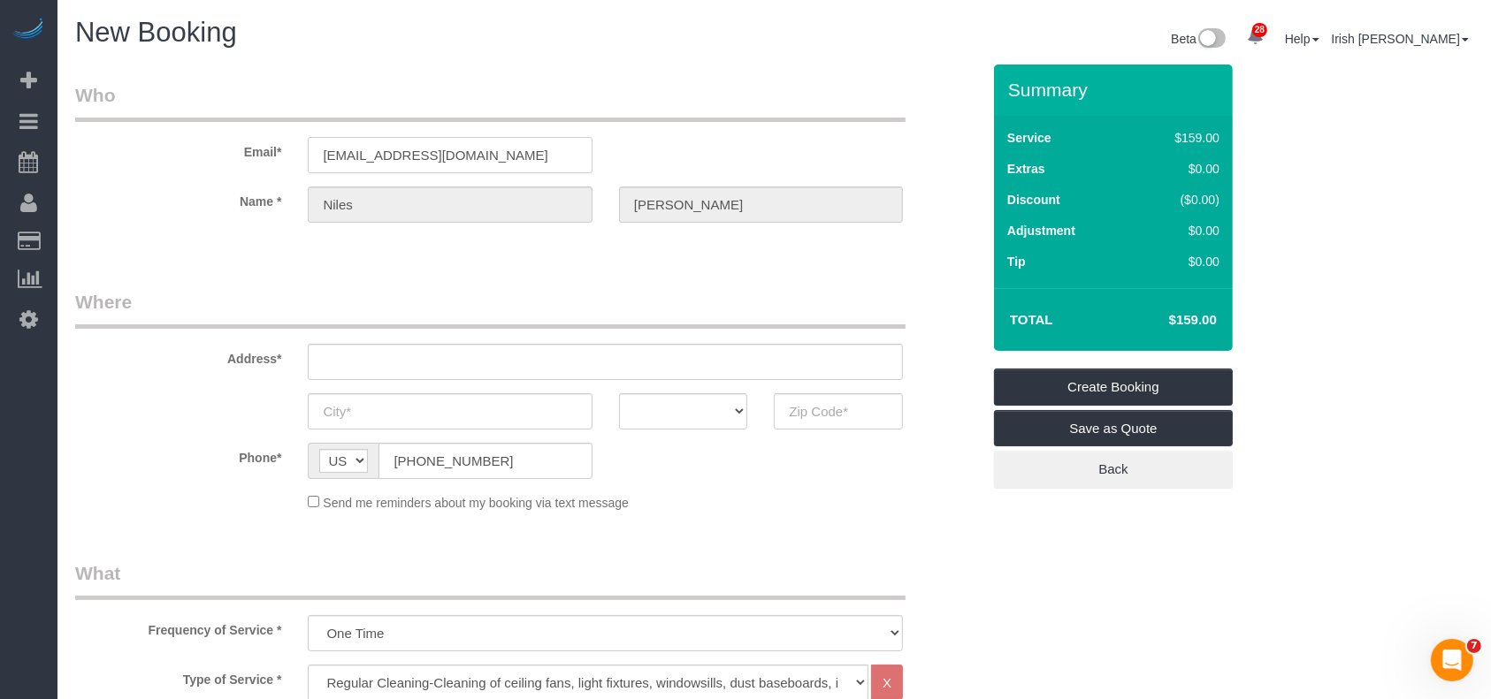
select select "string:fspay-fb268ca7-56a1-48c8-9b77-57a93171b0dc"
type input "[STREET_ADDRESS]"
type input "[GEOGRAPHIC_DATA],"
select select "[GEOGRAPHIC_DATA]"
type input "77077"
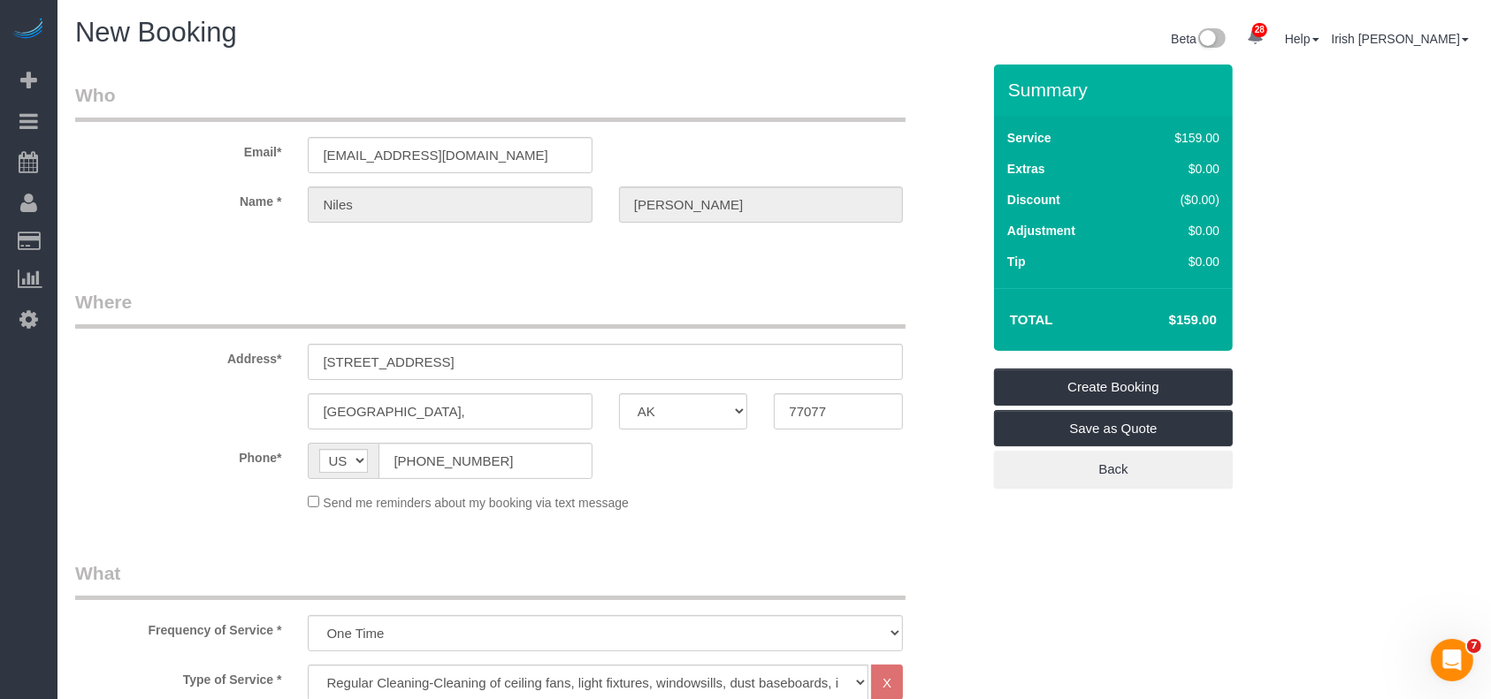
click at [538, 202] on div "Name * [PERSON_NAME][GEOGRAPHIC_DATA]" at bounding box center [528, 205] width 932 height 36
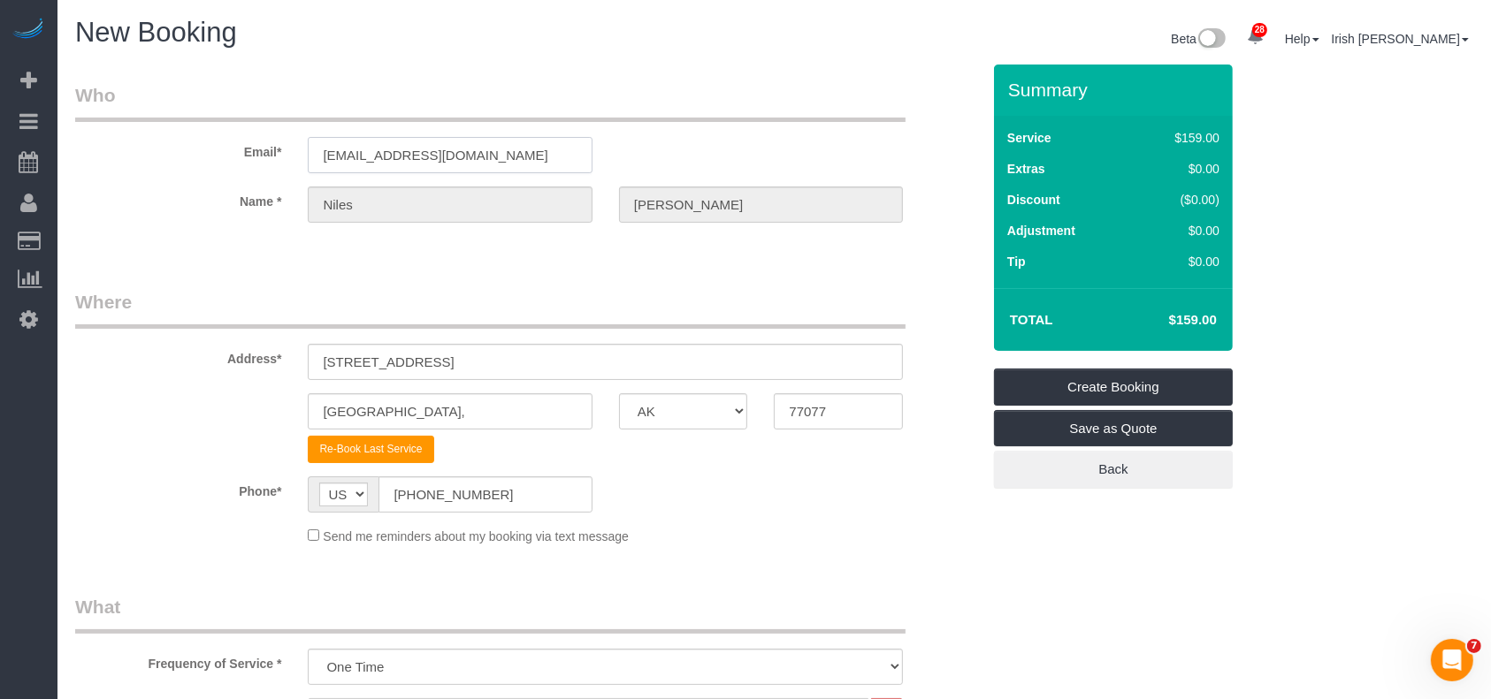
drag, startPoint x: 523, startPoint y: 157, endPoint x: 141, endPoint y: 146, distance: 382.1
click at [145, 148] on div "Email* [EMAIL_ADDRESS][DOMAIN_NAME]" at bounding box center [528, 127] width 932 height 91
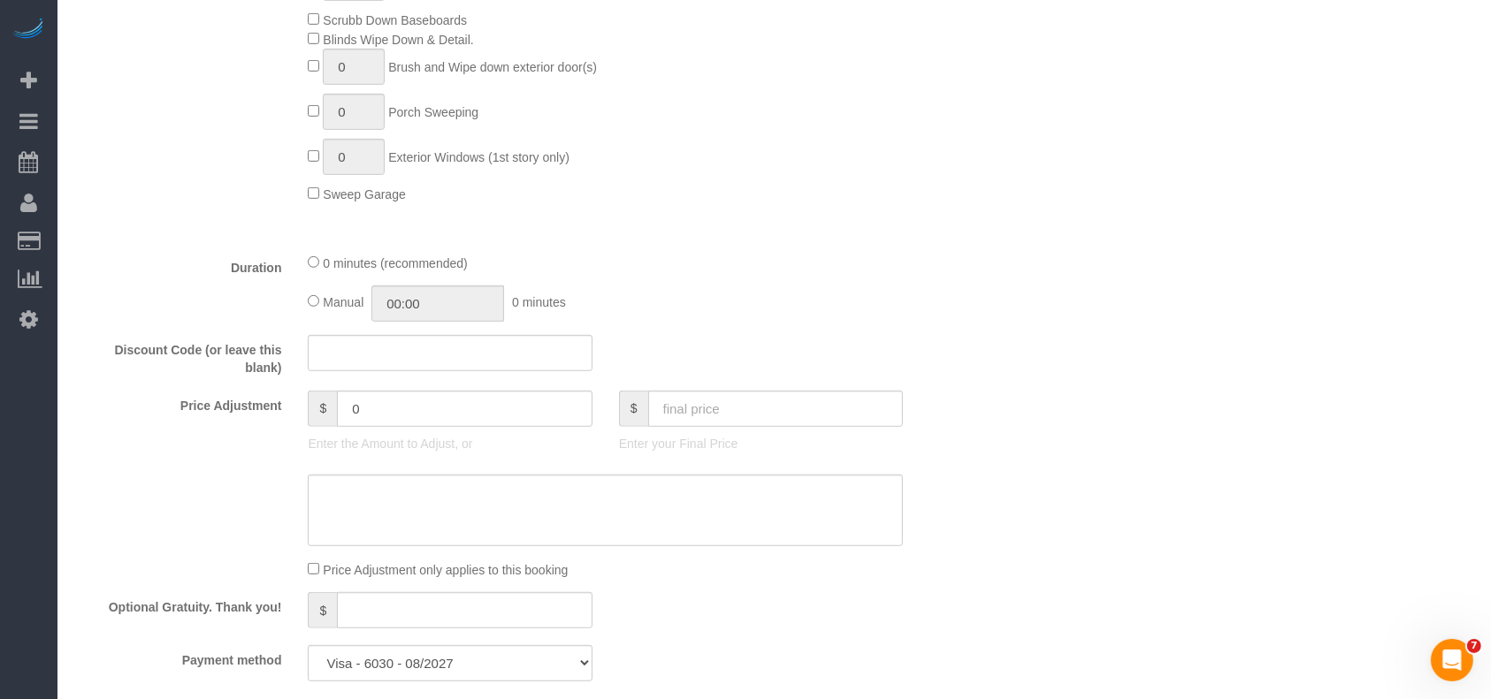
scroll to position [1061, 0]
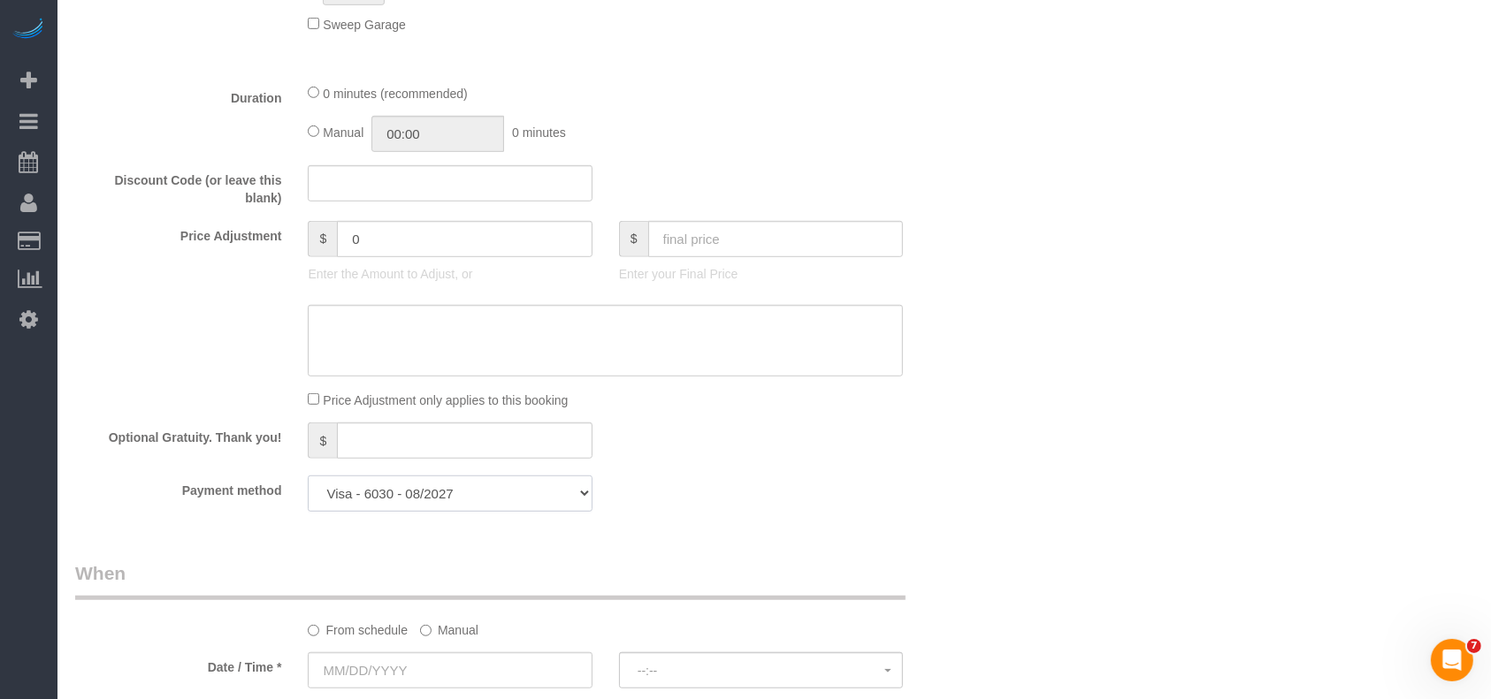
click at [495, 494] on select "Visa - 9670 - 12/2029 Visa - 6030 - 08/2027 Add Credit Card ─────────────── Cas…" at bounding box center [450, 494] width 284 height 36
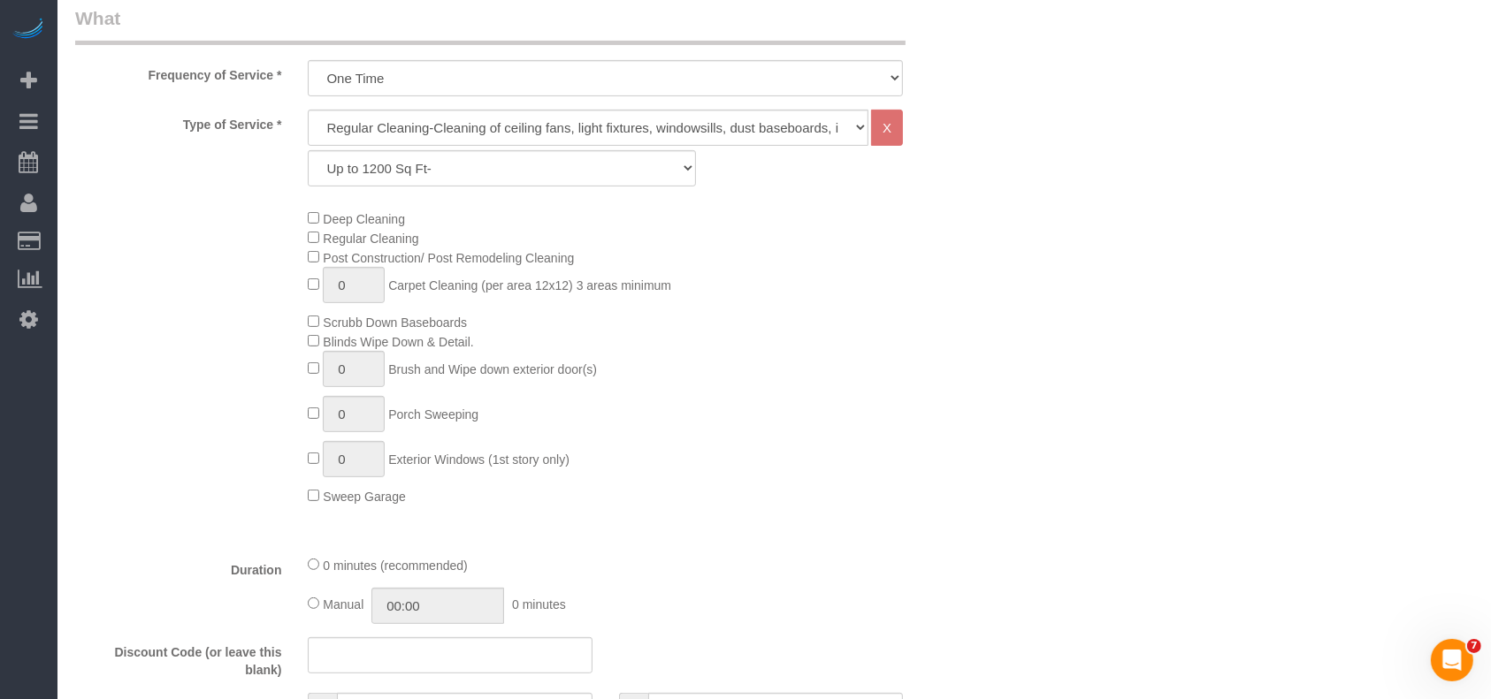
scroll to position [0, 0]
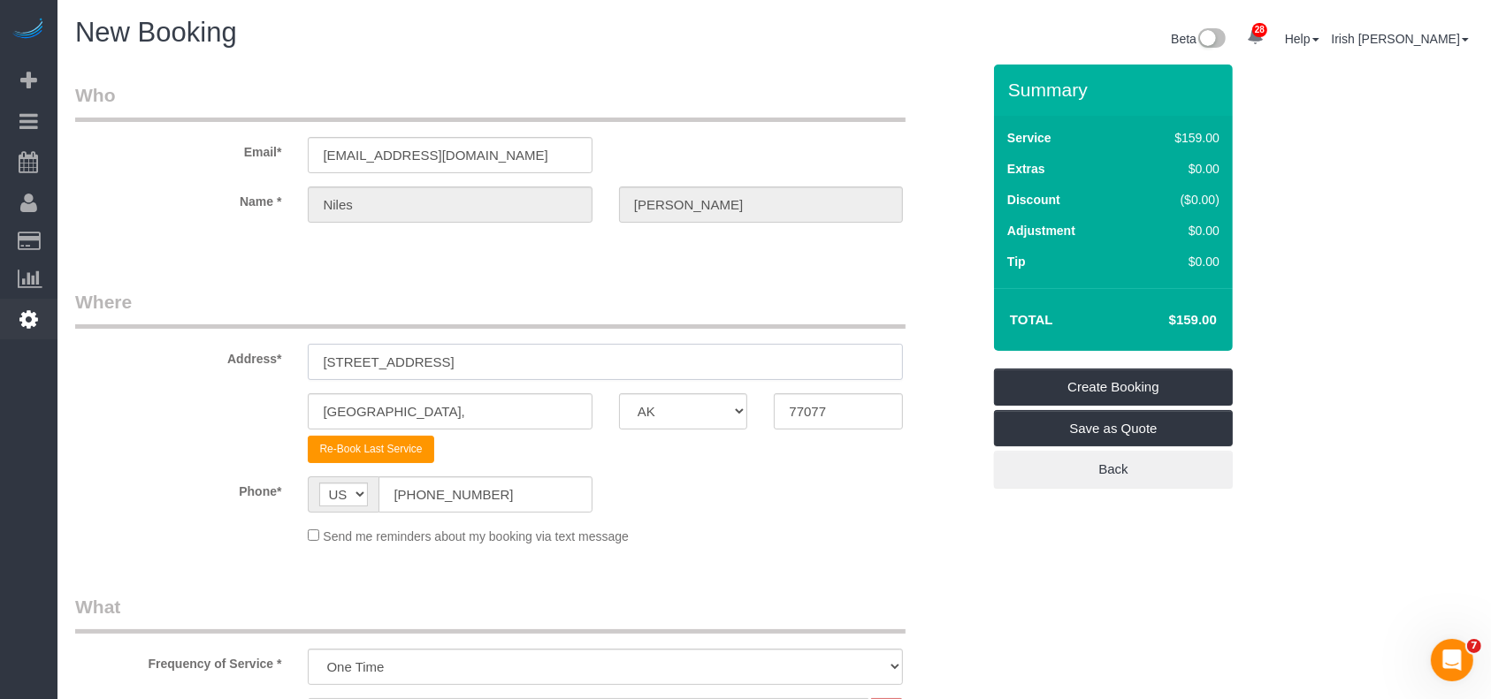
drag, startPoint x: 445, startPoint y: 355, endPoint x: 0, endPoint y: 331, distance: 445.4
paste input "[STREET_ADDRESS][PERSON_NAME]"
click at [541, 353] on input "[STREET_ADDRESS][PERSON_NAME]" at bounding box center [605, 362] width 595 height 36
click at [539, 353] on input "[STREET_ADDRESS][PERSON_NAME]" at bounding box center [605, 362] width 595 height 36
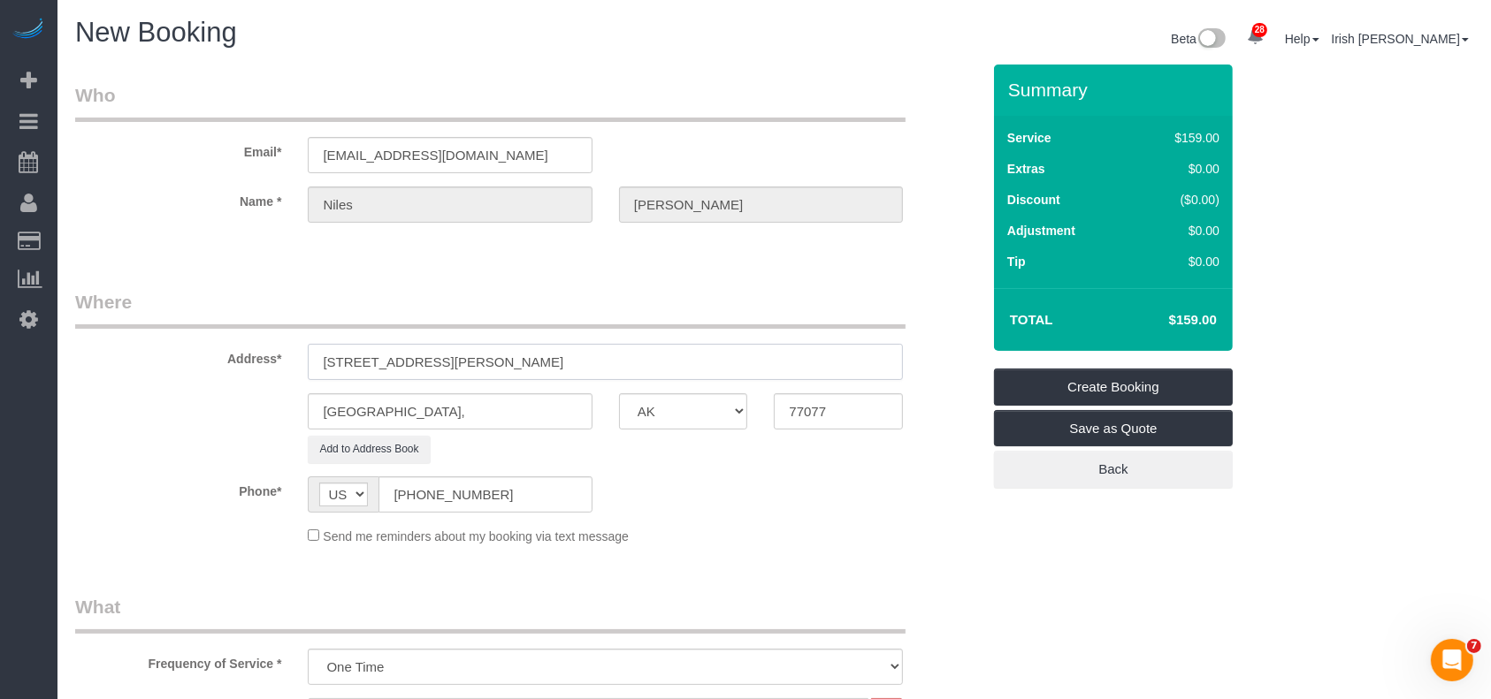
type input "[STREET_ADDRESS][PERSON_NAME]"
drag, startPoint x: 877, startPoint y: 416, endPoint x: 722, endPoint y: 418, distance: 154.7
click at [722, 418] on div "[GEOGRAPHIC_DATA], AK AL AR AZ CA CO CT DC DE [GEOGRAPHIC_DATA] [GEOGRAPHIC_DAT…" at bounding box center [528, 411] width 932 height 36
paste input "08"
type input "77008"
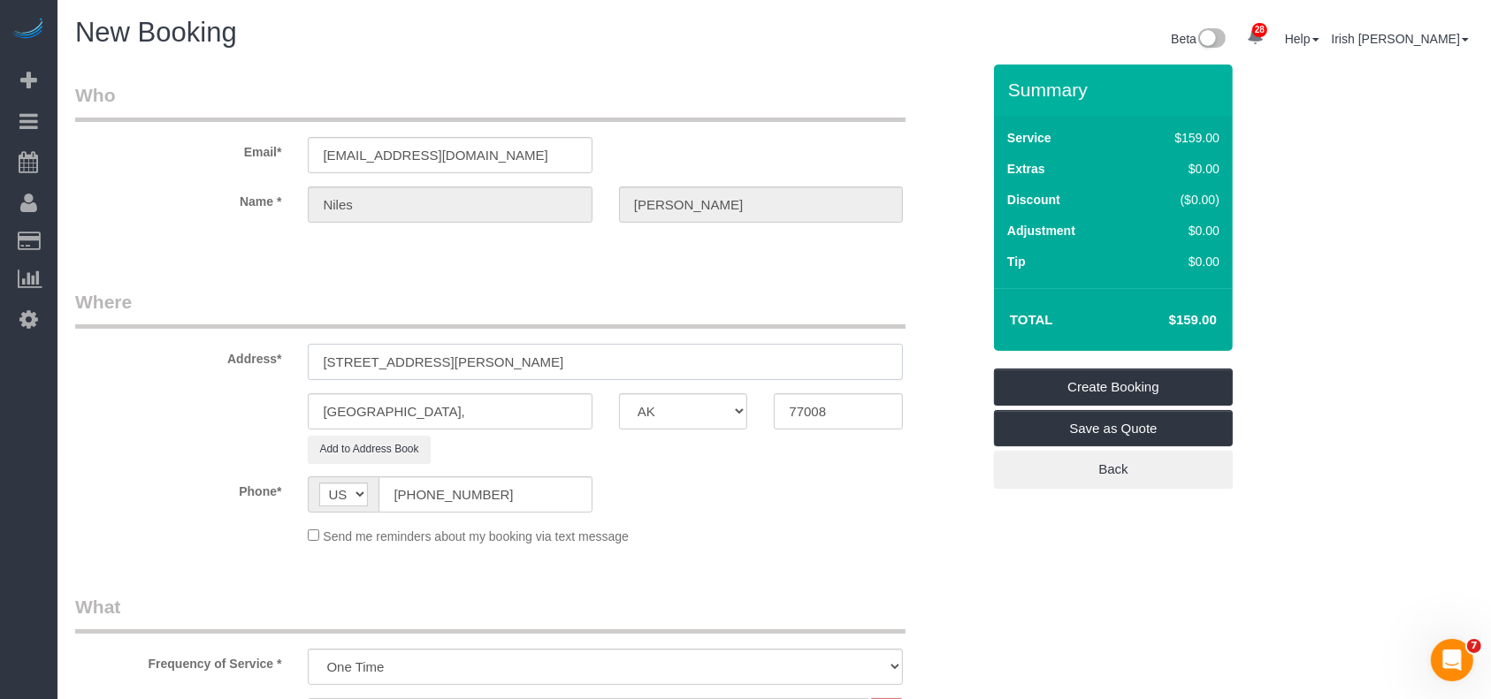
drag, startPoint x: 635, startPoint y: 347, endPoint x: 431, endPoint y: 350, distance: 204.2
click at [431, 350] on input "[STREET_ADDRESS][PERSON_NAME]" at bounding box center [605, 362] width 595 height 36
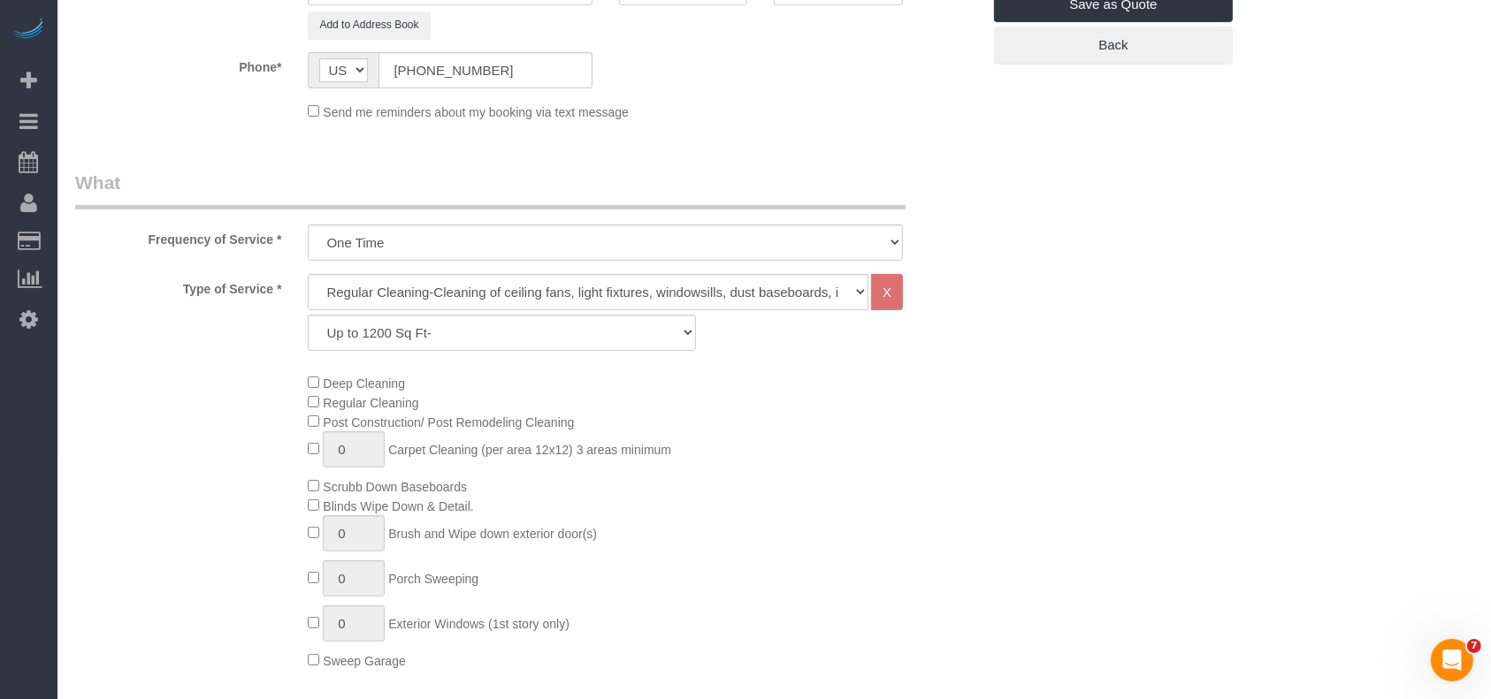
scroll to position [589, 0]
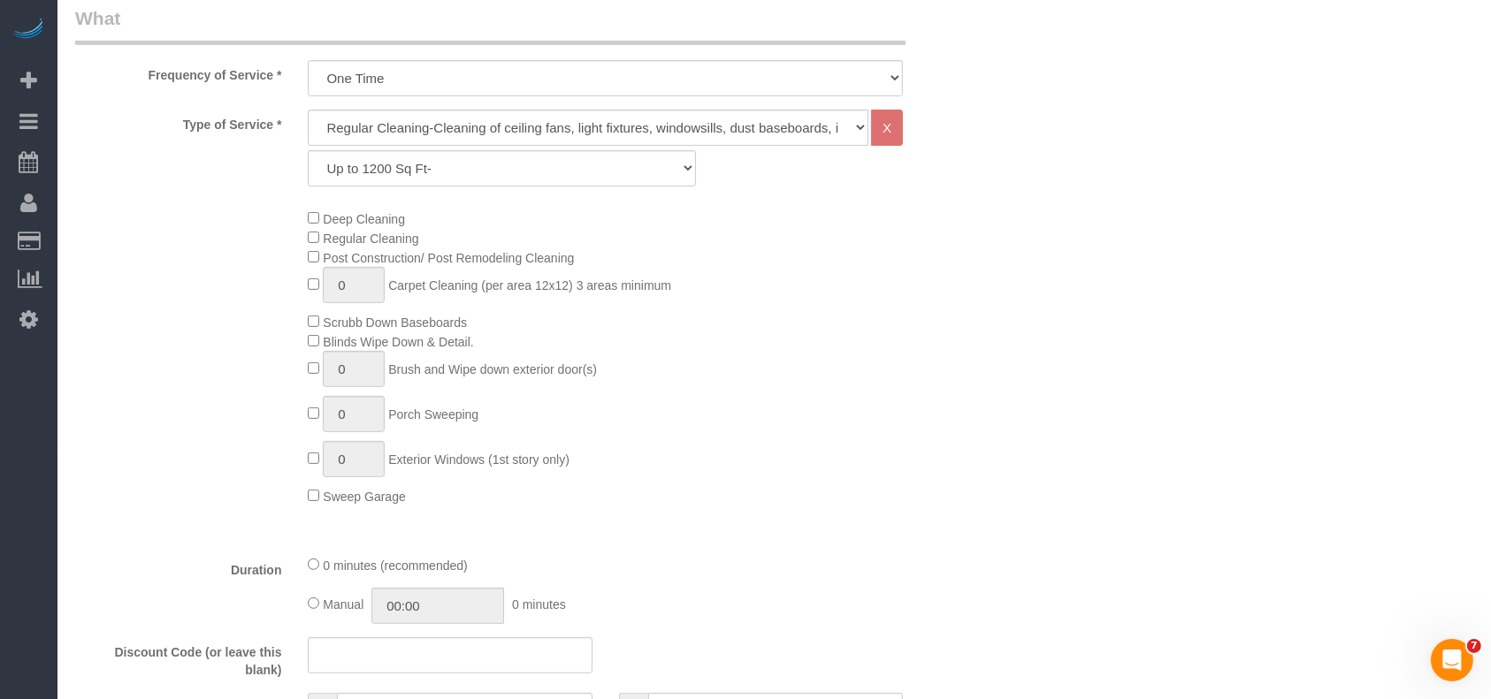
type input "[STREET_ADDRESS][PERSON_NAME]"
click at [423, 164] on select "Up to 1200 Sq Ft- [DATE]-[DATE] Sq Ft [DATE]-[DATE] Sq Ft [DATE]-[DATE] Sq Ft […" at bounding box center [501, 168] width 387 height 36
select select "62"
click at [308, 150] on select "Up to 1200 Sq Ft- [DATE]-[DATE] Sq Ft [DATE]-[DATE] Sq Ft [DATE]-[DATE] Sq Ft […" at bounding box center [501, 168] width 387 height 36
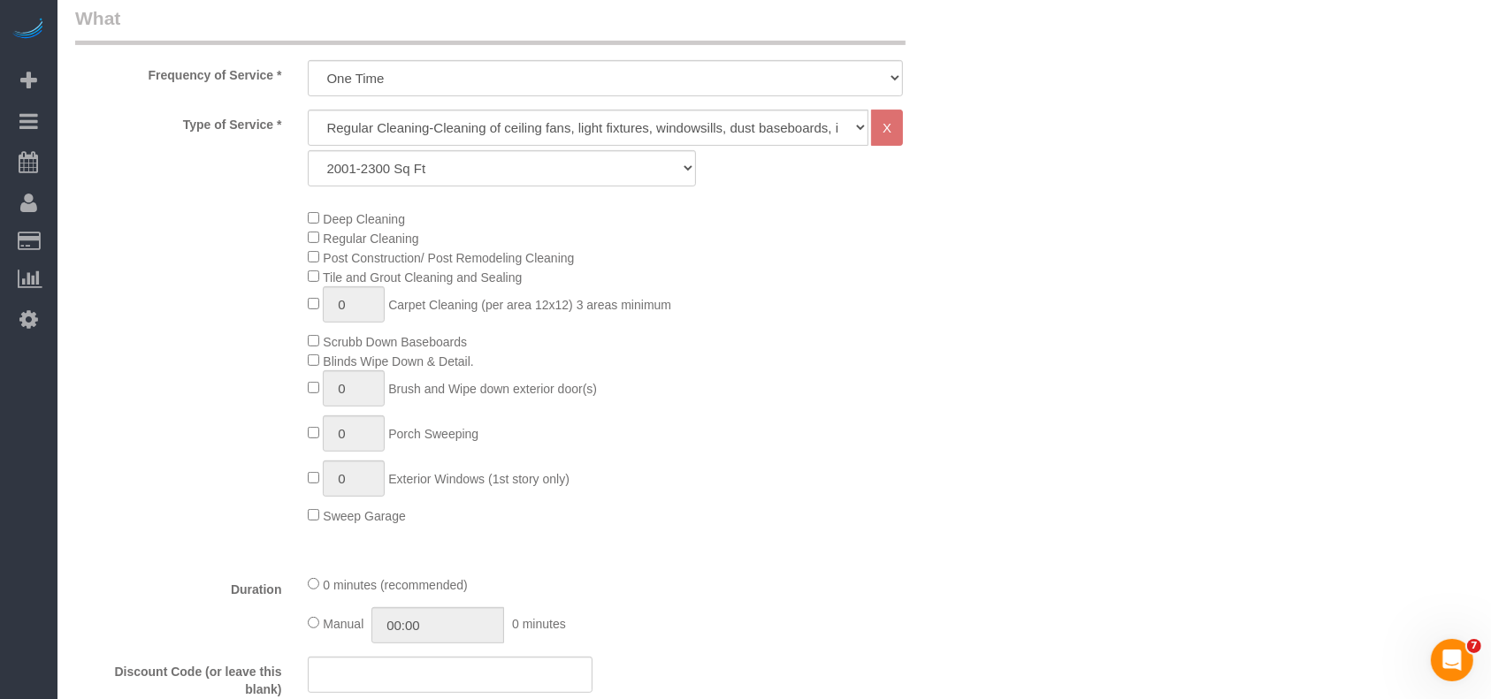
click at [749, 428] on div "Deep Cleaning Regular Cleaning Post Construction/ Post Remodeling Cleaning Tile…" at bounding box center [643, 367] width 698 height 317
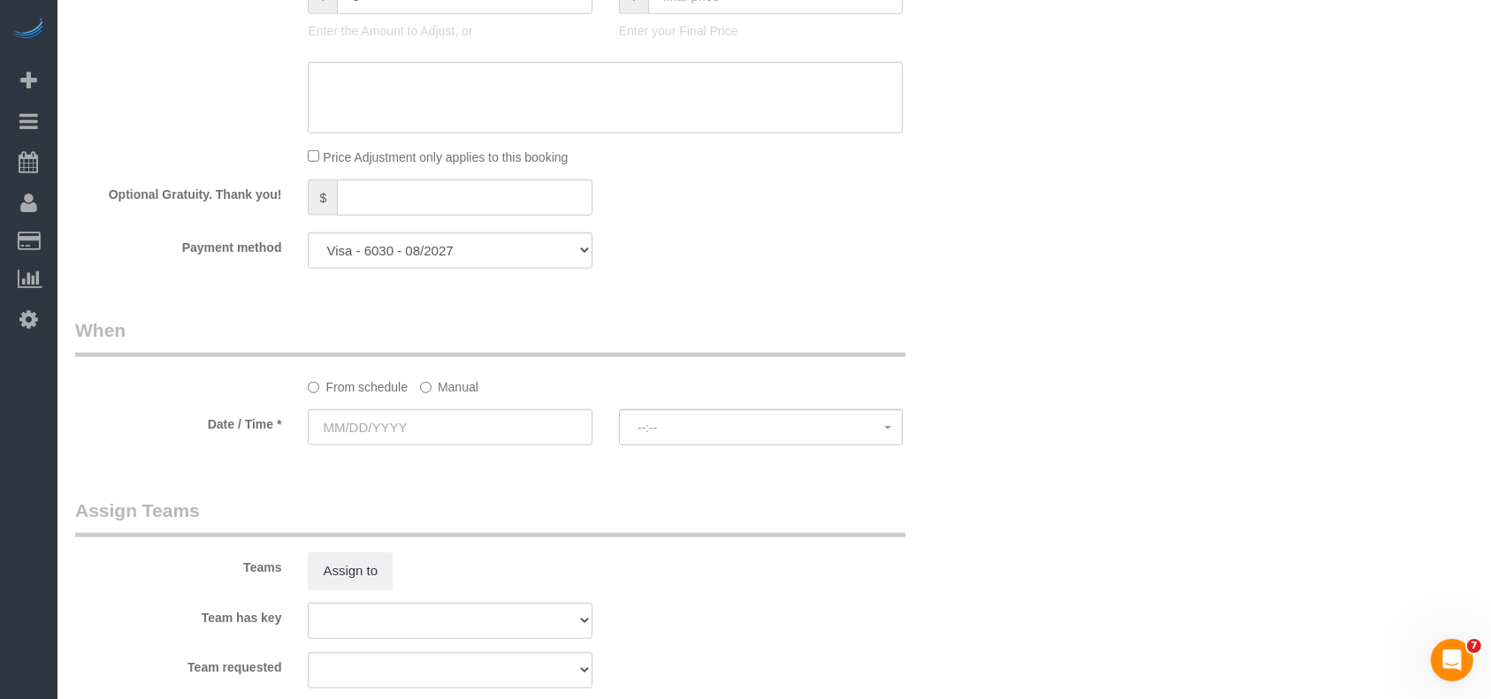
scroll to position [1415, 0]
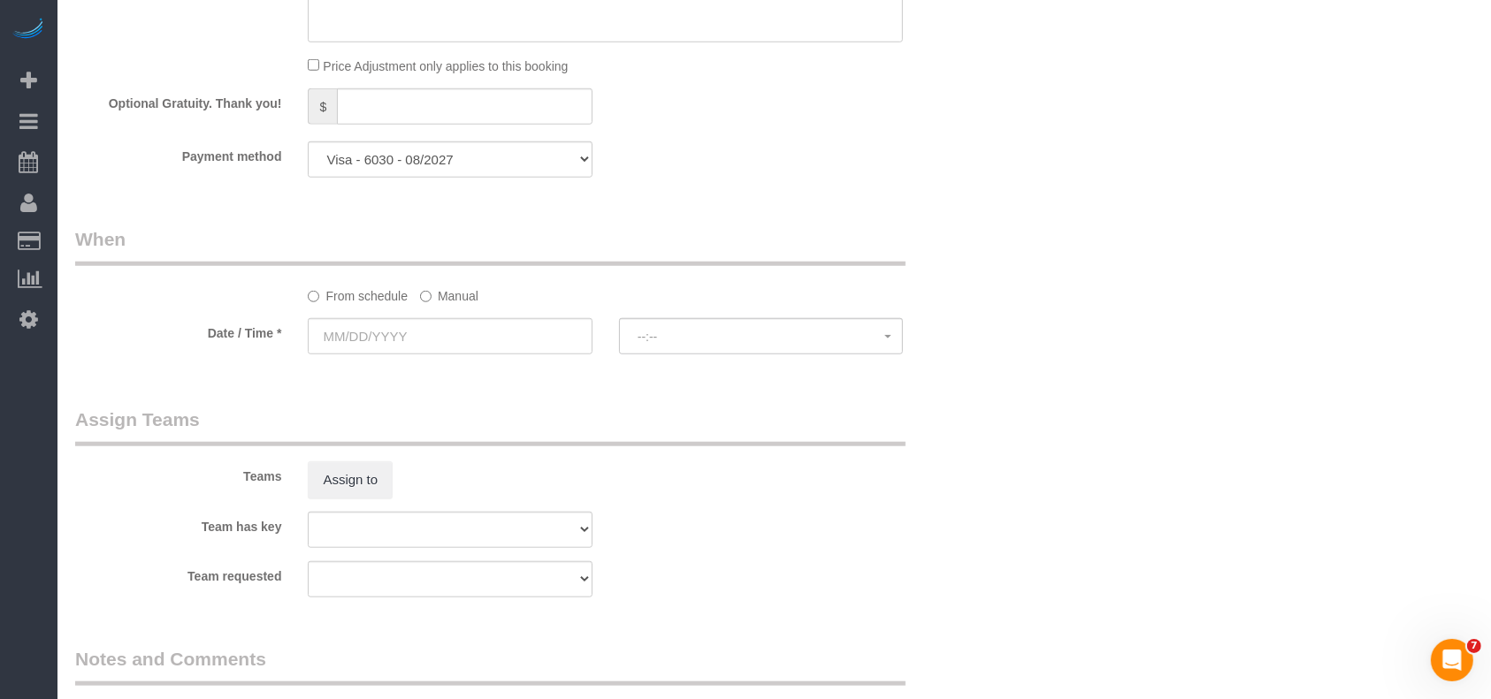
drag, startPoint x: 452, startPoint y: 295, endPoint x: 443, endPoint y: 320, distance: 26.3
click at [452, 297] on label "Manual" at bounding box center [449, 293] width 58 height 24
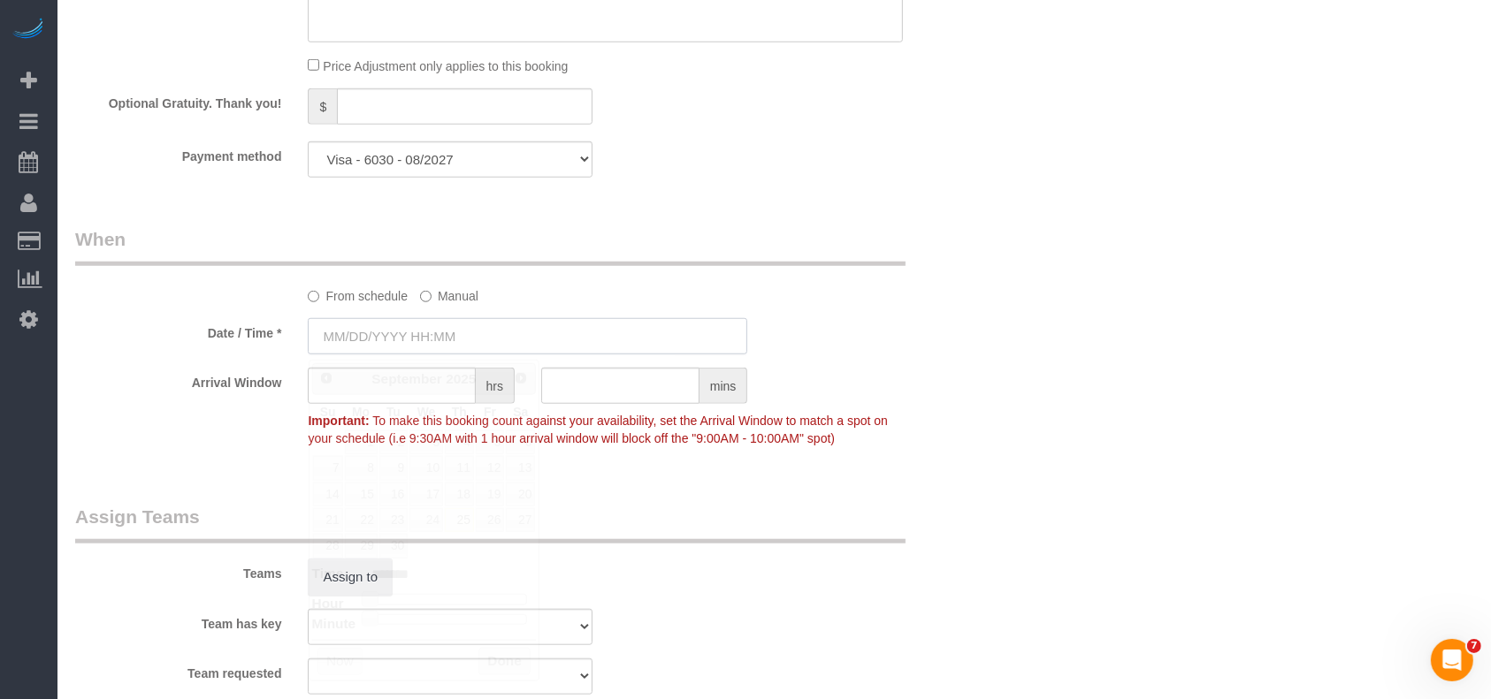
click at [429, 355] on input "text" at bounding box center [527, 336] width 439 height 36
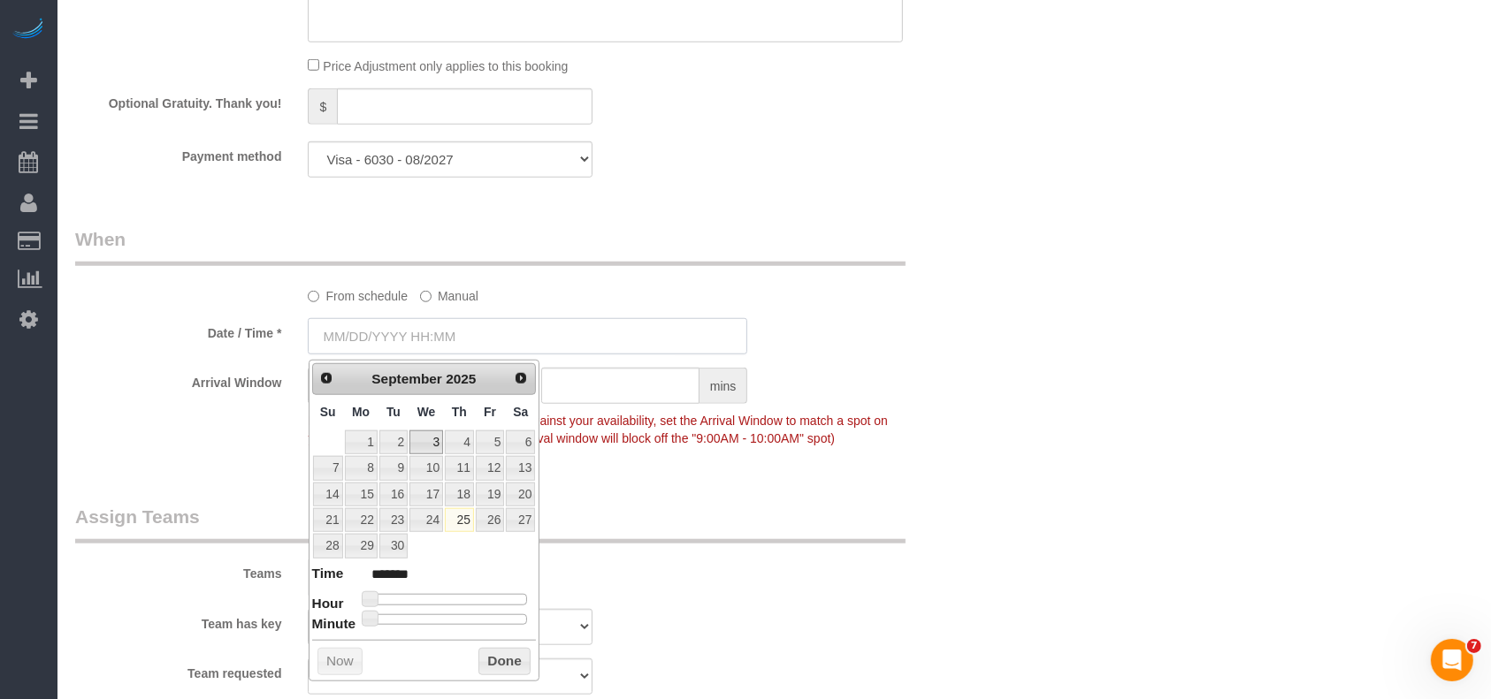
type input "[DATE] 8:00AM"
click at [462, 515] on link "25" at bounding box center [459, 520] width 29 height 24
click at [511, 662] on button "Done" at bounding box center [504, 662] width 52 height 28
click at [651, 553] on div "Teams Assign to" at bounding box center [528, 550] width 932 height 92
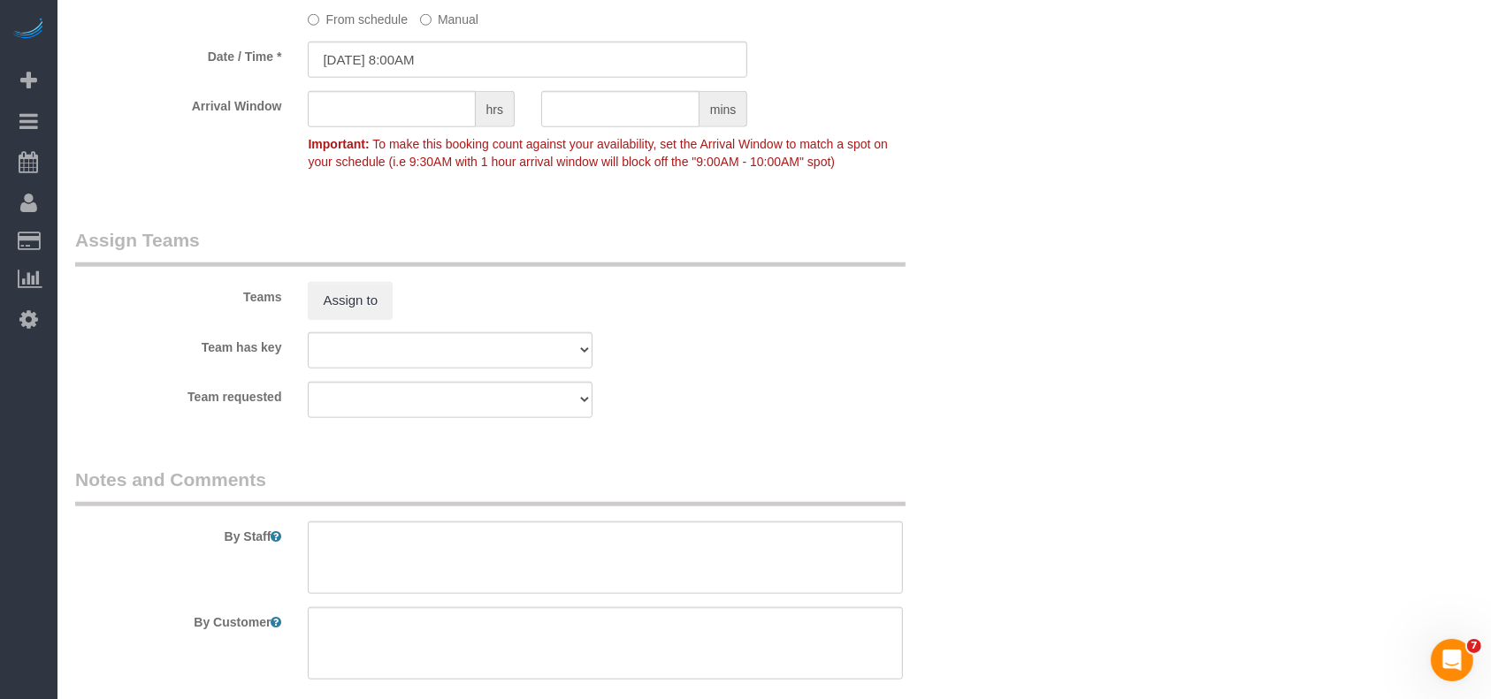
scroll to position [1823, 0]
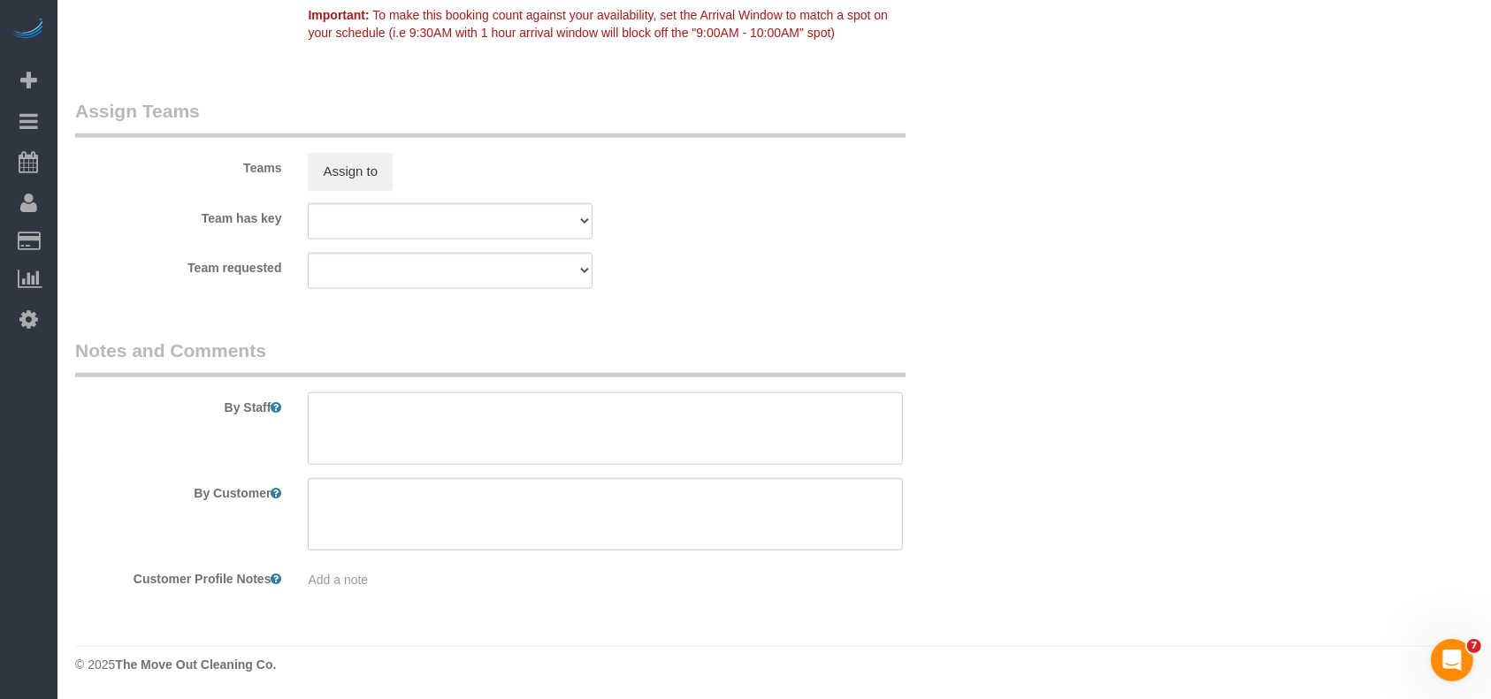
click at [394, 431] on textarea at bounding box center [605, 429] width 595 height 72
paste textarea "buckle"
drag, startPoint x: 558, startPoint y: 408, endPoint x: 623, endPoint y: 414, distance: 65.6
click at [623, 414] on textarea at bounding box center [605, 429] width 595 height 72
paste textarea "5"
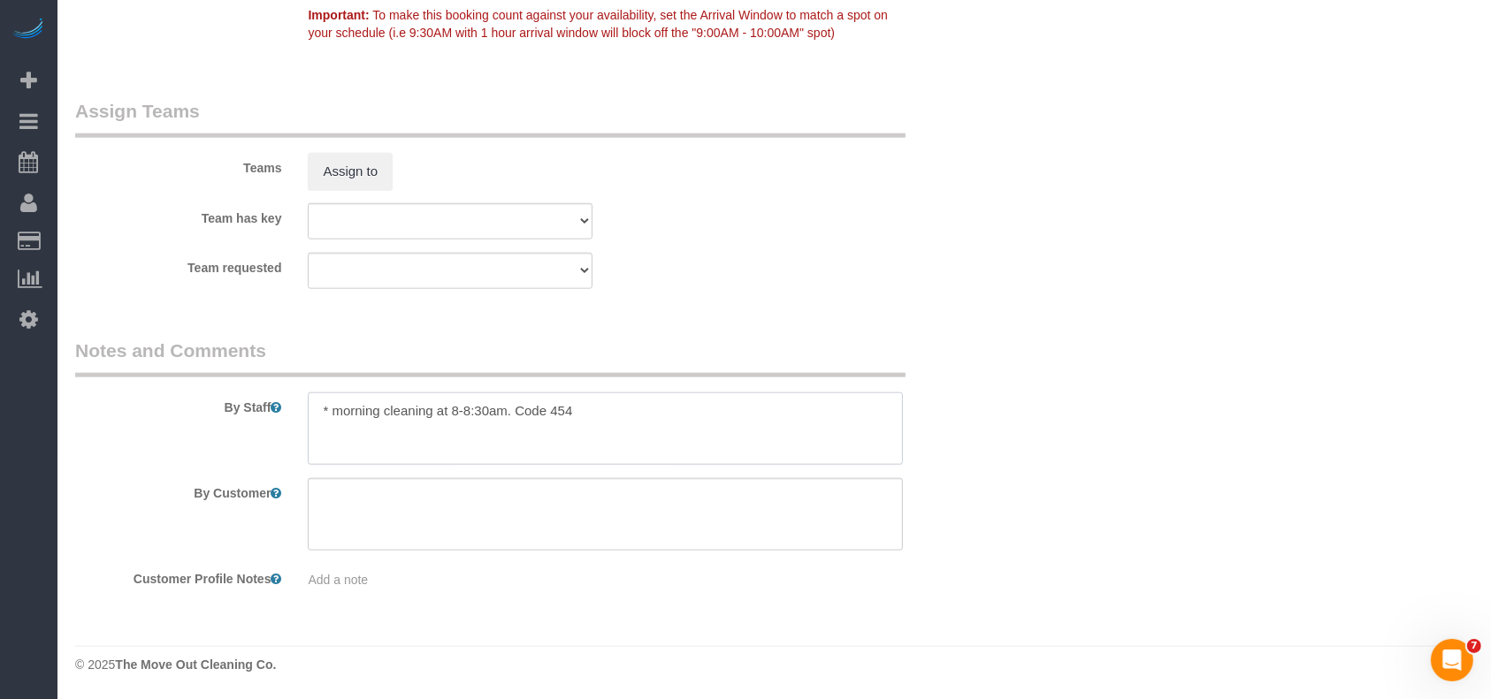
paste textarea "5"
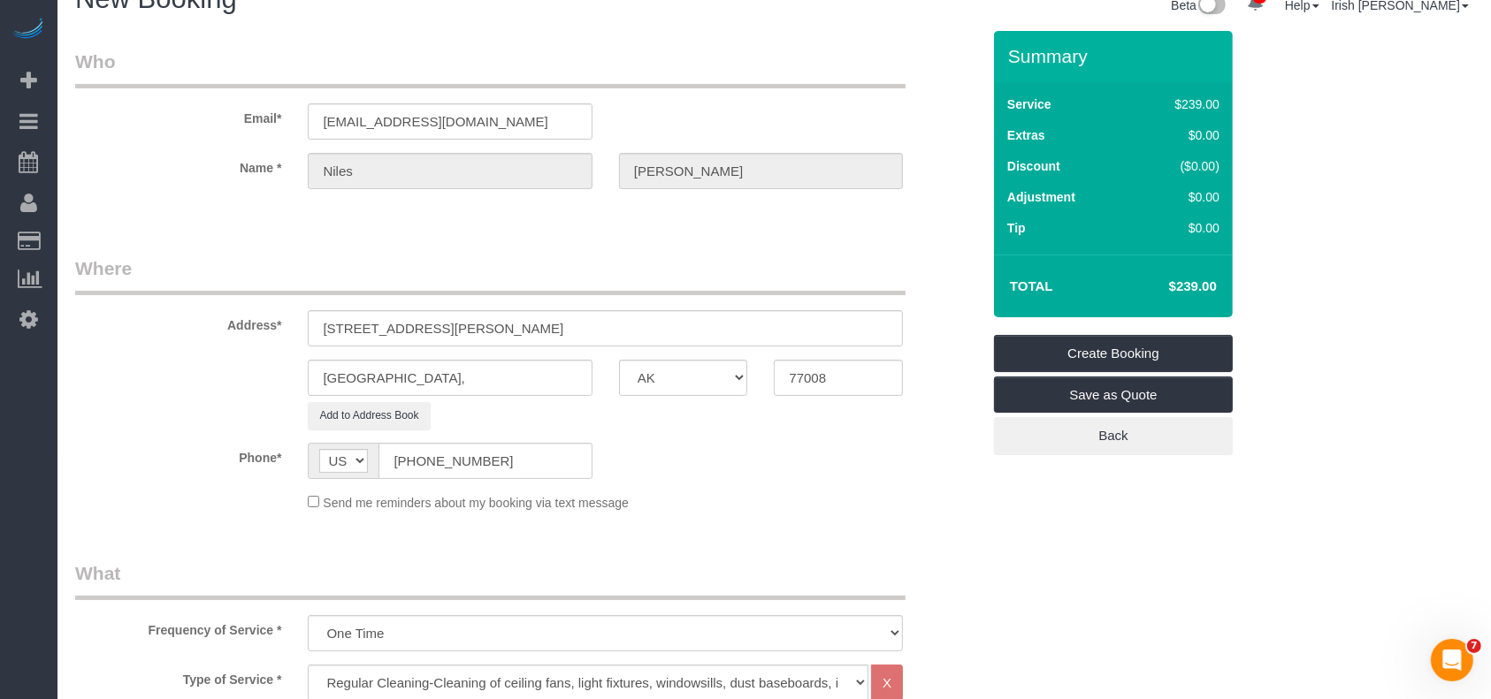
scroll to position [0, 0]
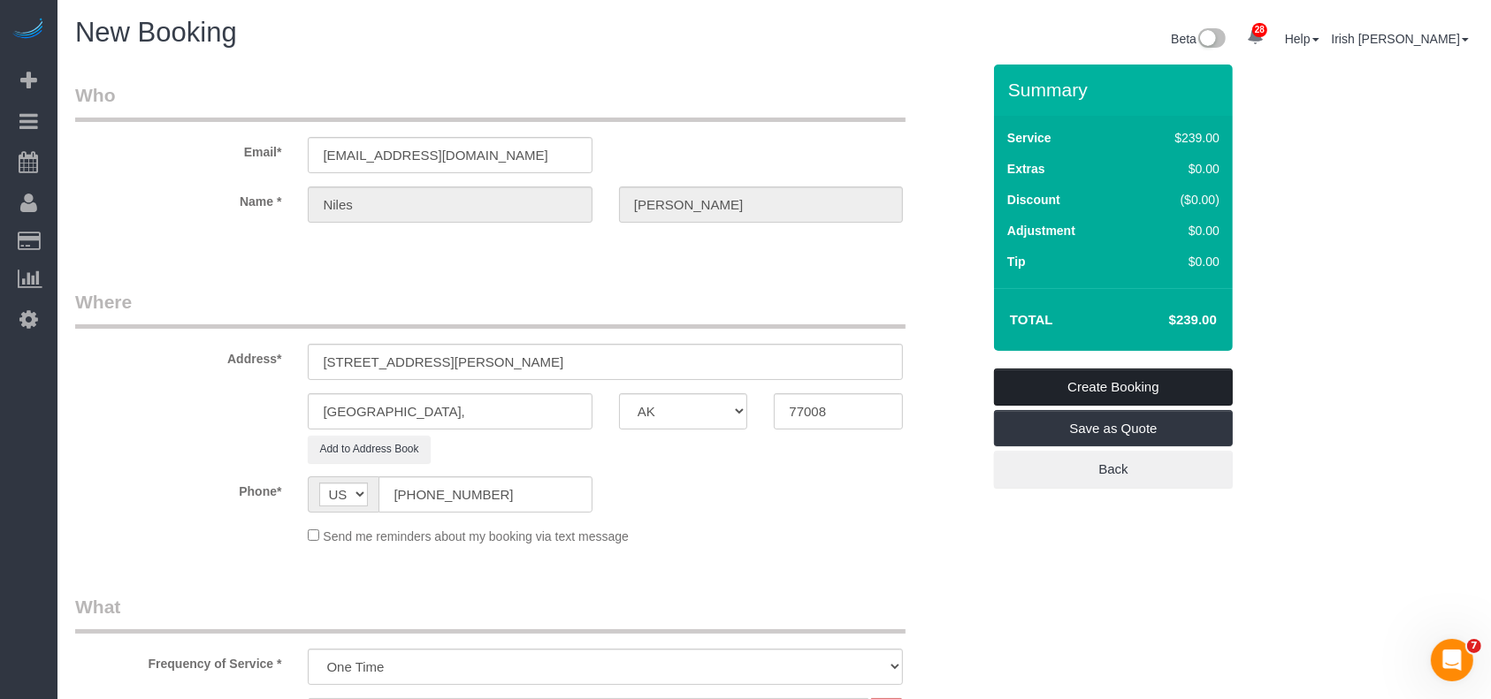
type textarea "* morning cleaning at 8-8:30am. Code 4545"
click at [1134, 386] on link "Create Booking" at bounding box center [1113, 387] width 239 height 37
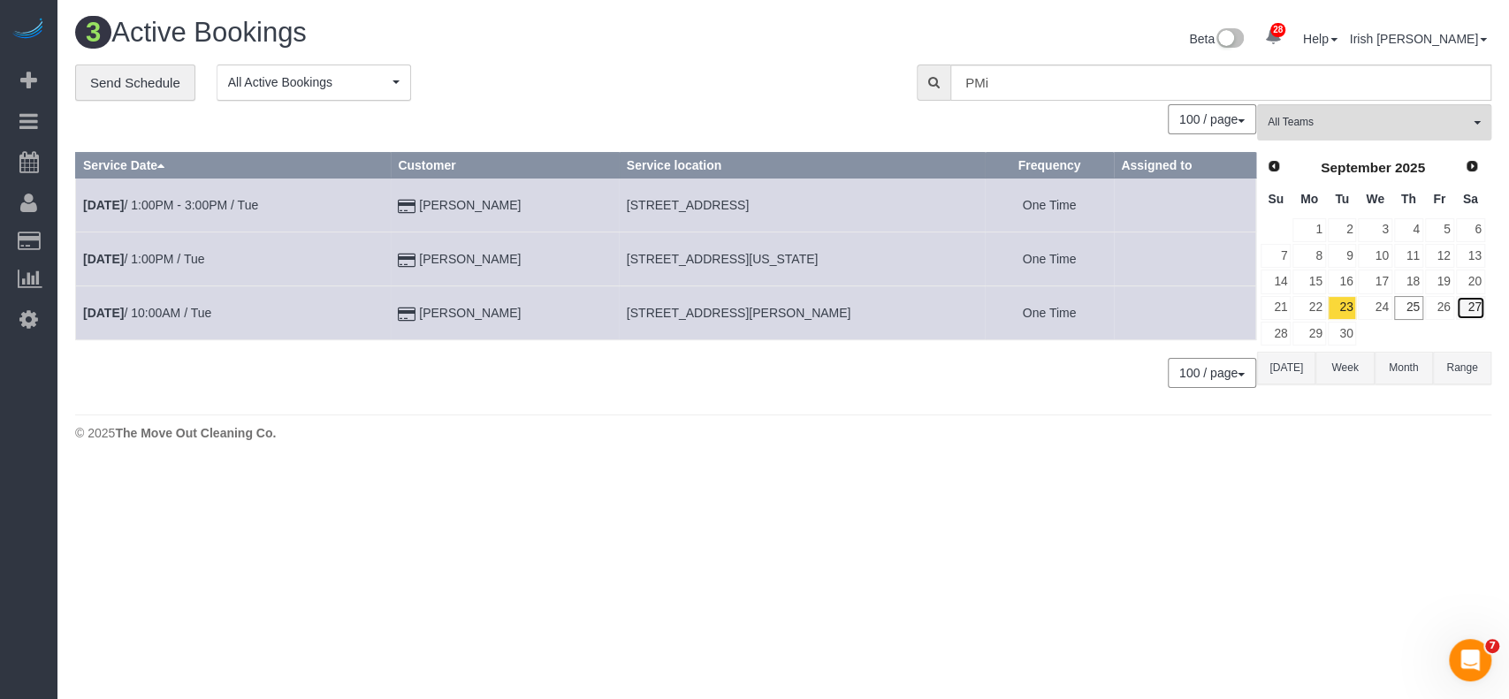
click at [1477, 301] on link "27" at bounding box center [1470, 308] width 29 height 24
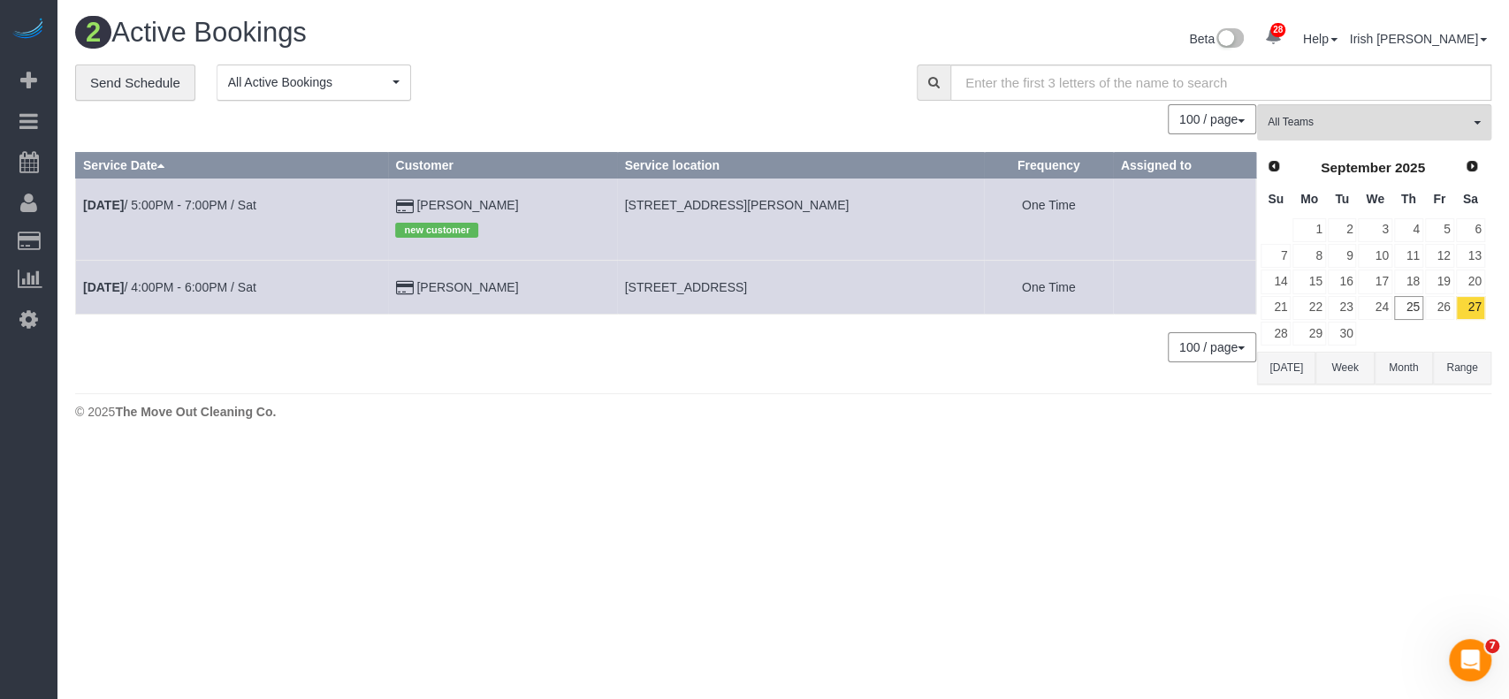
drag, startPoint x: 464, startPoint y: 286, endPoint x: 409, endPoint y: 278, distance: 55.3
click at [409, 278] on tr "[DATE] 4:00PM - 6:00PM / Sat Taylor Burden [STREET_ADDRESS] One Time" at bounding box center [666, 287] width 1180 height 54
copy tr "[PERSON_NAME]"
click at [196, 283] on link "[DATE] 4:00PM - 6:00PM / Sat" at bounding box center [169, 287] width 173 height 14
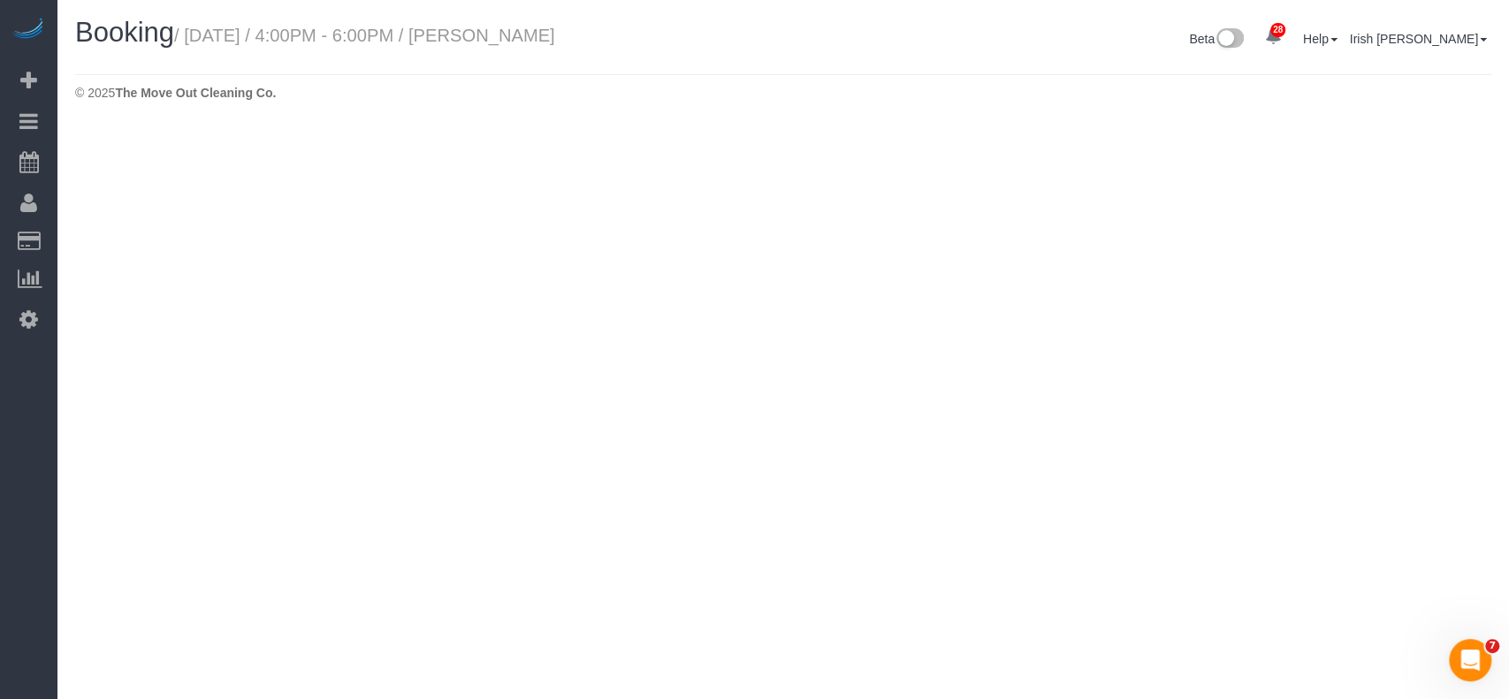
select select "[GEOGRAPHIC_DATA]"
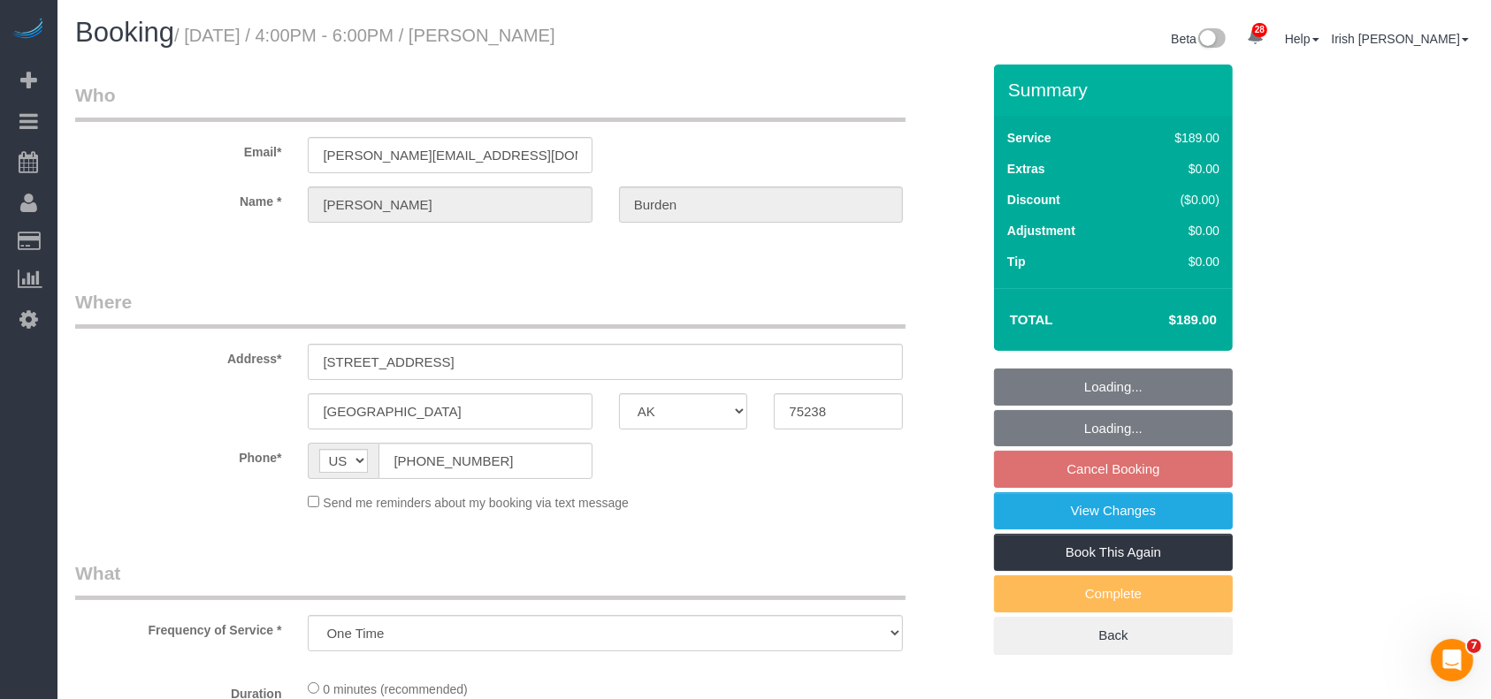
select select "object:9327"
select select "string:fspay-2990e213-5394-435b-a7b3-8fa2191b625a"
select select "3"
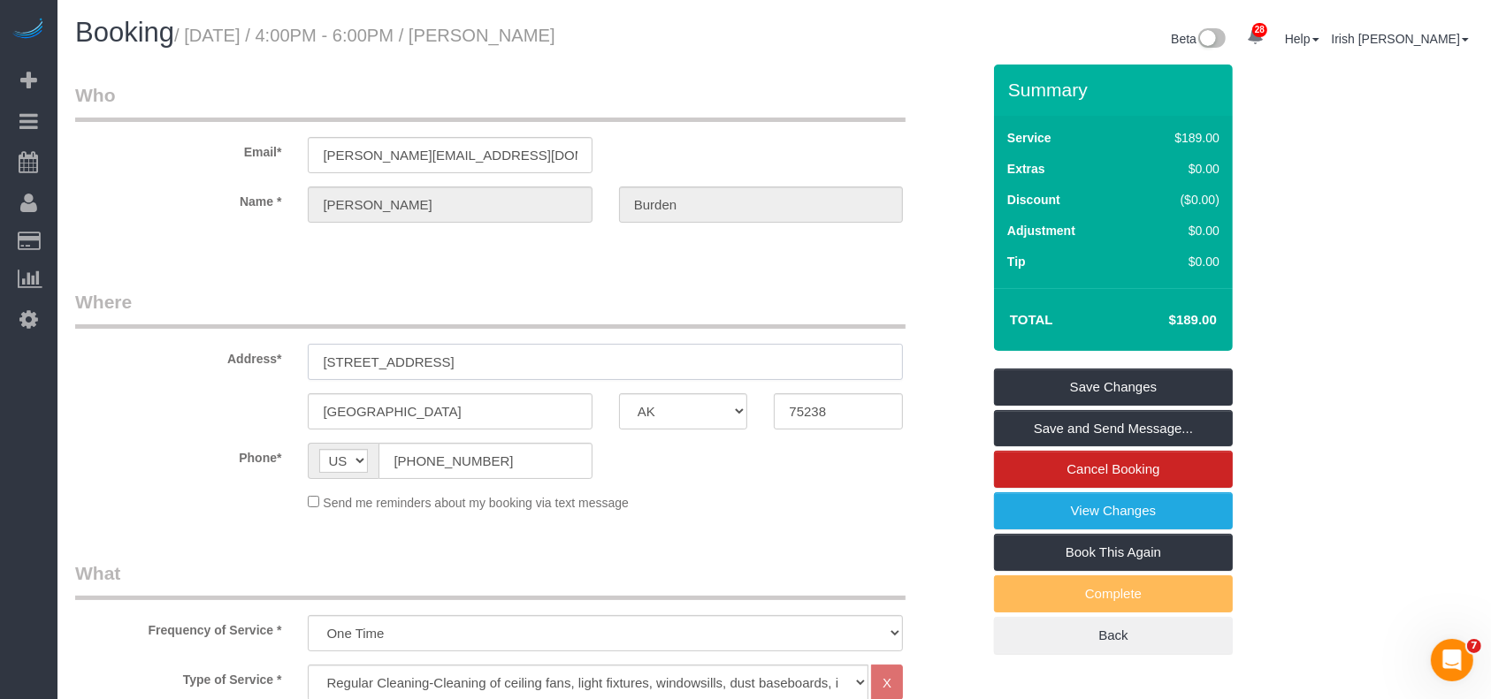
drag, startPoint x: 449, startPoint y: 359, endPoint x: 251, endPoint y: 343, distance: 198.7
click at [233, 355] on div "Address* [STREET_ADDRESS]" at bounding box center [528, 334] width 932 height 91
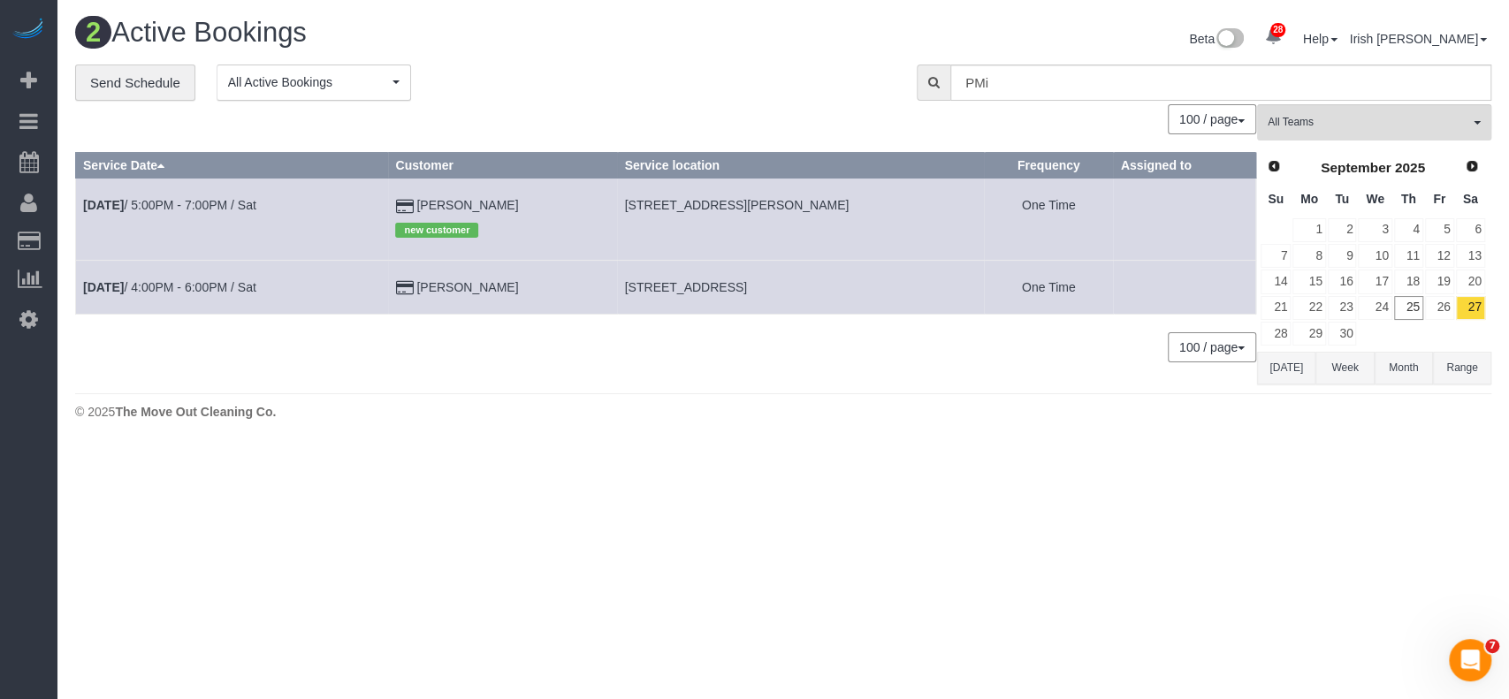
click at [1287, 360] on button "[DATE]" at bounding box center [1286, 368] width 58 height 33
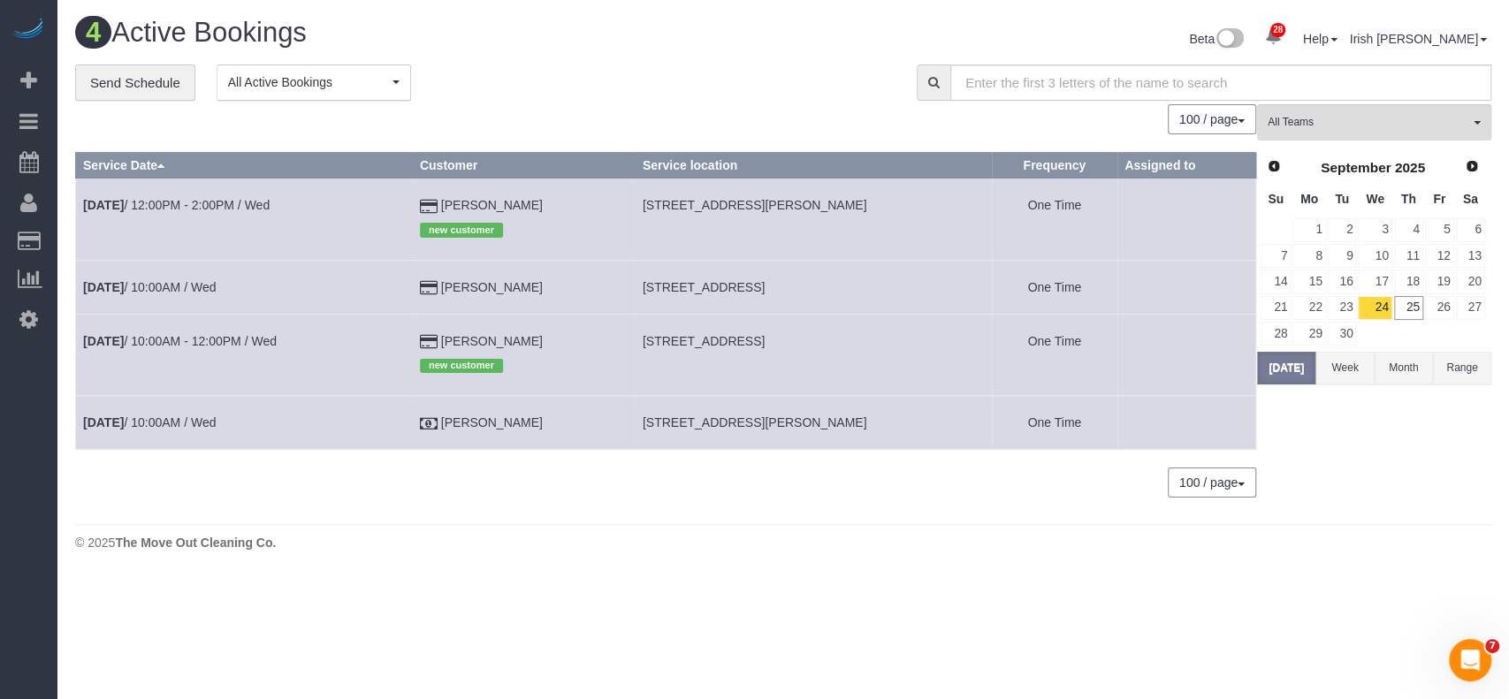
drag, startPoint x: 574, startPoint y: 195, endPoint x: 403, endPoint y: 194, distance: 170.6
click at [403, 194] on tr "[DATE] 12:00PM - 2:00PM / Wed [PERSON_NAME] new customer [STREET_ADDRESS][PERSO…" at bounding box center [666, 219] width 1180 height 81
copy tr "[PERSON_NAME]"
click at [219, 211] on td "[DATE] 12:00PM - 2:00PM / Wed" at bounding box center [244, 219] width 337 height 81
click at [221, 201] on link "[DATE] 12:00PM - 2:00PM / Wed" at bounding box center [176, 205] width 187 height 14
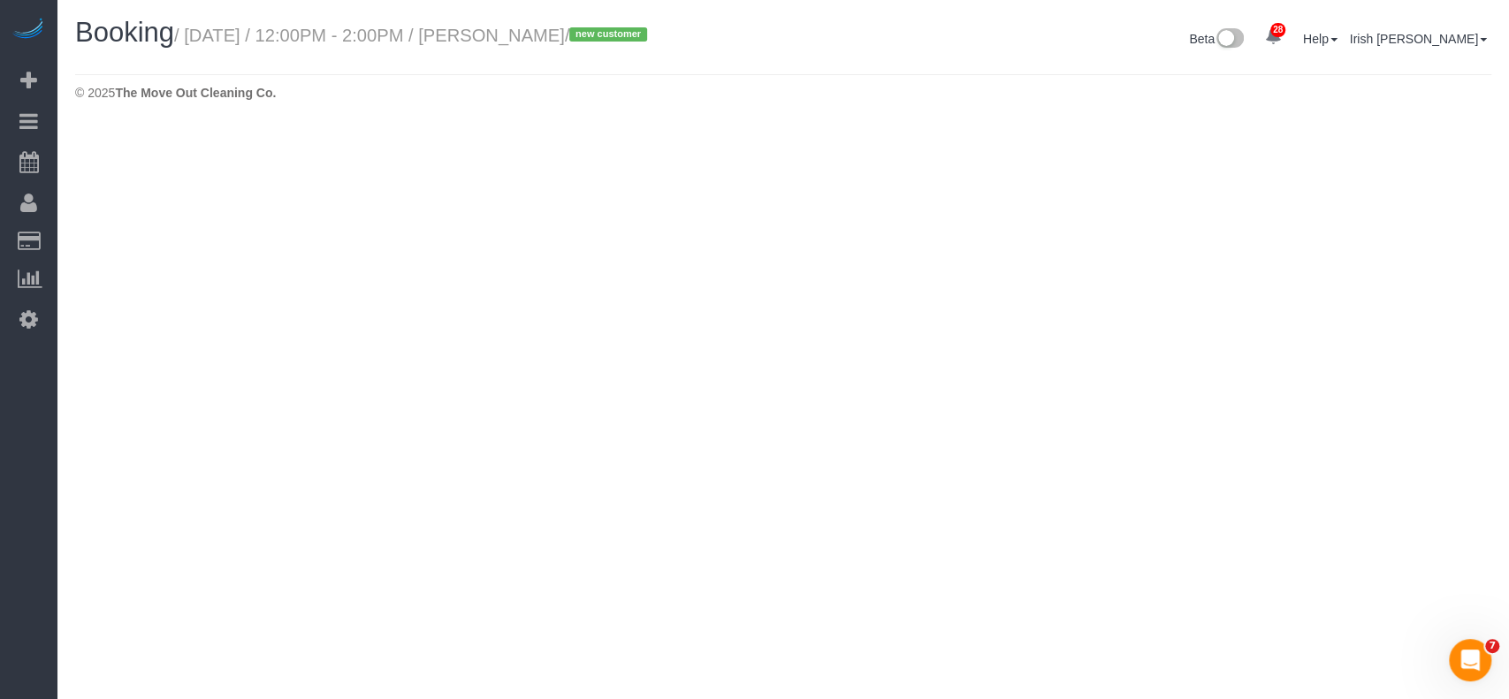
select select "[GEOGRAPHIC_DATA]"
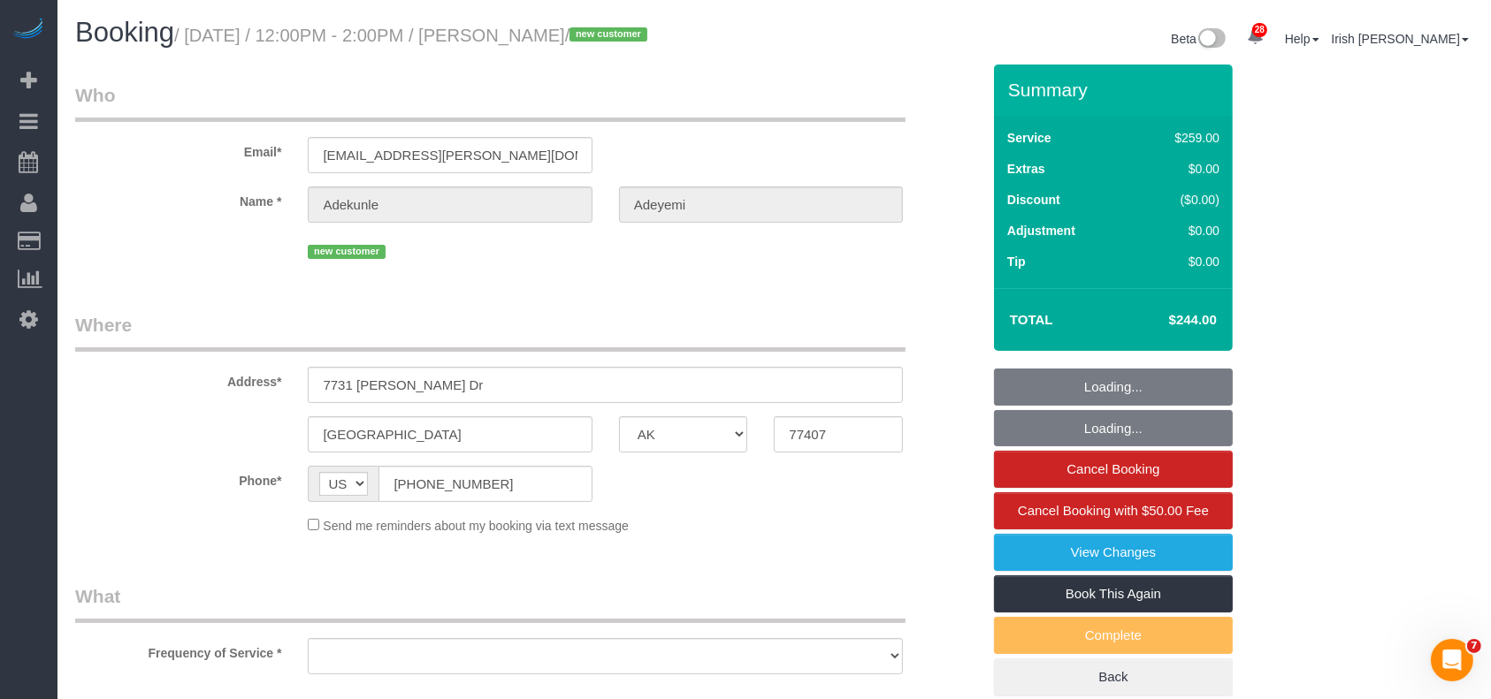
select select "object:9877"
select select "string:fspay-9ce46e56-57ce-4607-b13a-6909b415b48b"
select select "3"
select select "spot262"
select select "object:9955"
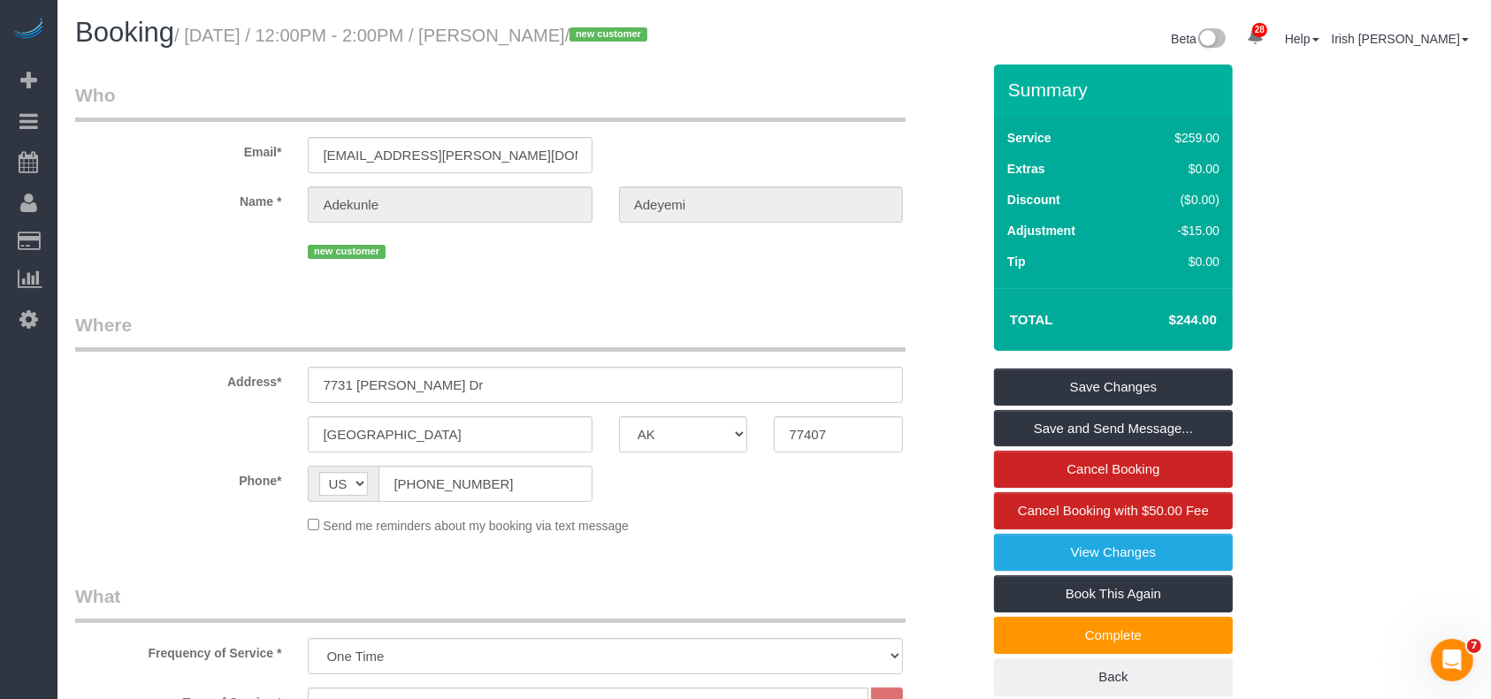
drag, startPoint x: 101, startPoint y: 500, endPoint x: 131, endPoint y: 486, distance: 32.9
click at [101, 490] on label "Phone*" at bounding box center [178, 478] width 233 height 24
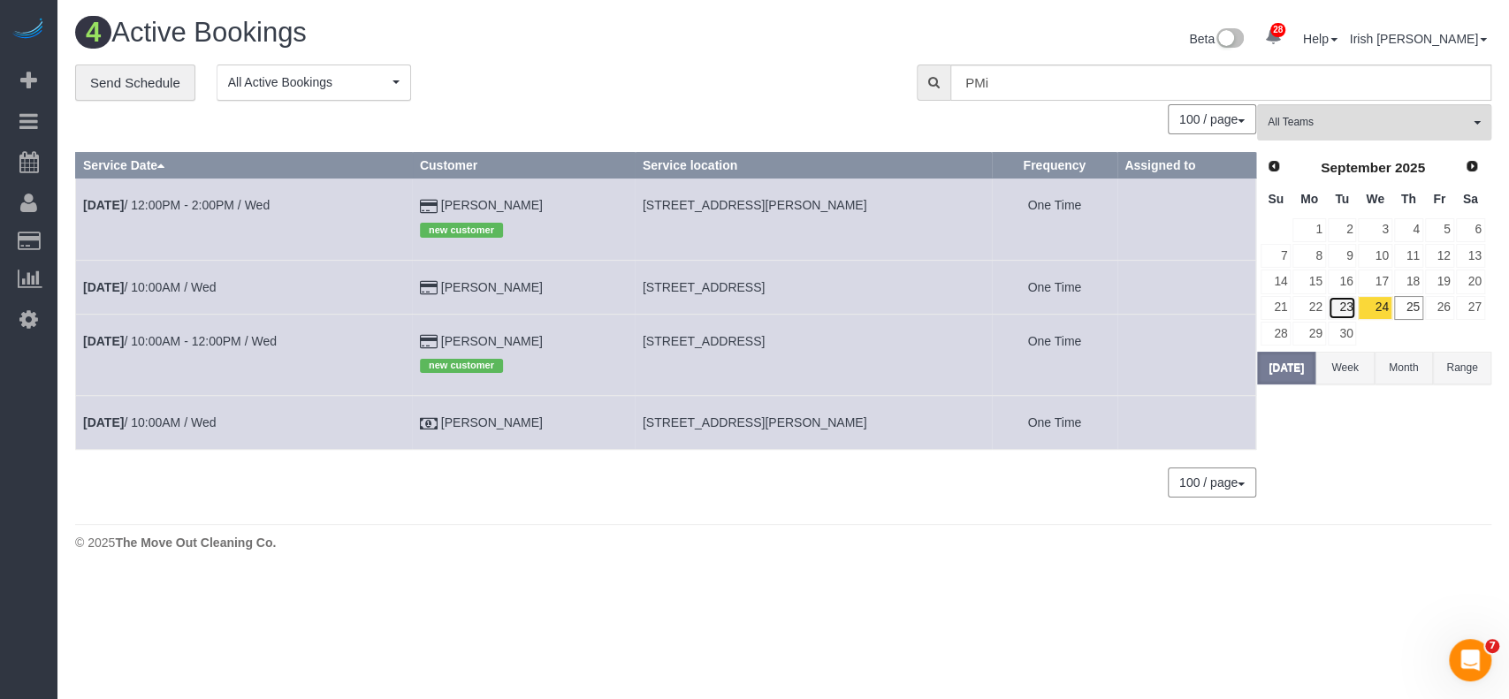
click at [1343, 305] on link "23" at bounding box center [1342, 308] width 29 height 24
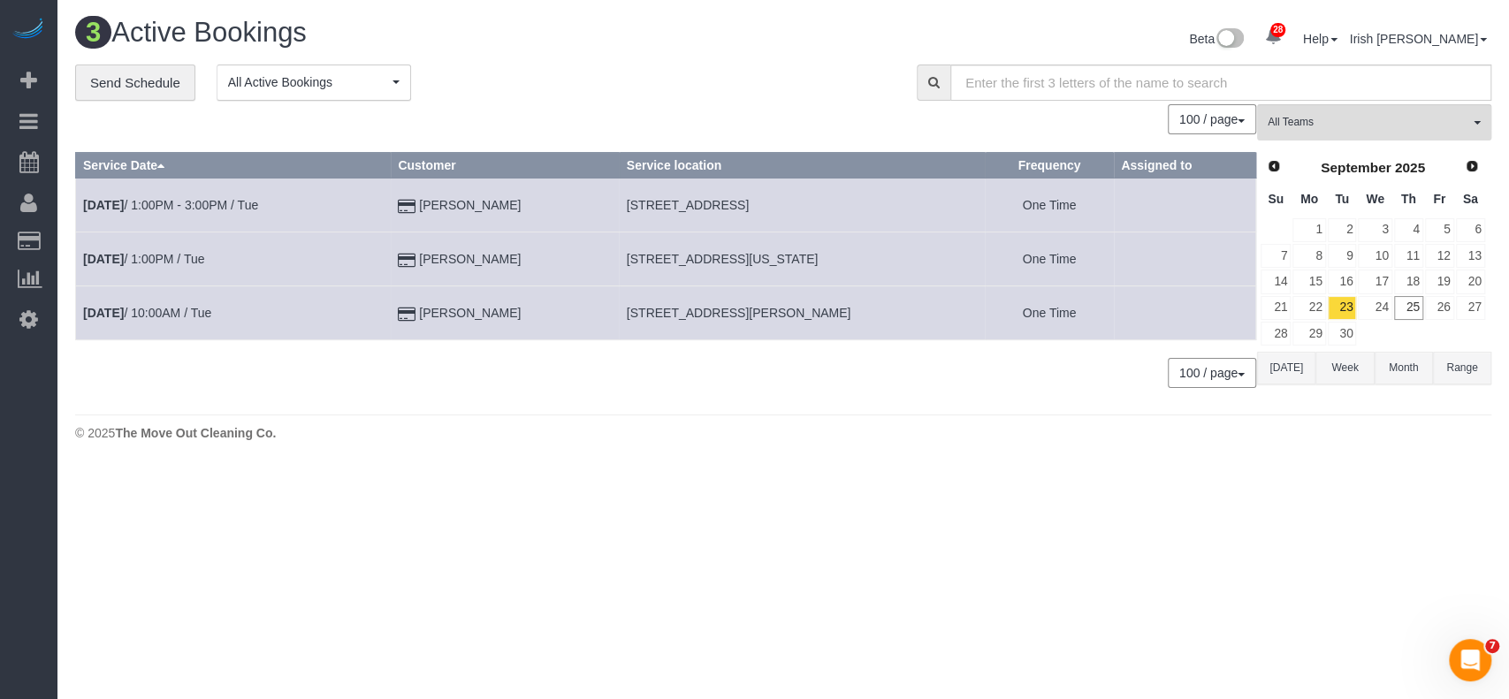
click at [1278, 359] on button "[DATE]" at bounding box center [1286, 368] width 58 height 33
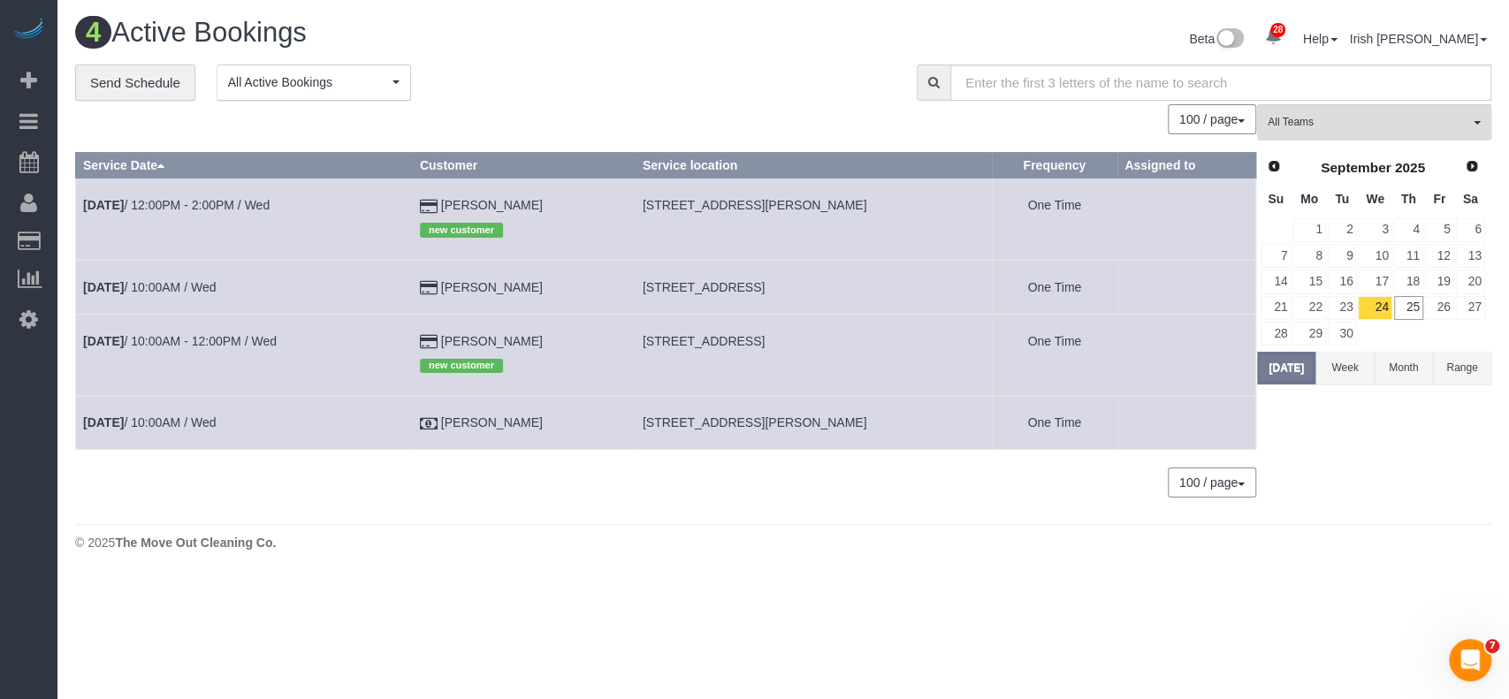
drag, startPoint x: 541, startPoint y: 334, endPoint x: 436, endPoint y: 319, distance: 106.3
click at [436, 319] on td "[PERSON_NAME] new customer" at bounding box center [523, 354] width 223 height 81
copy td "[PERSON_NAME]"
click at [202, 202] on link "[DATE] 12:00PM - 2:00PM / Wed" at bounding box center [176, 205] width 187 height 14
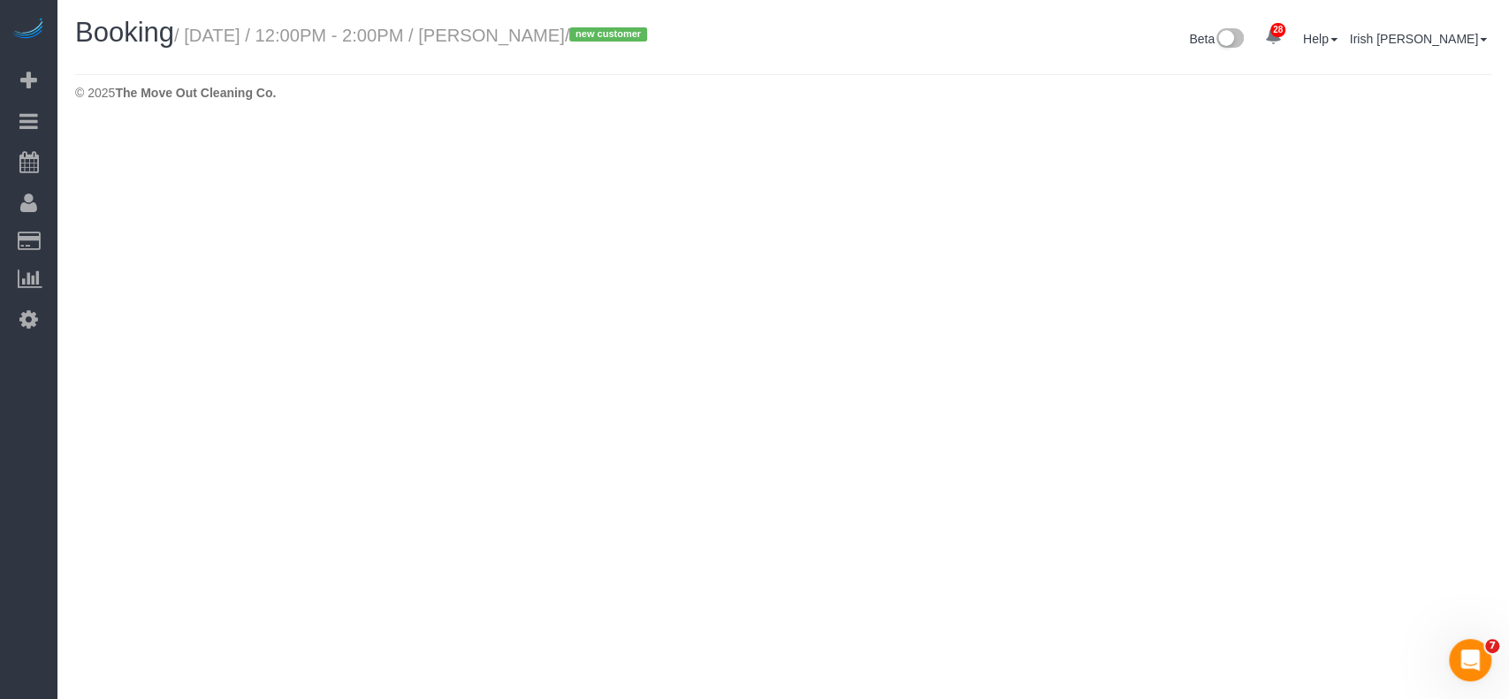
select select "[GEOGRAPHIC_DATA]"
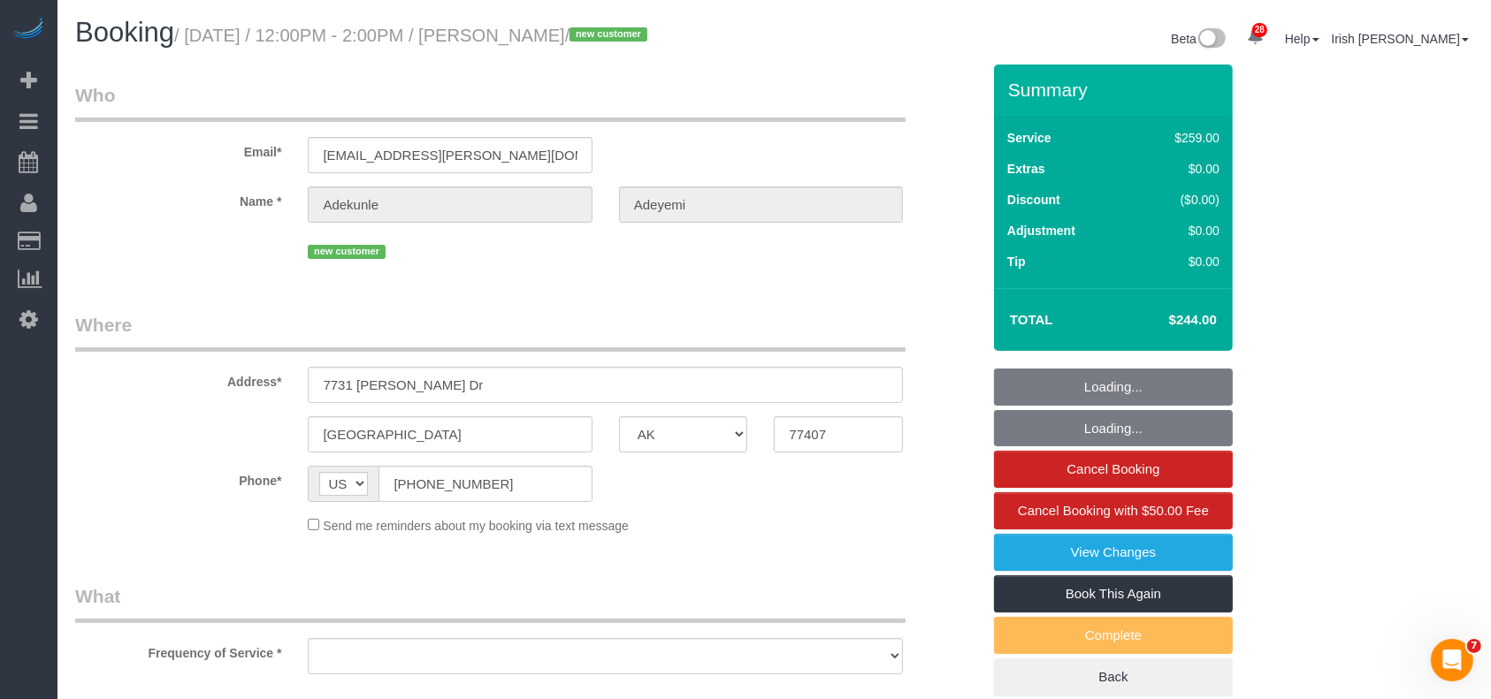
select select "string:fspay-9ce46e56-57ce-4607-b13a-6909b415b48b"
select select "object:10483"
select select "spot283"
select select "3"
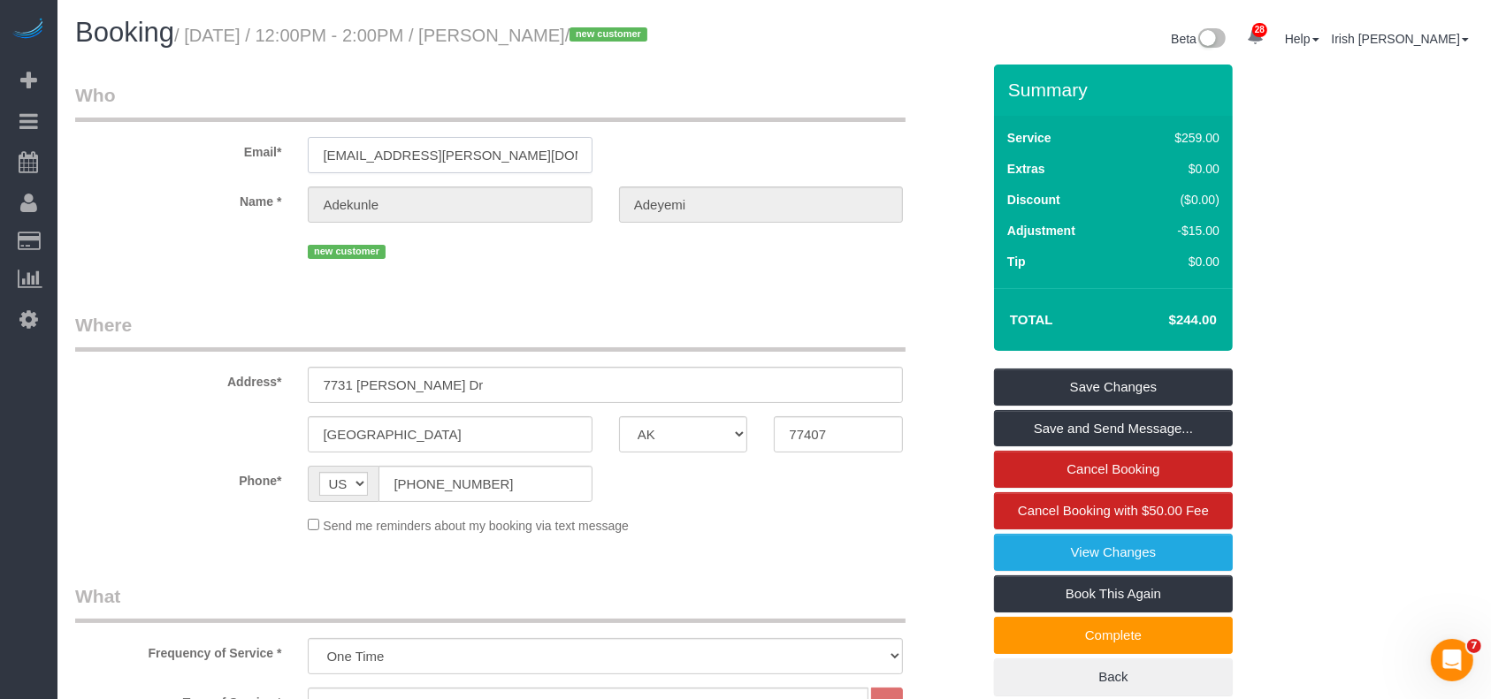
click at [237, 154] on div "Email* [EMAIL_ADDRESS][PERSON_NAME][DOMAIN_NAME]" at bounding box center [528, 127] width 932 height 91
drag, startPoint x: 439, startPoint y: 415, endPoint x: 168, endPoint y: 404, distance: 271.6
click at [168, 403] on div "Address* [STREET_ADDRESS][PERSON_NAME]" at bounding box center [528, 357] width 932 height 91
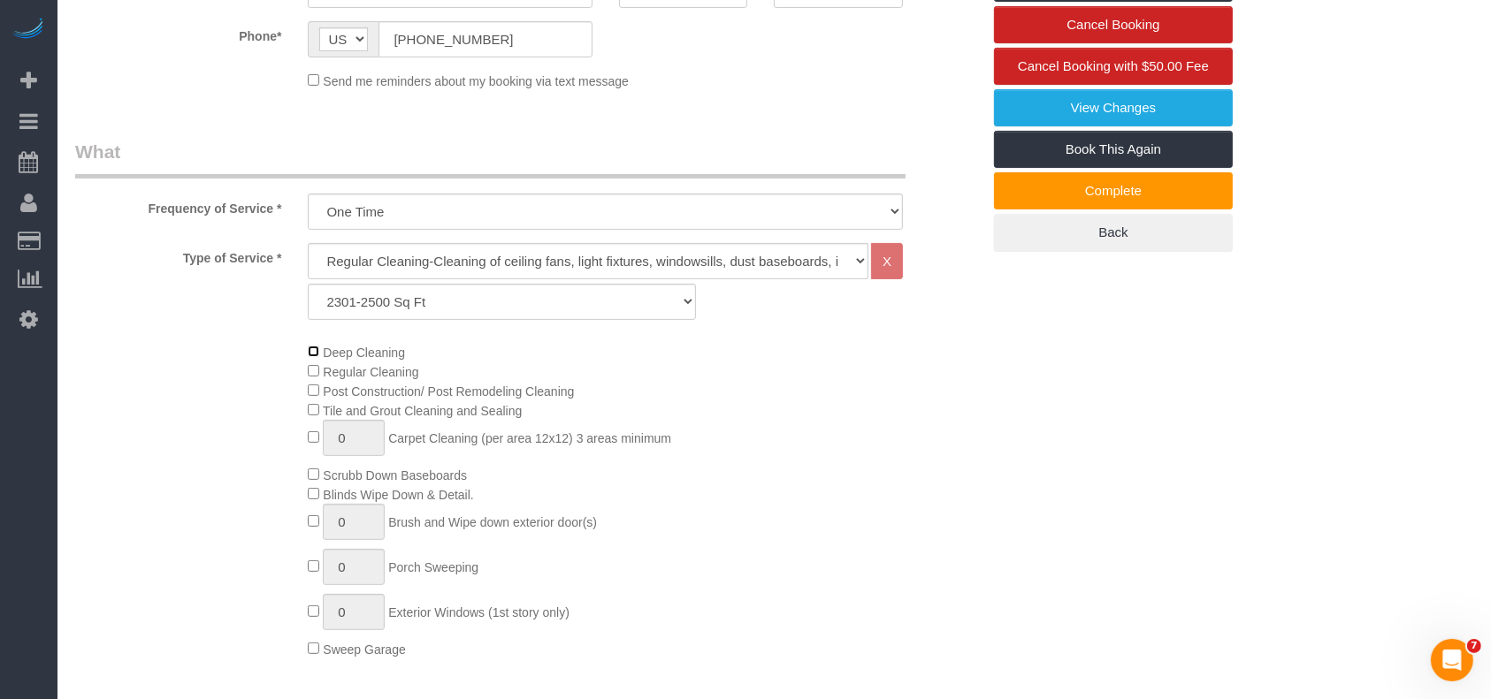
scroll to position [589, 0]
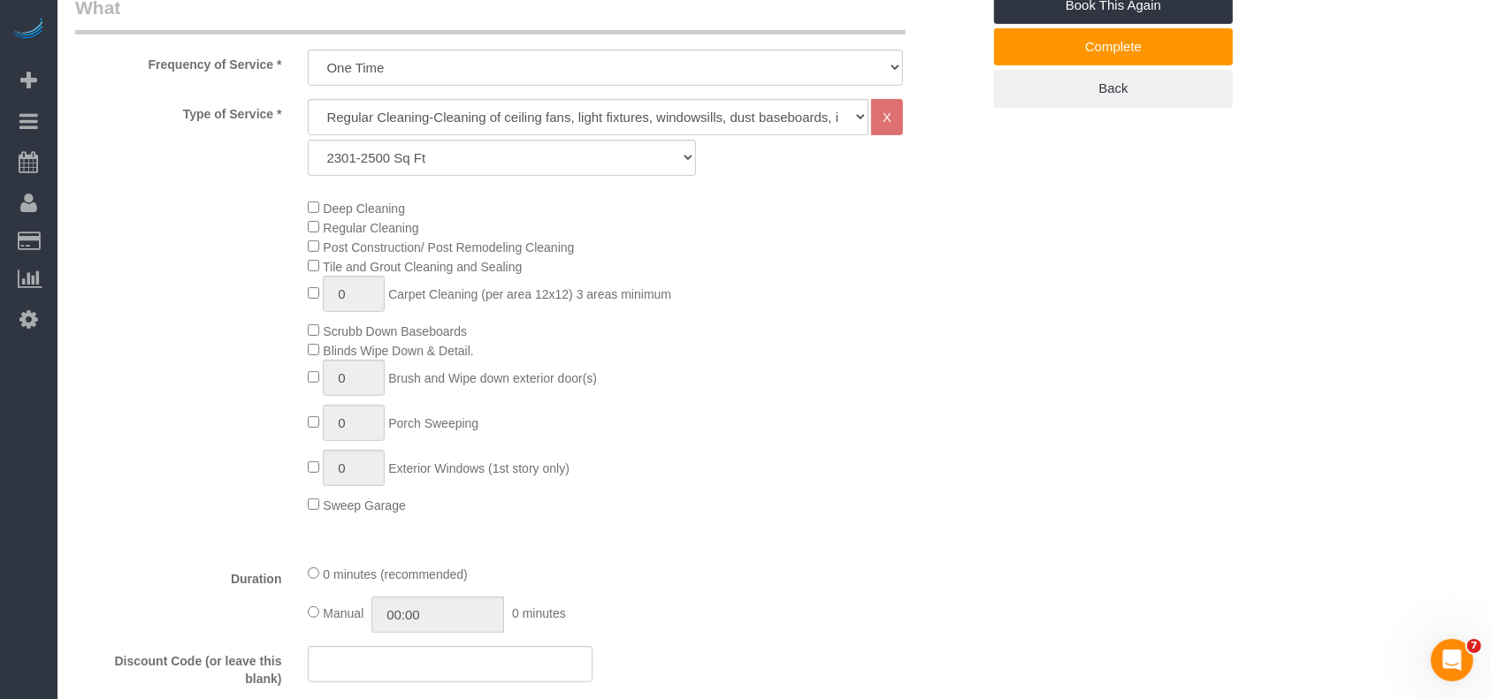
drag, startPoint x: 115, startPoint y: 334, endPoint x: 165, endPoint y: 238, distance: 108.8
click at [115, 334] on div "Deep Cleaning Regular Cleaning Post Construction/ Post Remodeling Cleaning Tile…" at bounding box center [528, 356] width 932 height 317
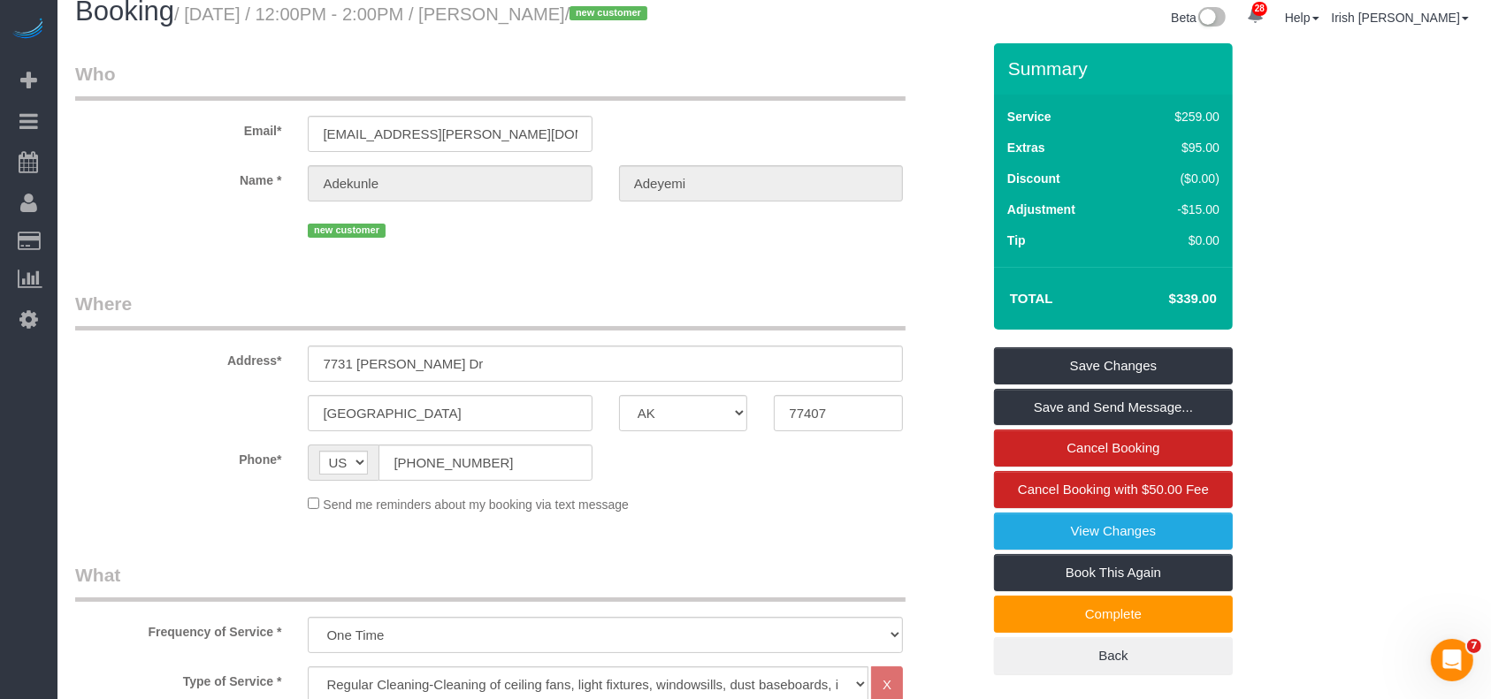
scroll to position [0, 0]
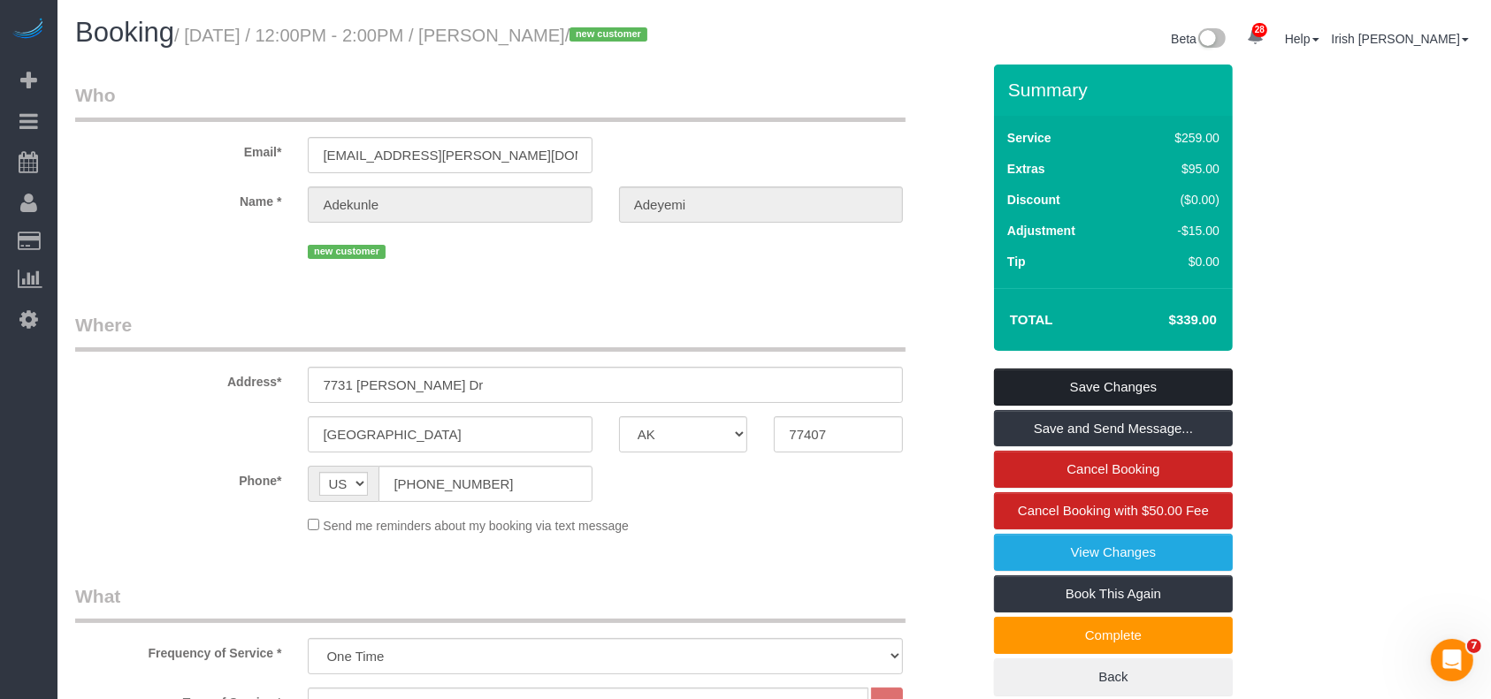
click at [1073, 401] on link "Save Changes" at bounding box center [1113, 387] width 239 height 37
